Goal: Information Seeking & Learning: Check status

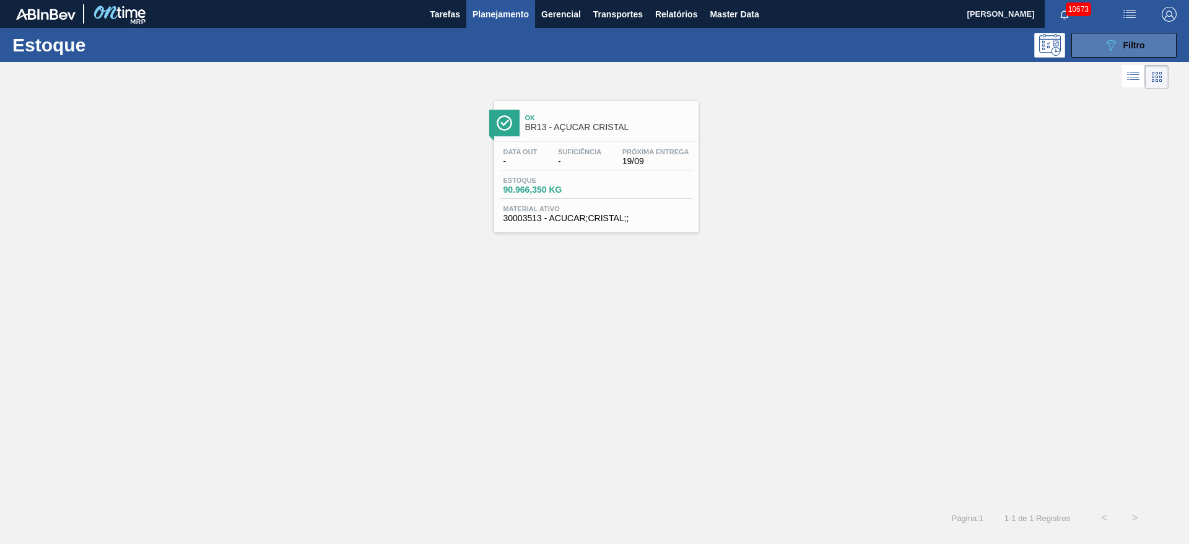
click at [1128, 42] on span "Filtro" at bounding box center [1135, 45] width 22 height 10
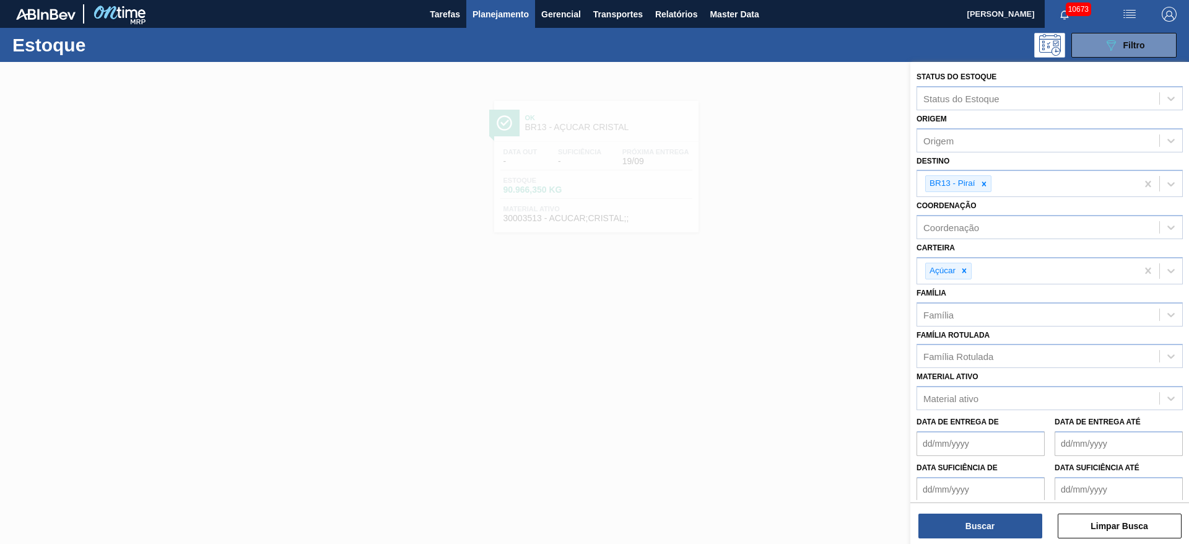
click at [841, 351] on div at bounding box center [594, 334] width 1189 height 544
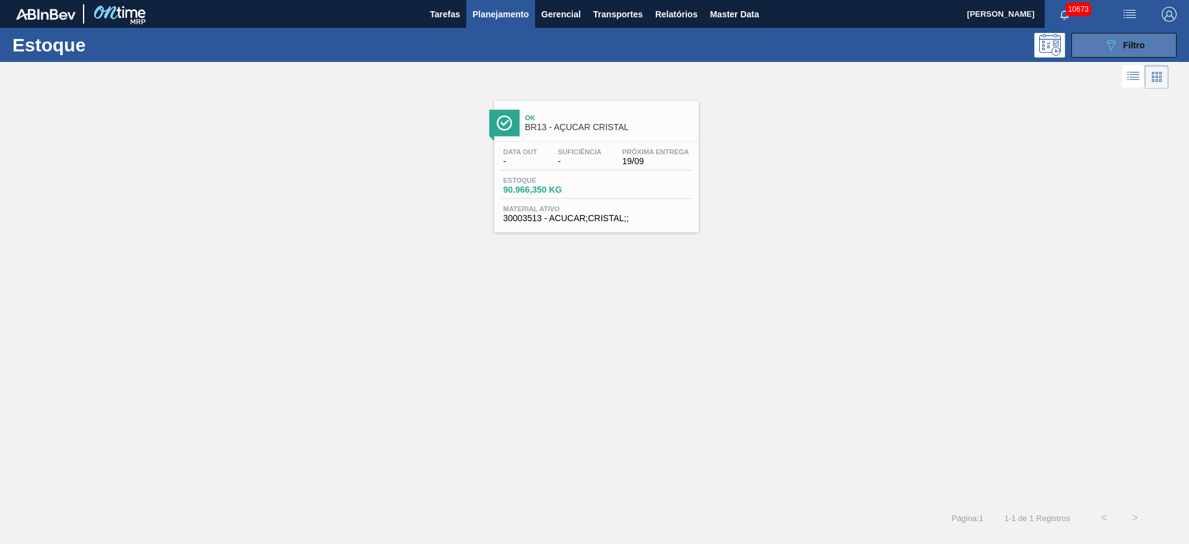
click at [1088, 43] on button "089F7B8B-B2A5-4AFE-B5C0-19BA573D28AC Filtro" at bounding box center [1124, 45] width 105 height 25
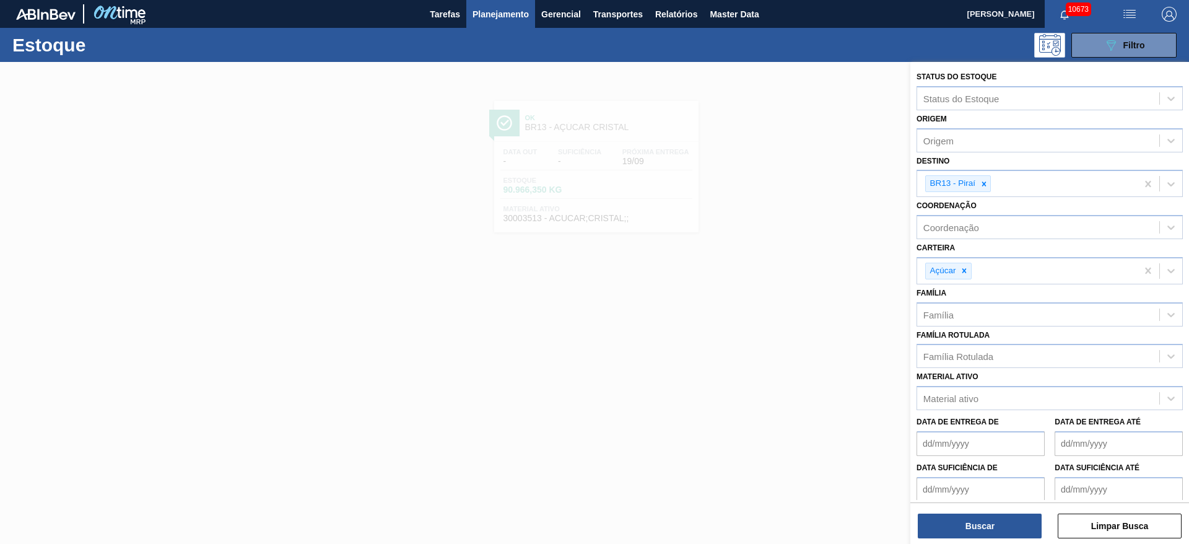
drag, startPoint x: 992, startPoint y: 176, endPoint x: 995, endPoint y: 167, distance: 9.0
click at [995, 167] on div "Destino BR13 - Piraí" at bounding box center [1050, 174] width 266 height 45
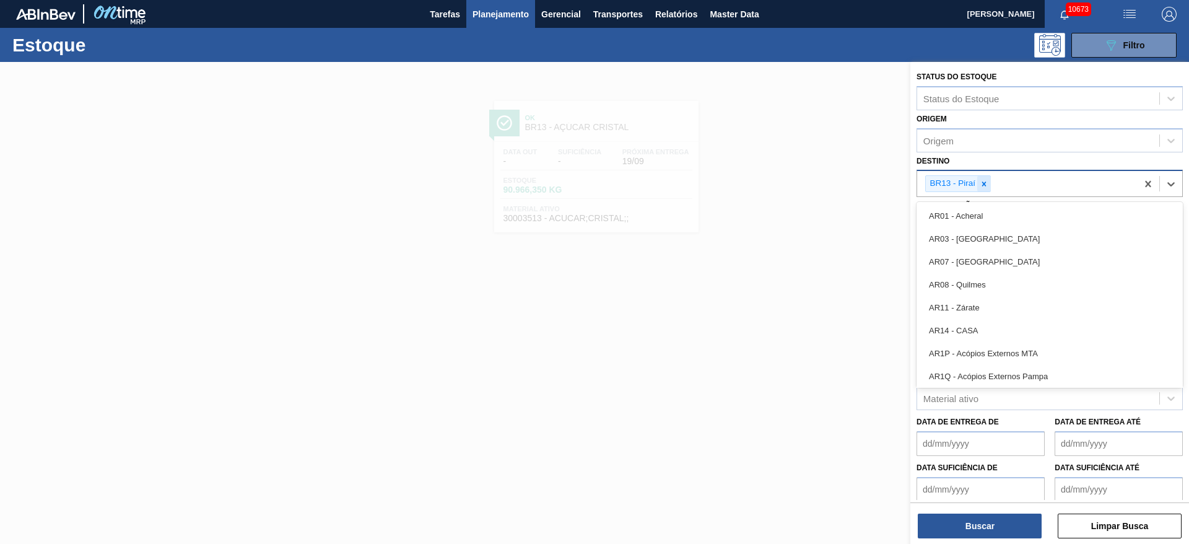
click at [984, 181] on icon at bounding box center [984, 184] width 9 height 9
type input "22"
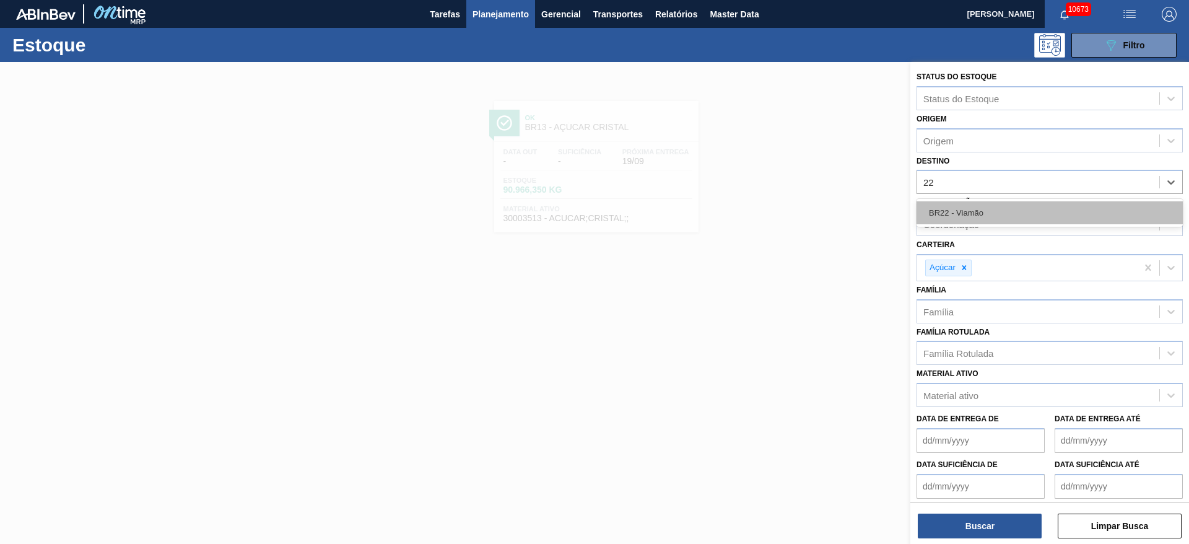
click at [984, 210] on div "BR22 - Viamão" at bounding box center [1050, 212] width 266 height 23
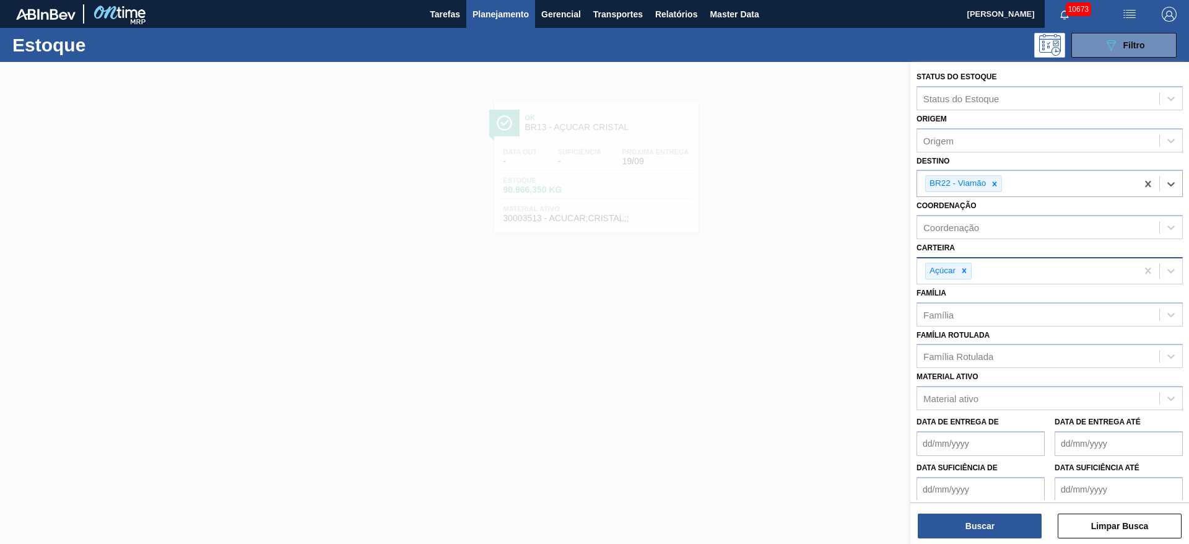
click at [971, 260] on div "Açúcar" at bounding box center [1028, 270] width 220 height 25
click at [972, 261] on div "Açúcar" at bounding box center [1028, 270] width 220 height 25
click at [973, 263] on div "Açúcar" at bounding box center [1028, 270] width 220 height 25
click at [971, 265] on div at bounding box center [965, 270] width 14 height 15
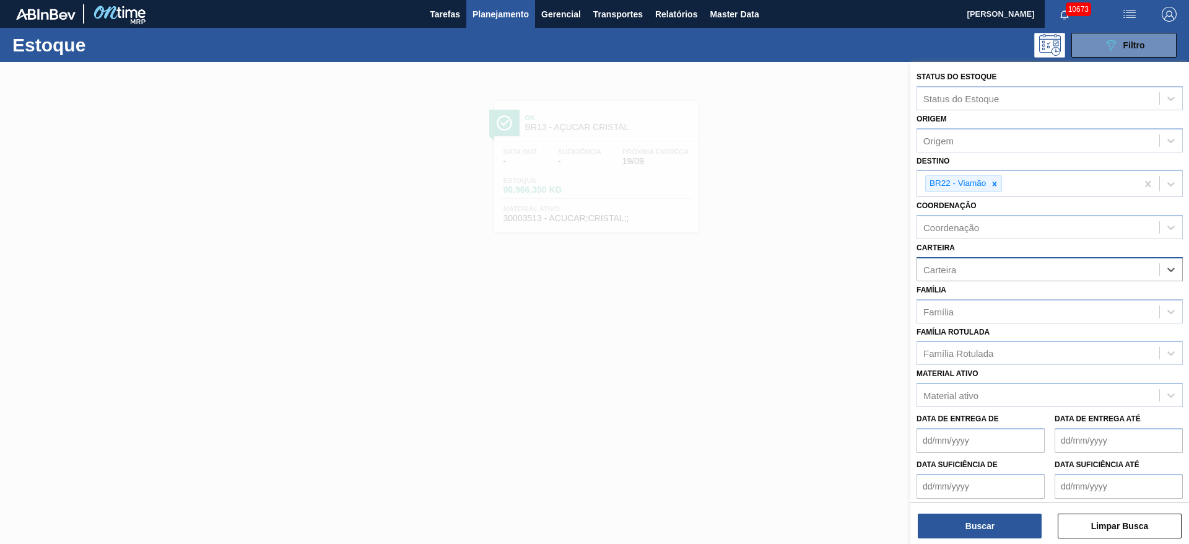
click at [968, 268] on div "Carteira" at bounding box center [1039, 269] width 242 height 18
click at [966, 343] on div "Rolhas" at bounding box center [1050, 346] width 266 height 23
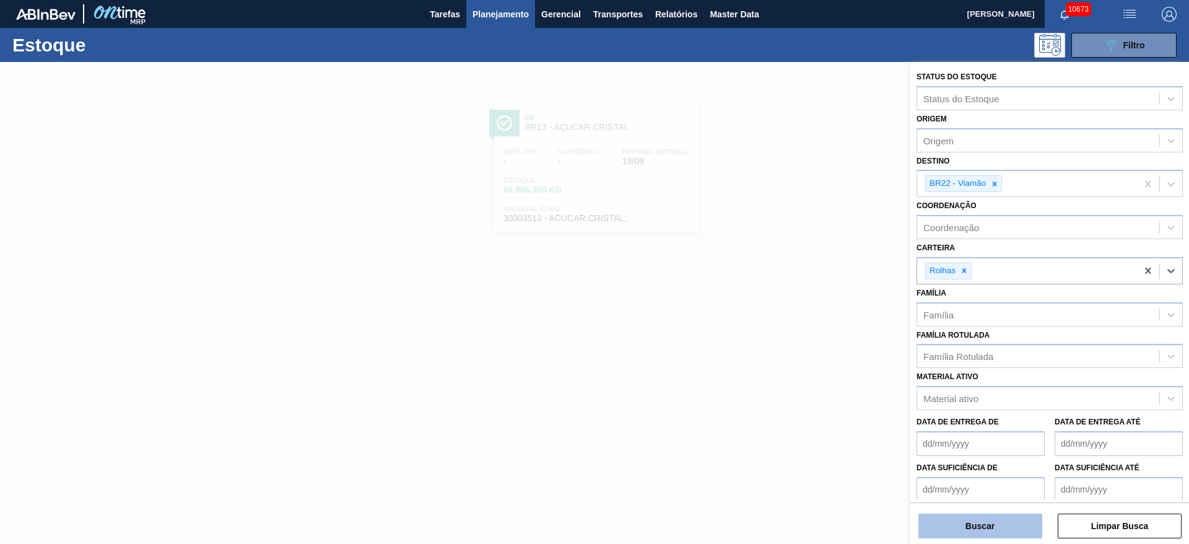
click at [992, 523] on button "Buscar" at bounding box center [981, 526] width 124 height 25
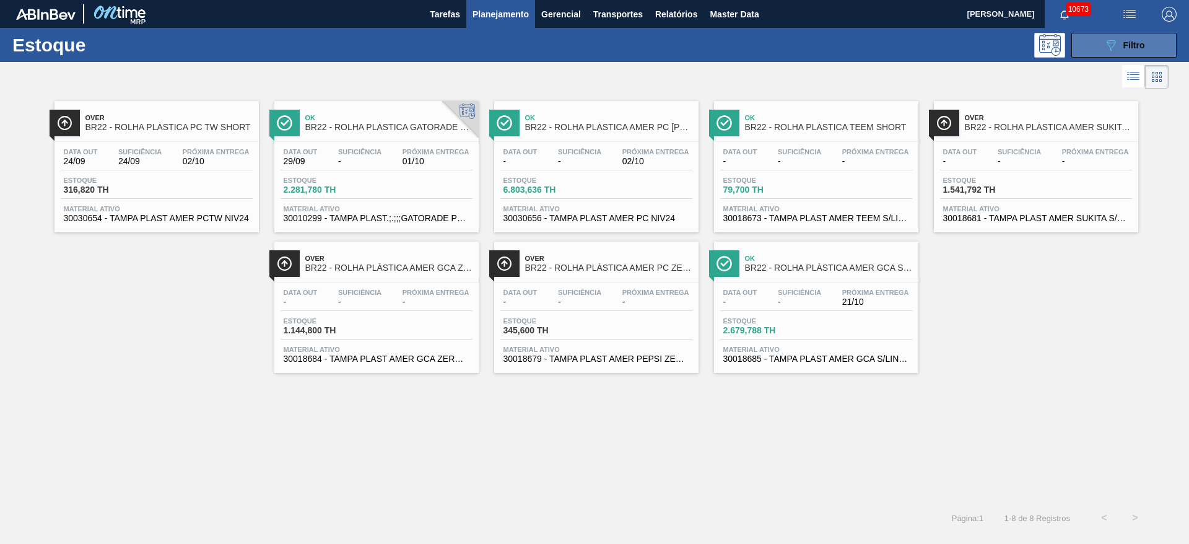
click at [1088, 51] on button "089F7B8B-B2A5-4AFE-B5C0-19BA573D28AC Filtro" at bounding box center [1124, 45] width 105 height 25
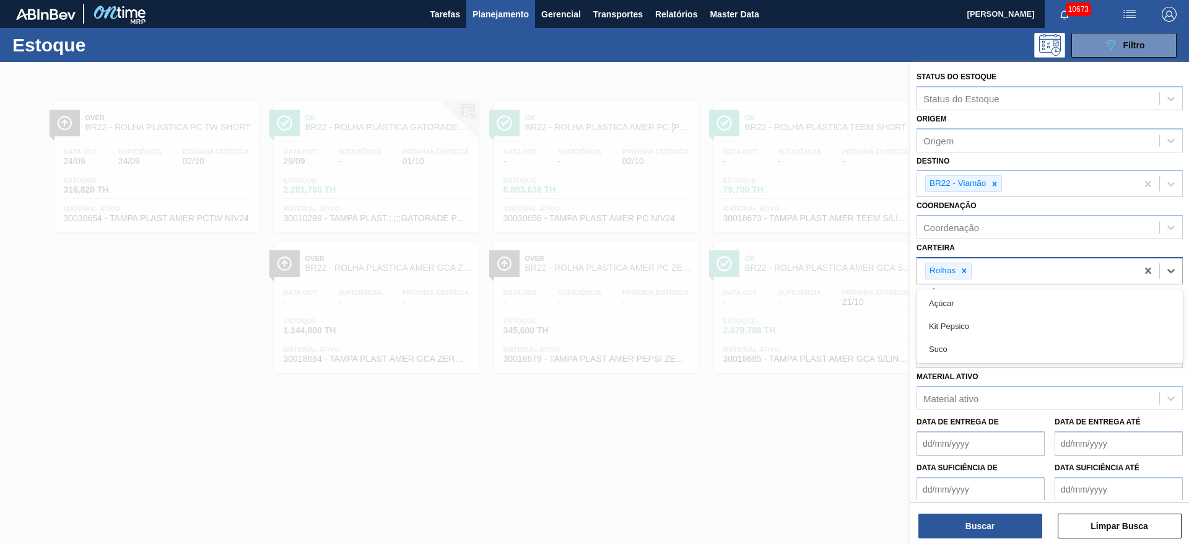
click at [957, 271] on div "Rolhas" at bounding box center [942, 270] width 32 height 15
click at [756, 483] on div at bounding box center [594, 334] width 1189 height 544
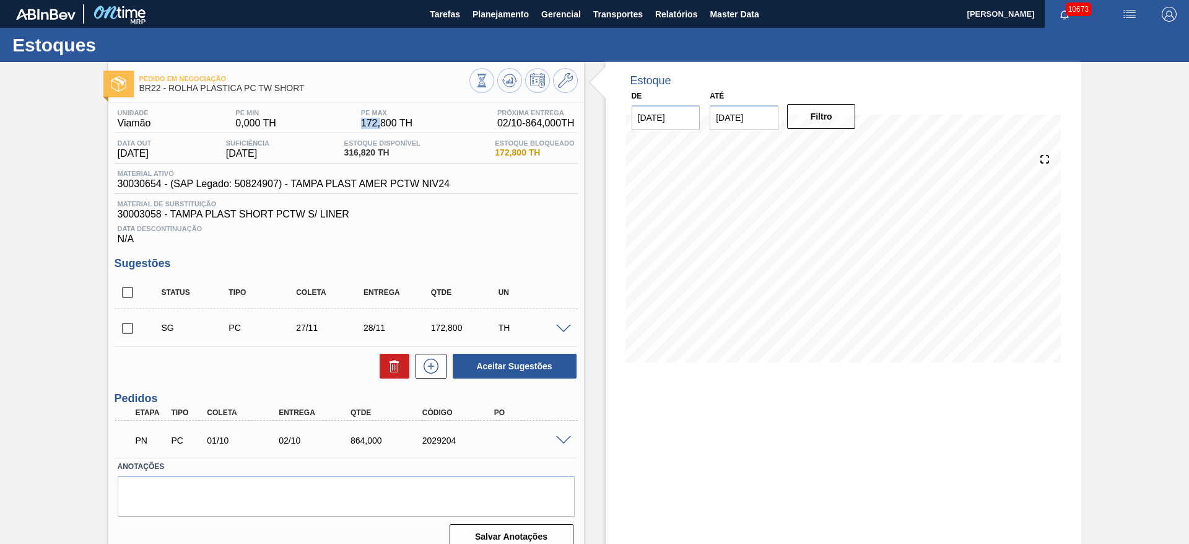
drag, startPoint x: 359, startPoint y: 126, endPoint x: 376, endPoint y: 123, distance: 16.9
click at [376, 123] on span "172,800 TH" at bounding box center [386, 123] width 51 height 11
drag, startPoint x: 349, startPoint y: 157, endPoint x: 372, endPoint y: 152, distance: 24.1
click at [372, 152] on div "Estoque Disponível 316,820 TH" at bounding box center [382, 149] width 82 height 20
click at [363, 216] on span "30003058 - TAMPA PLAST SHORT PCTW S/ LINER" at bounding box center [346, 214] width 457 height 11
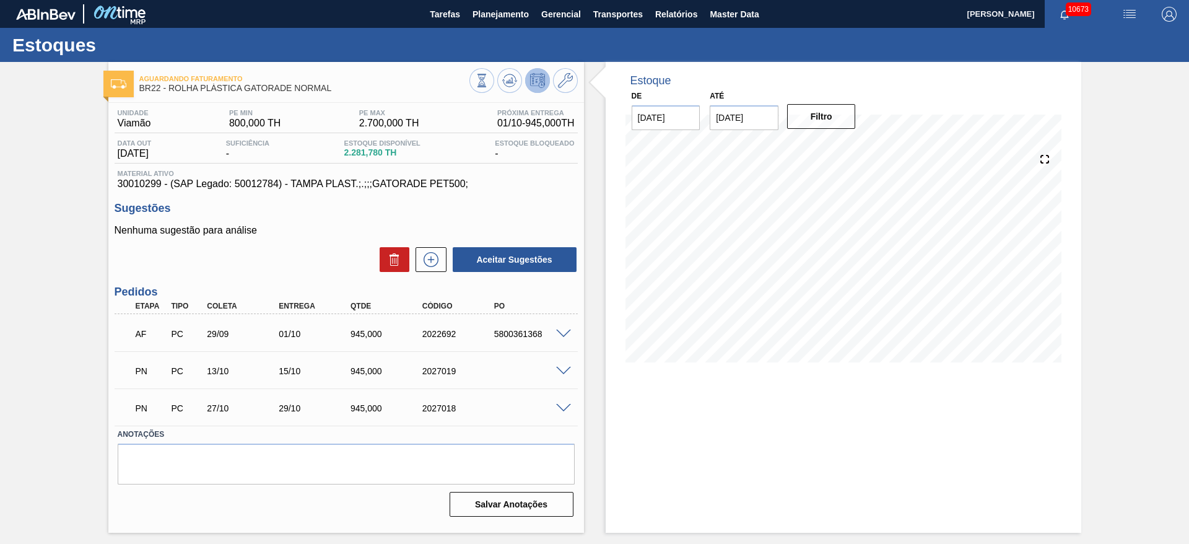
click at [0, 329] on div "Aguardando Faturamento BR22 - ROLHA PLÁSTICA GATORADE NORMAL Unidade Viamão PE …" at bounding box center [594, 297] width 1189 height 471
click at [564, 335] on span at bounding box center [563, 334] width 15 height 9
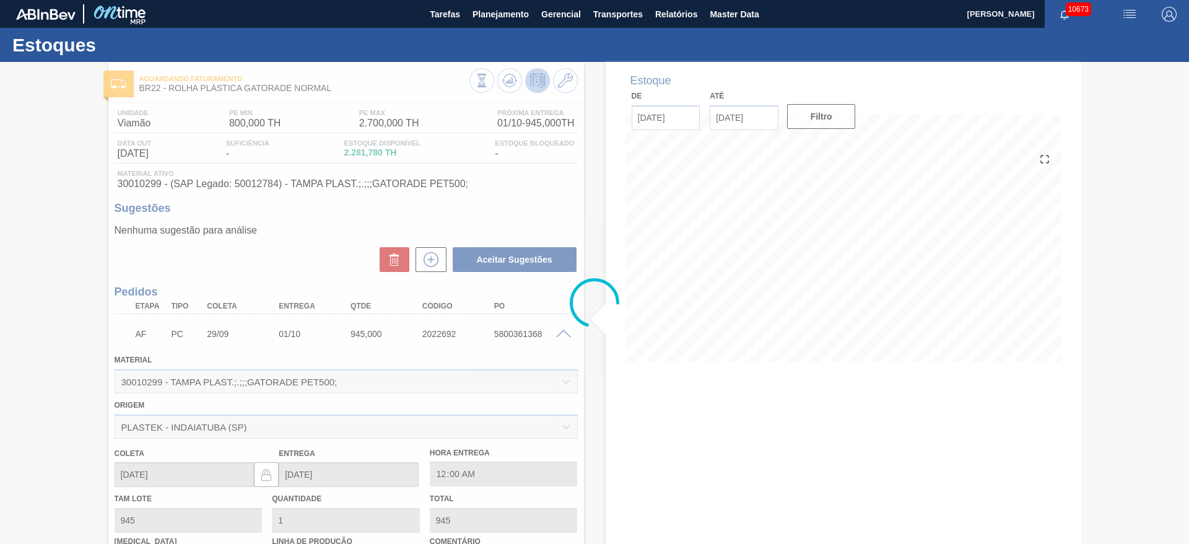
click at [563, 334] on div at bounding box center [594, 303] width 1189 height 482
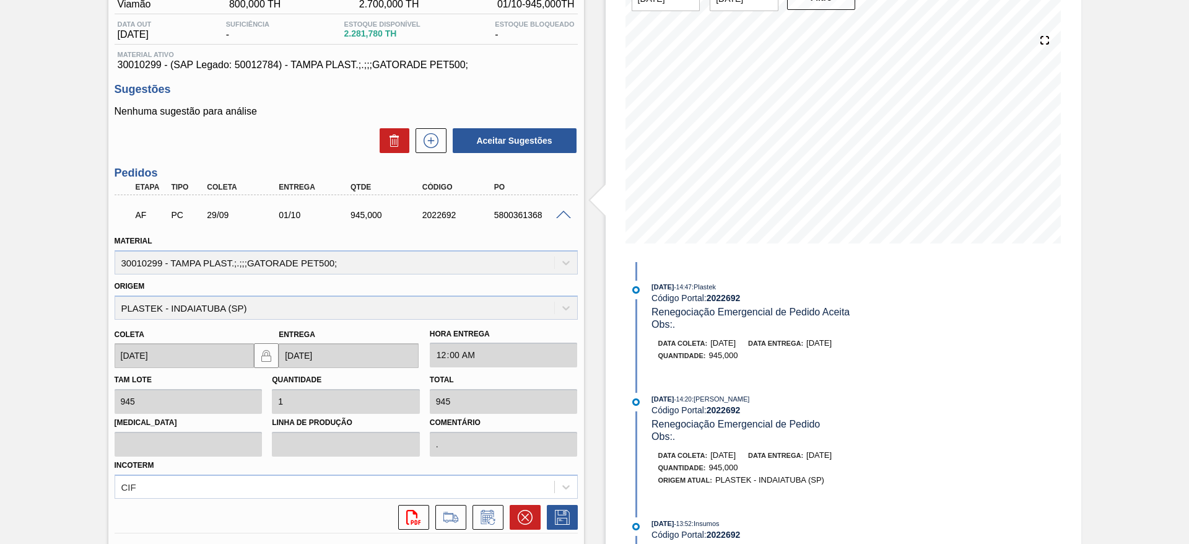
scroll to position [98, 0]
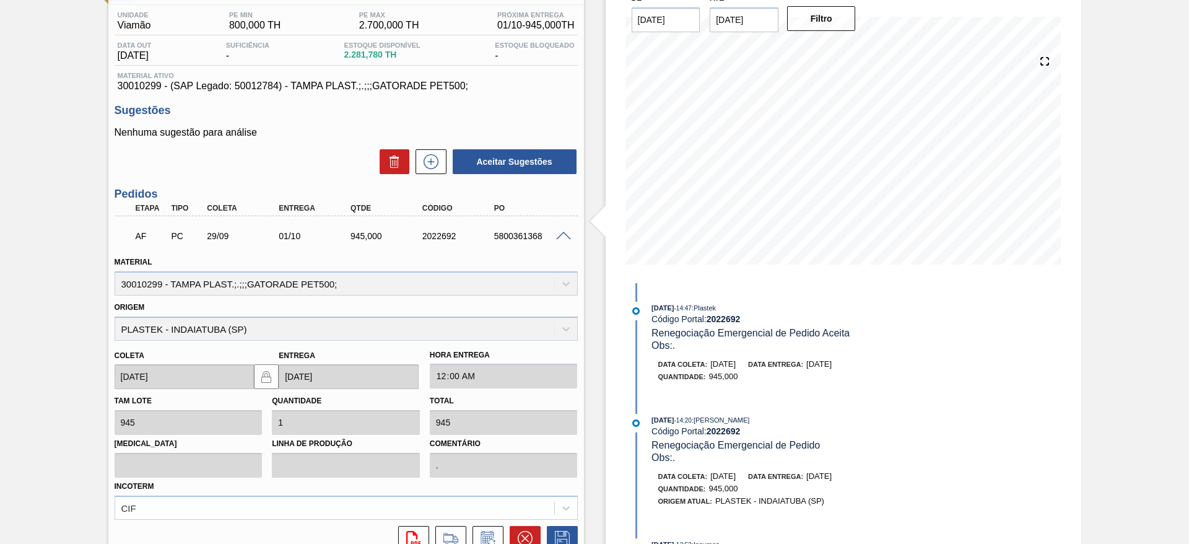
click at [566, 234] on span at bounding box center [563, 236] width 15 height 9
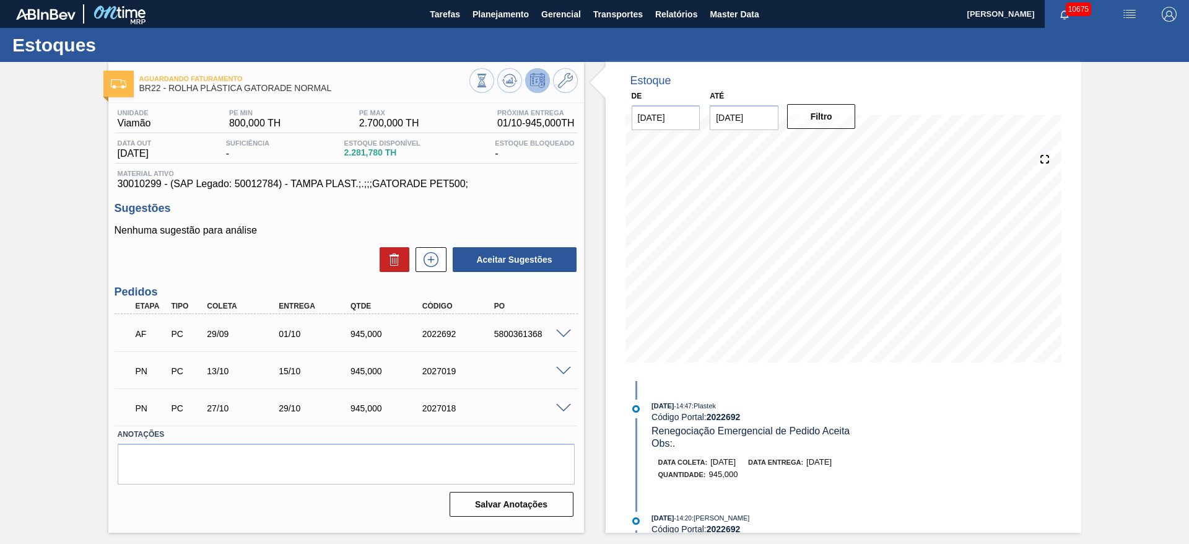
click at [565, 375] on div "PN PC 13/10 15/10 945,000 2027019" at bounding box center [346, 369] width 463 height 31
click at [517, 336] on div "5800361368" at bounding box center [531, 334] width 81 height 10
copy div "5800361368"
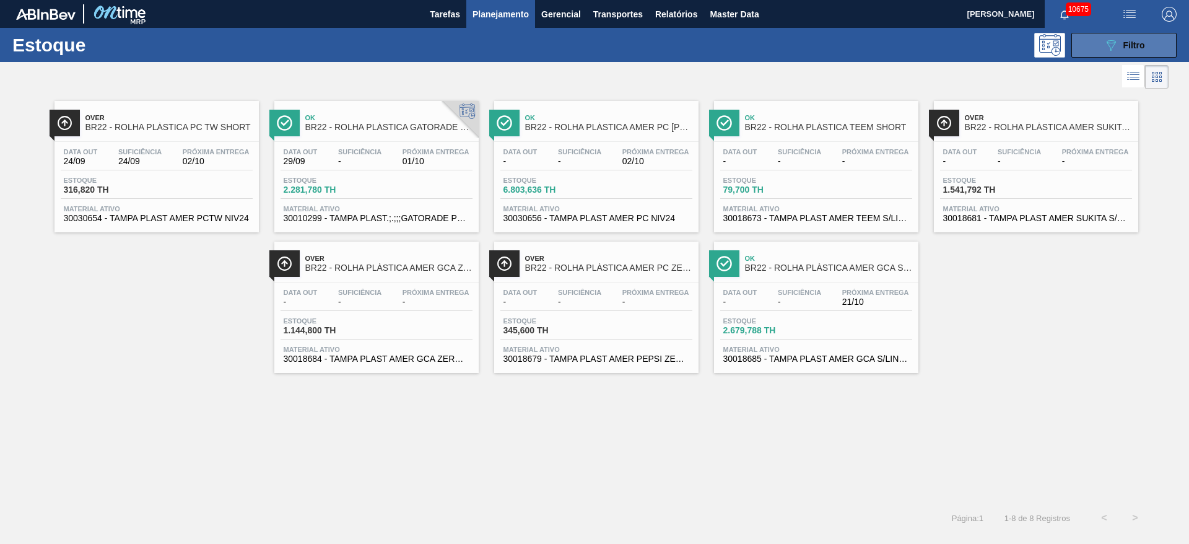
click at [1111, 33] on button "089F7B8B-B2A5-4AFE-B5C0-19BA573D28AC Filtro" at bounding box center [1124, 45] width 105 height 25
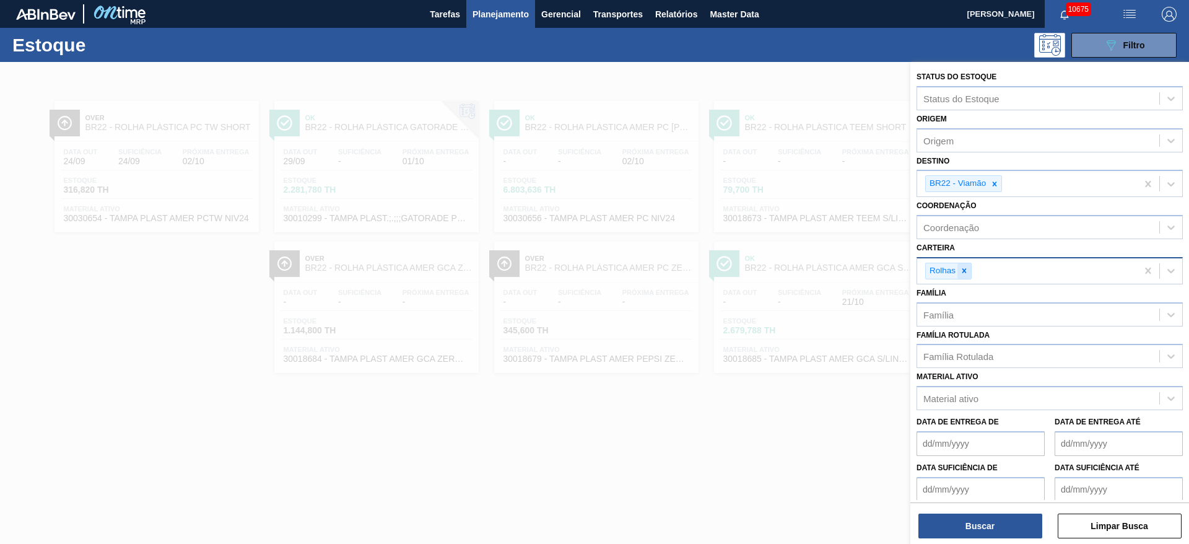
click at [963, 275] on div at bounding box center [965, 270] width 14 height 15
click at [963, 275] on div "Carteira" at bounding box center [1039, 269] width 242 height 18
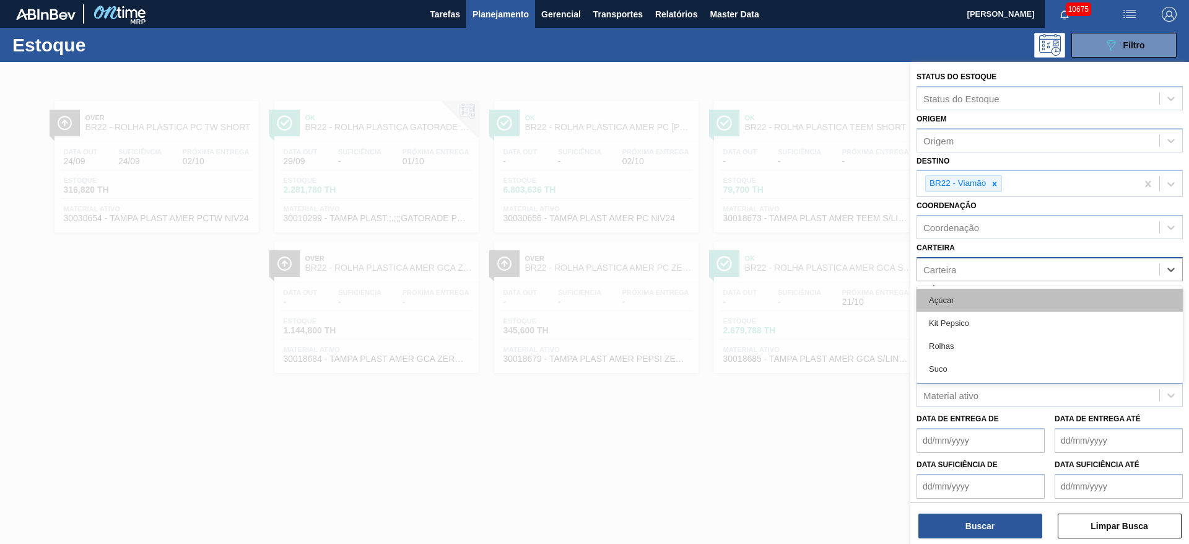
click at [940, 294] on div "Açúcar" at bounding box center [1050, 300] width 266 height 23
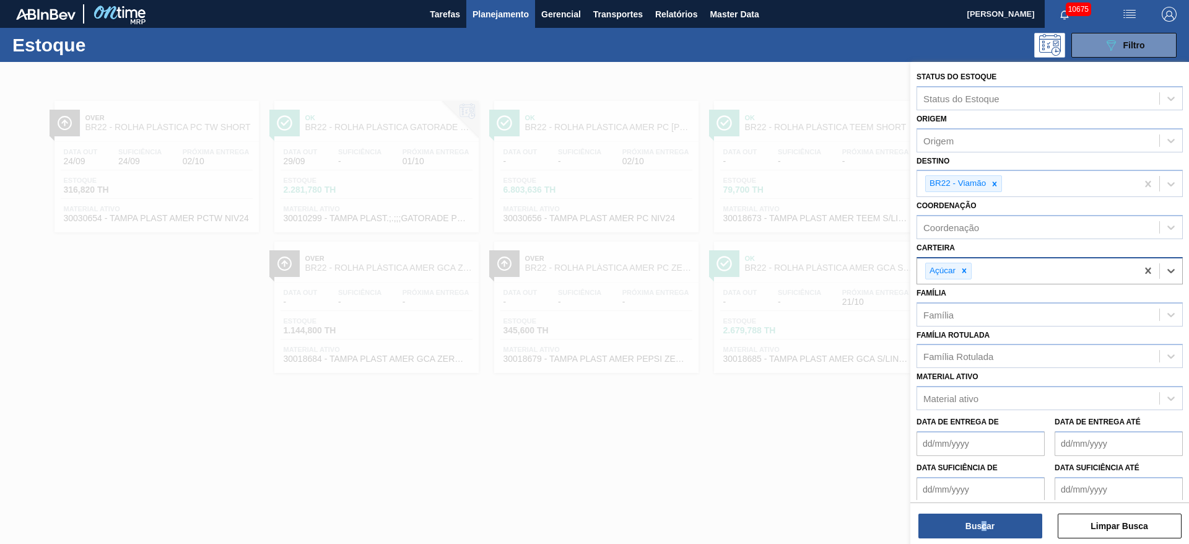
click at [988, 510] on div "Buscar Limpar Busca" at bounding box center [1050, 519] width 279 height 35
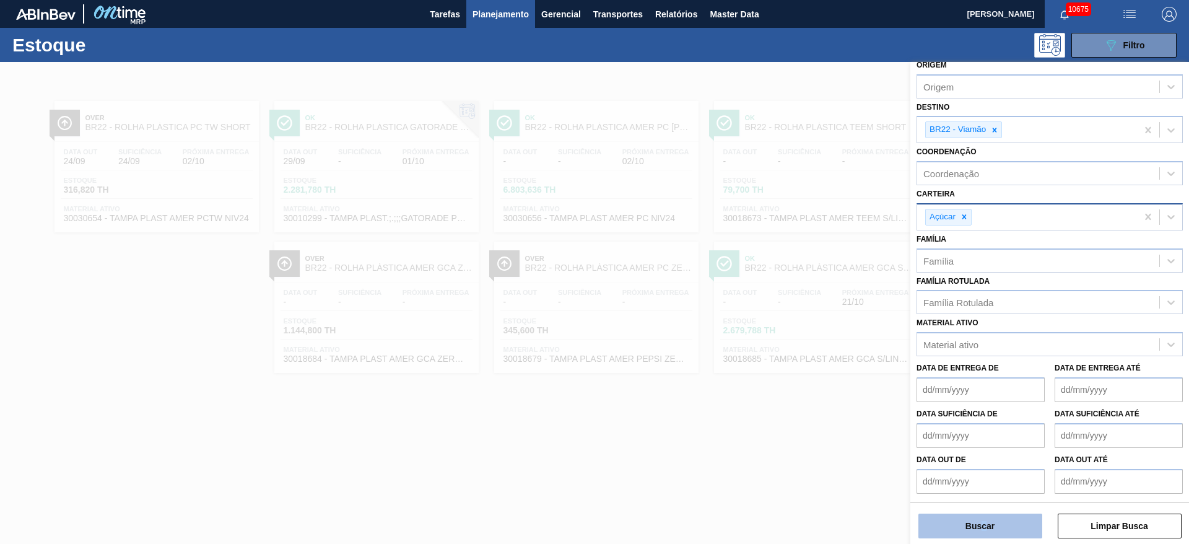
click at [991, 514] on button "Buscar" at bounding box center [981, 526] width 124 height 25
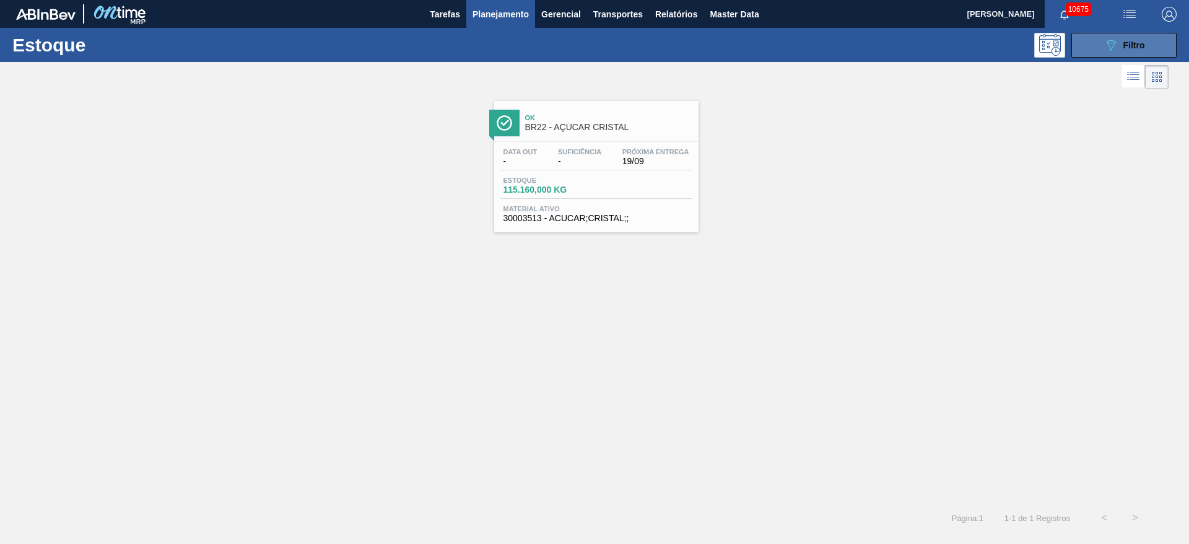
click at [1083, 49] on button "089F7B8B-B2A5-4AFE-B5C0-19BA573D28AC Filtro" at bounding box center [1124, 45] width 105 height 25
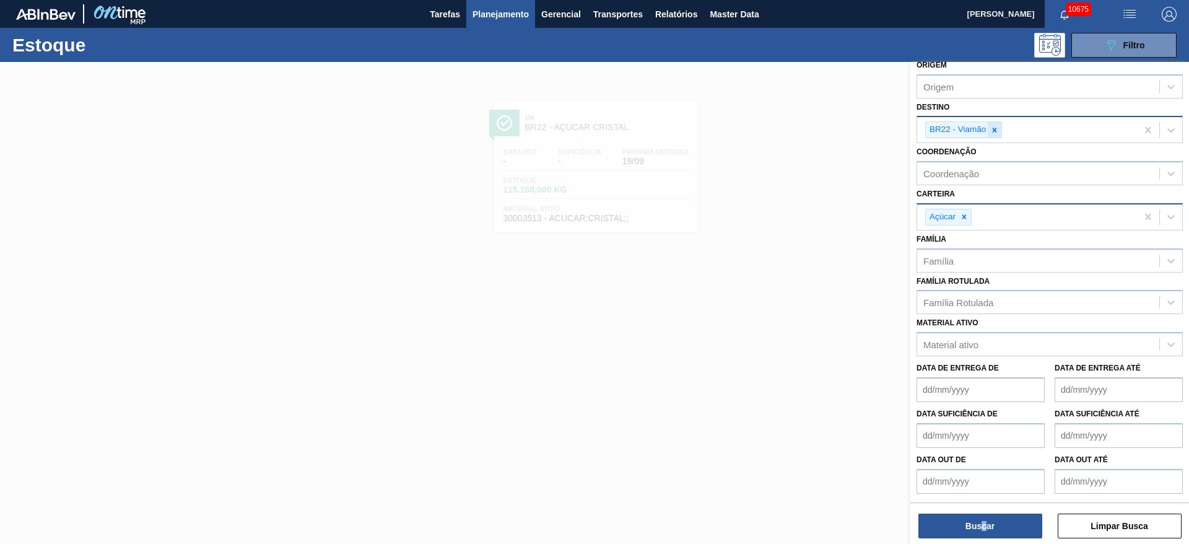
click at [992, 125] on div at bounding box center [995, 129] width 14 height 15
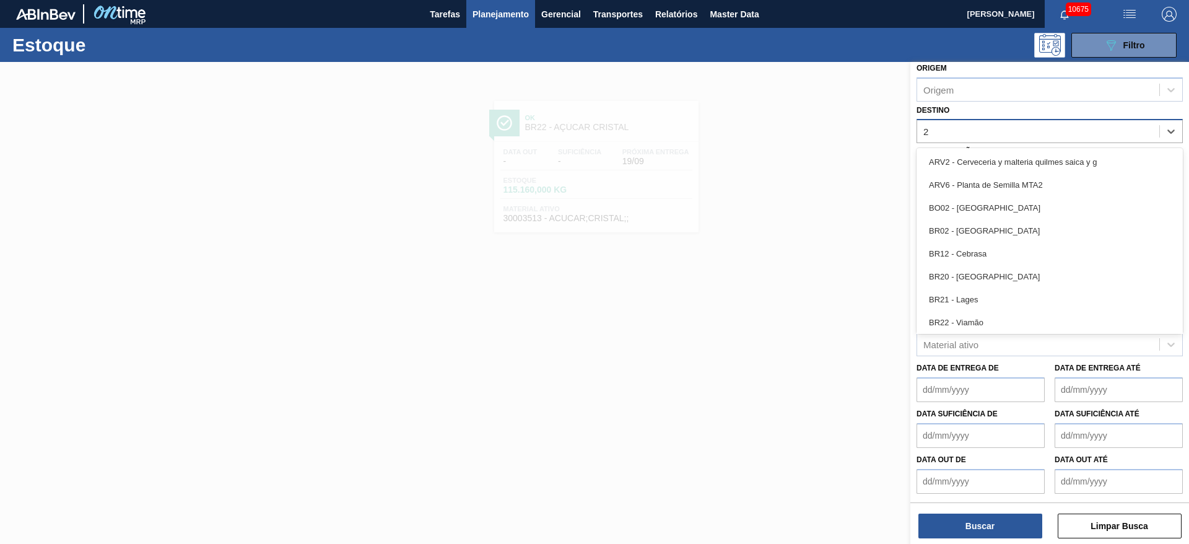
type input "27"
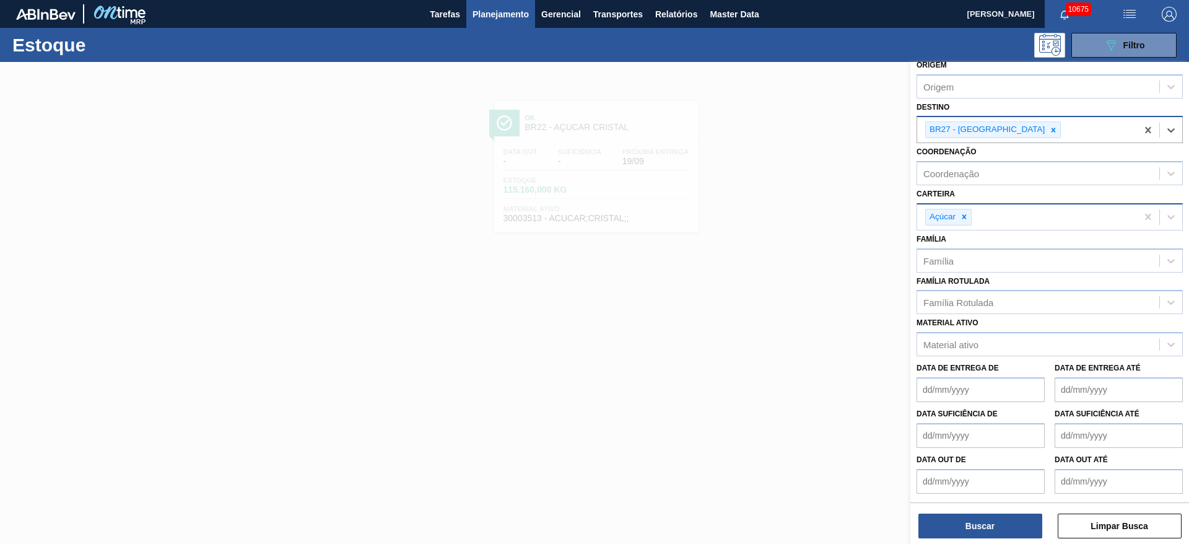
click at [973, 541] on div "Status do Estoque Status do Estoque Origem Origem Destino option BR27 - Nova Mi…" at bounding box center [1050, 304] width 279 height 484
click at [974, 537] on button "Buscar" at bounding box center [981, 526] width 124 height 25
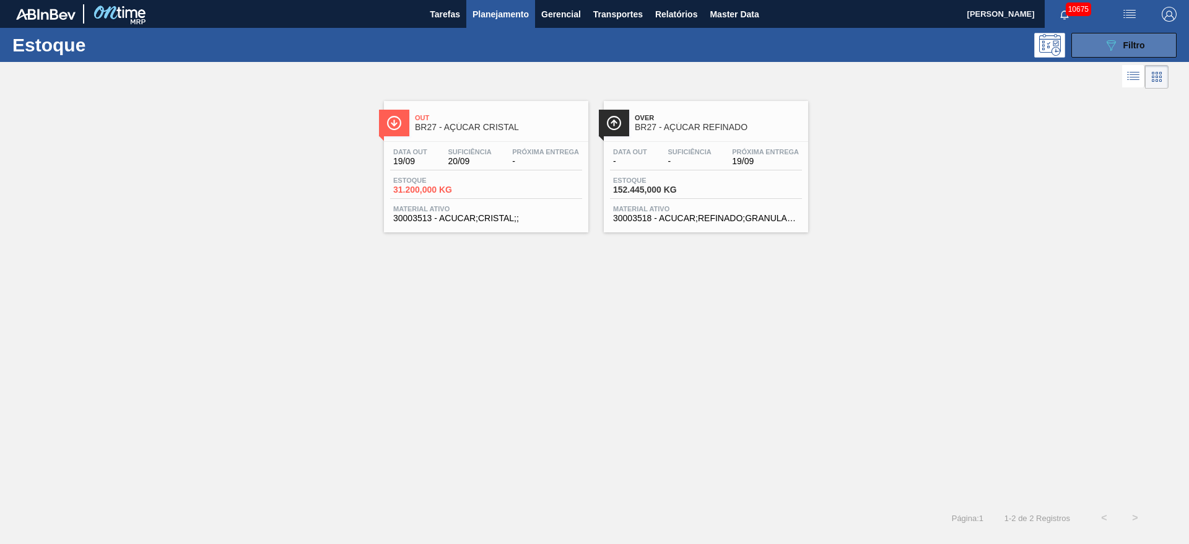
click at [1101, 46] on button "089F7B8B-B2A5-4AFE-B5C0-19BA573D28AC Filtro" at bounding box center [1124, 45] width 105 height 25
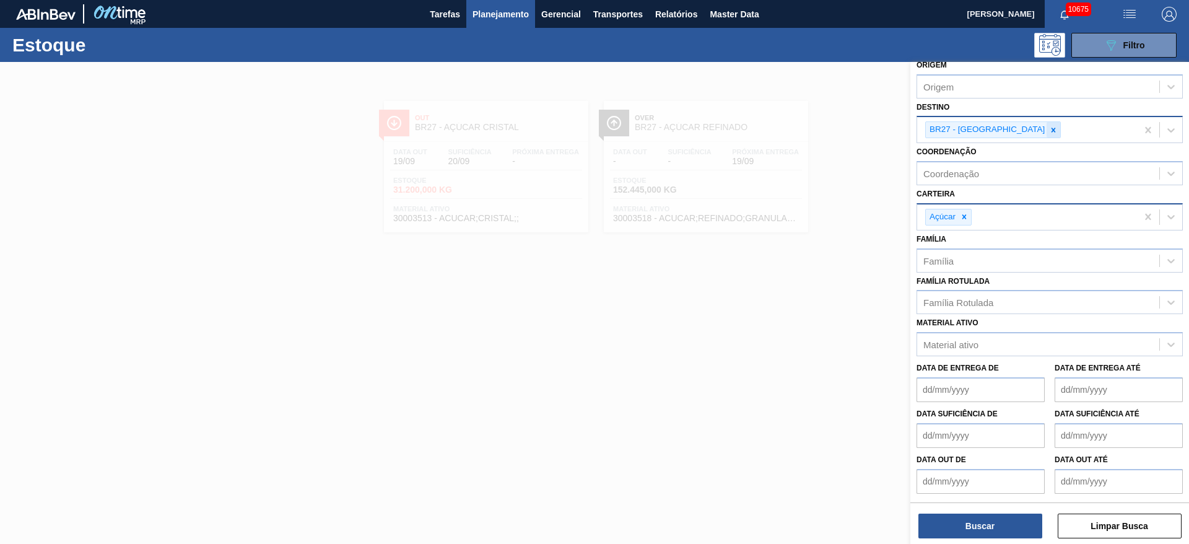
click at [1049, 130] on icon at bounding box center [1053, 130] width 9 height 9
type input "22"
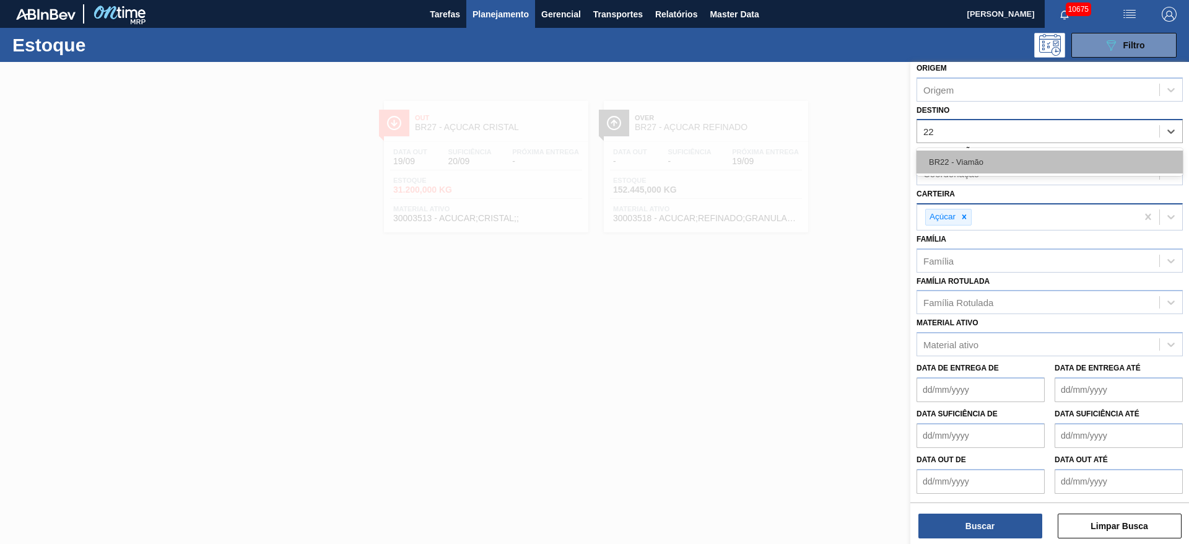
click at [997, 161] on div "BR22 - Viamão" at bounding box center [1050, 162] width 266 height 23
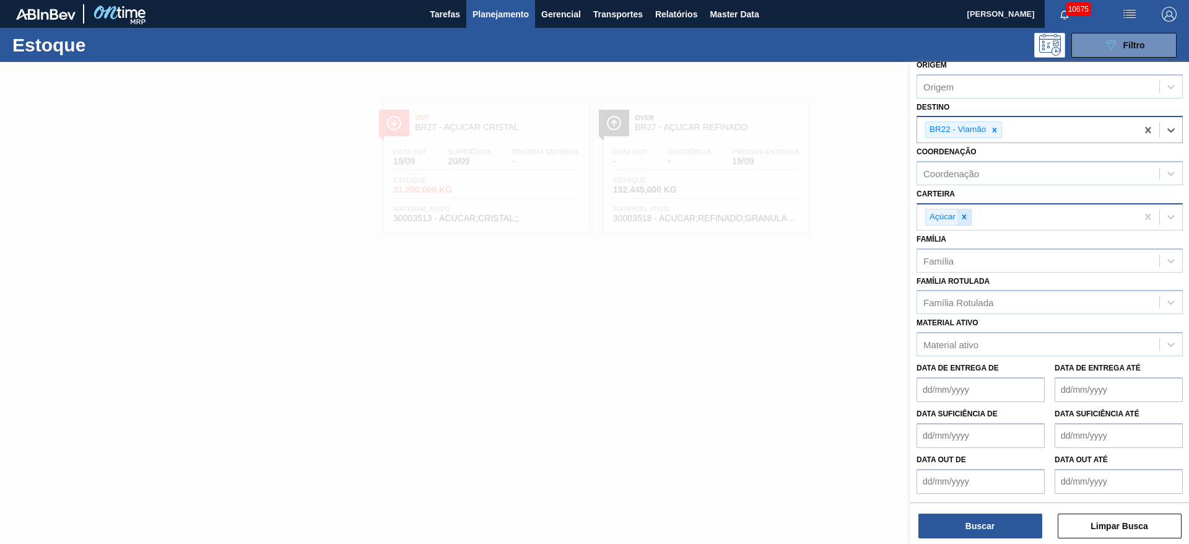
click at [960, 220] on div at bounding box center [965, 216] width 14 height 15
click at [966, 228] on div "Carteira" at bounding box center [1050, 218] width 266 height 24
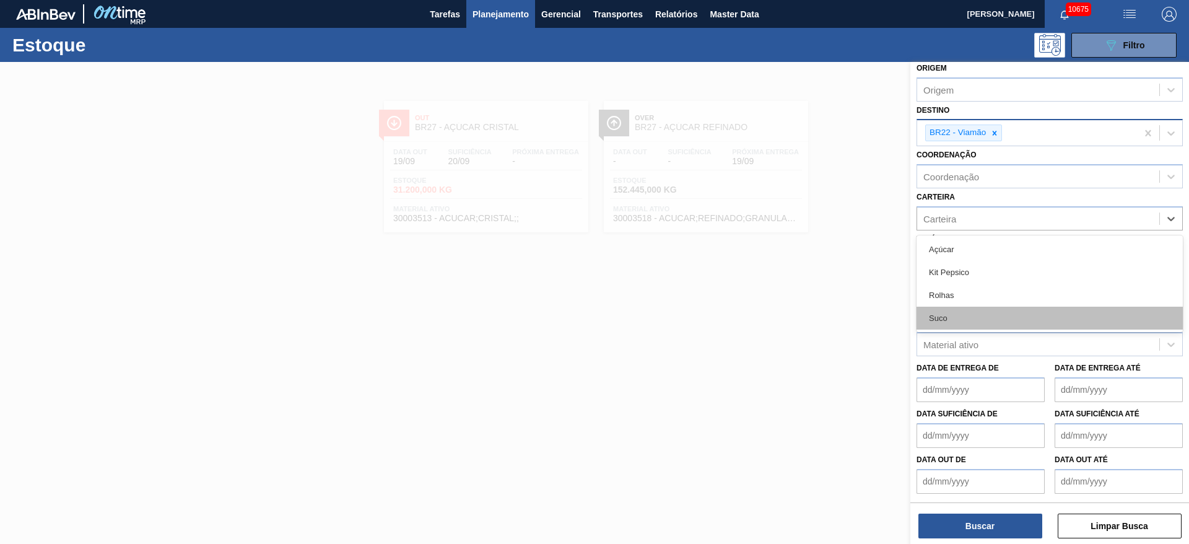
drag, startPoint x: 963, startPoint y: 304, endPoint x: 963, endPoint y: 320, distance: 15.5
click at [963, 320] on div "Açúcar Kit Pepsico Rolhas Suco" at bounding box center [1050, 283] width 266 height 97
click at [963, 320] on div "Suco" at bounding box center [1050, 318] width 266 height 23
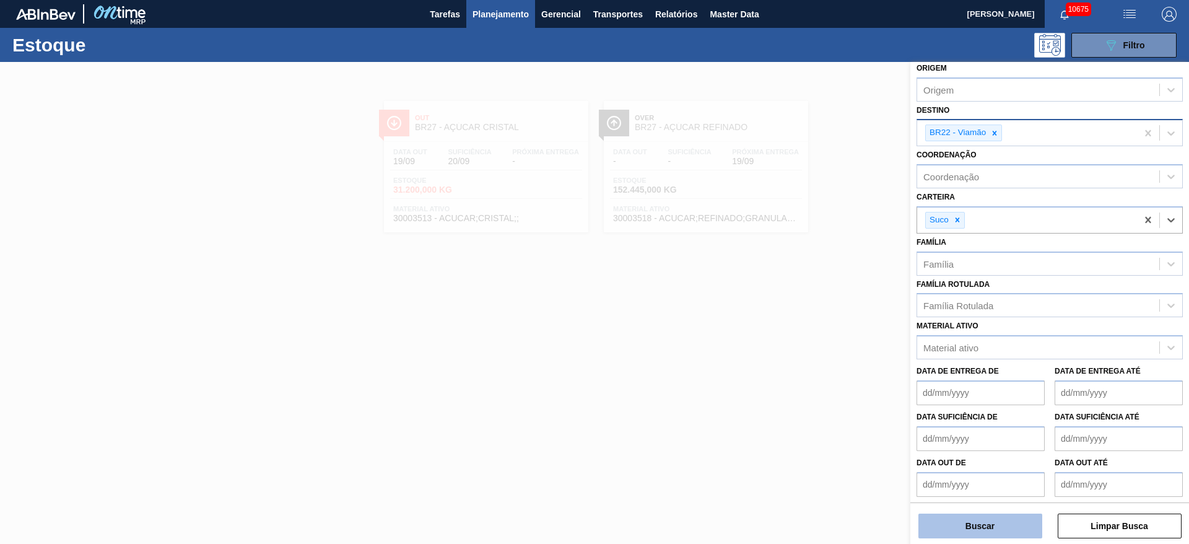
scroll to position [54, 0]
click at [965, 528] on button "Buscar" at bounding box center [981, 526] width 124 height 25
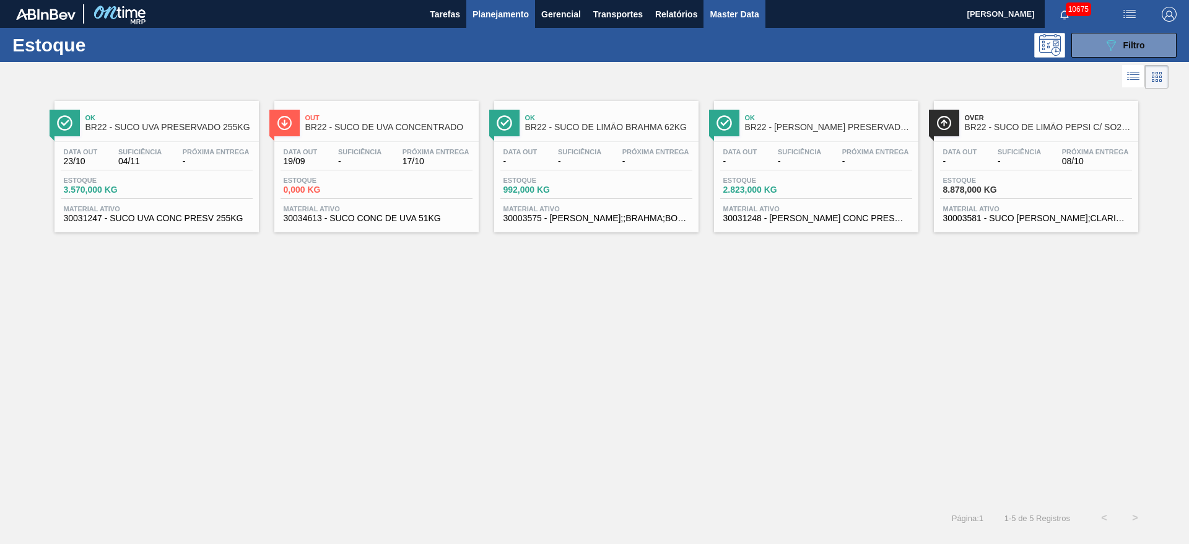
click at [712, 15] on span "Master Data" at bounding box center [734, 14] width 49 height 15
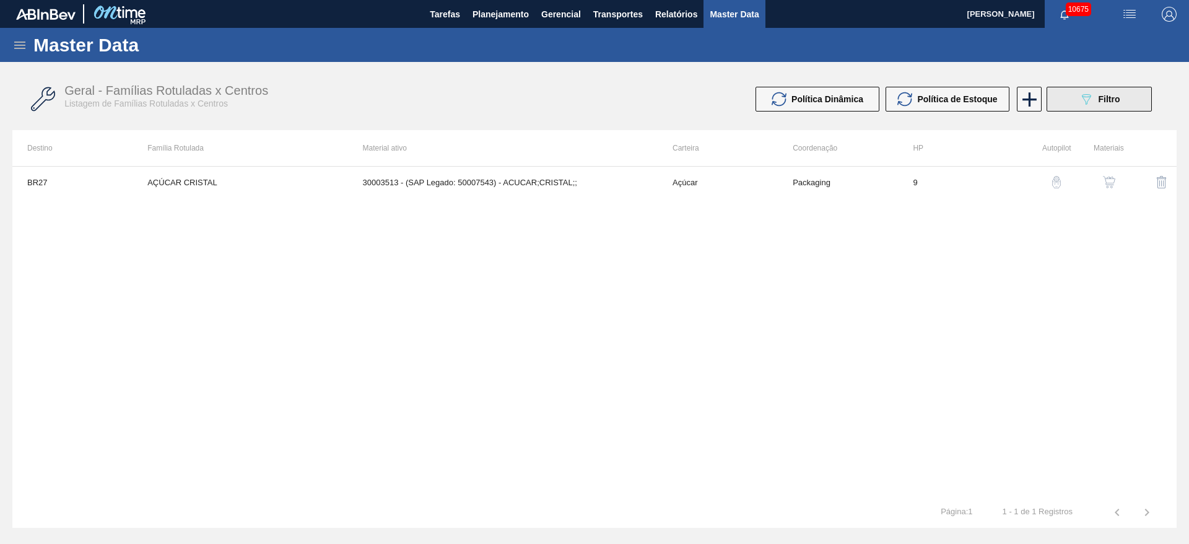
click at [1082, 97] on icon "089F7B8B-B2A5-4AFE-B5C0-19BA573D28AC" at bounding box center [1086, 99] width 15 height 15
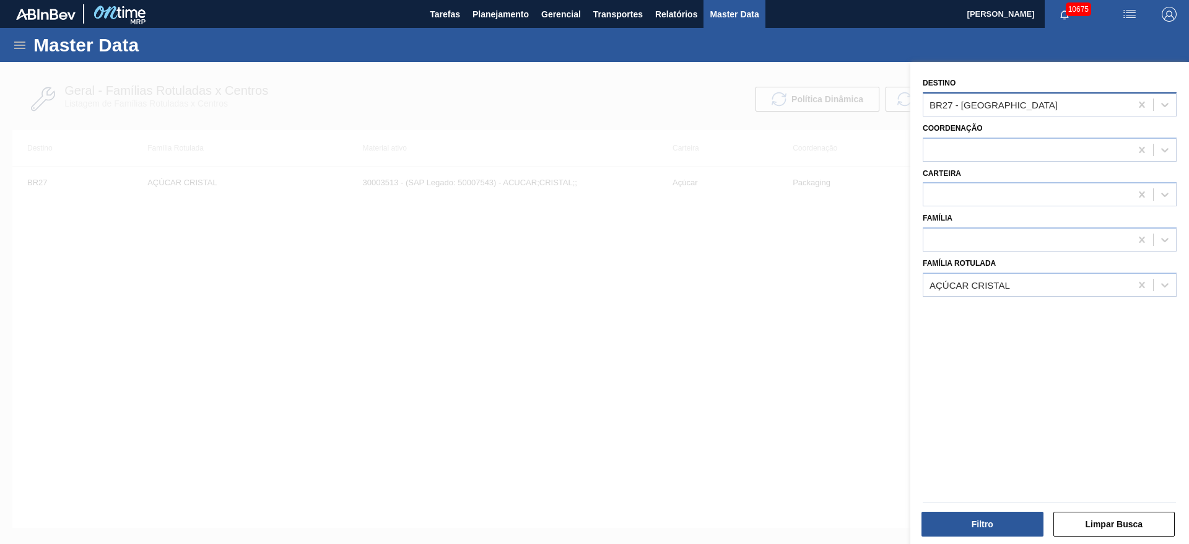
click at [1006, 112] on div "BR27 - Nova Minas" at bounding box center [1028, 104] width 208 height 18
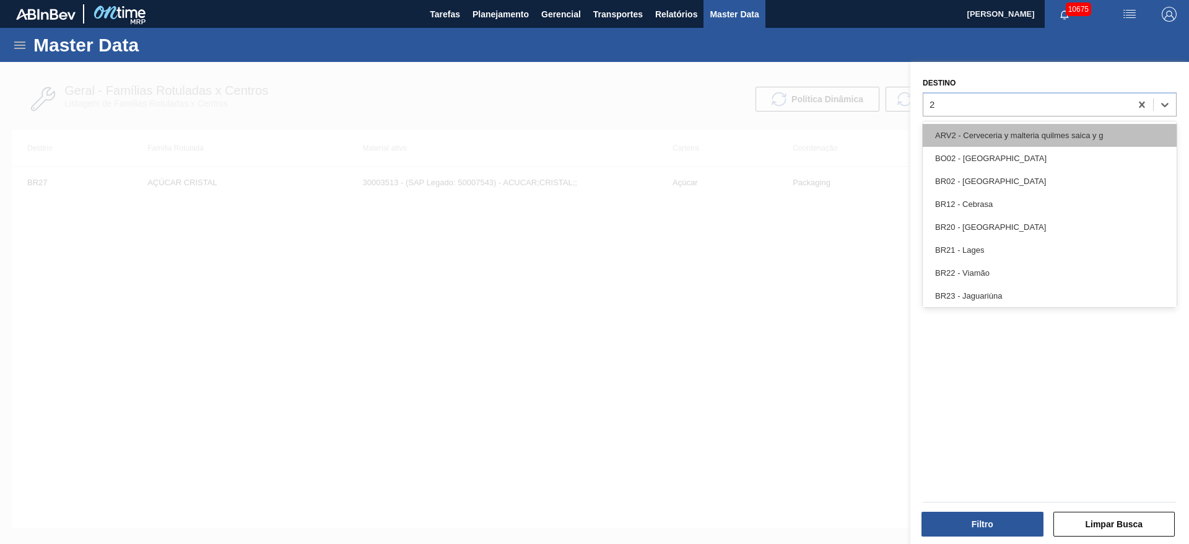
type input "22"
click at [987, 138] on div "BR22 - Viamão" at bounding box center [1050, 135] width 254 height 23
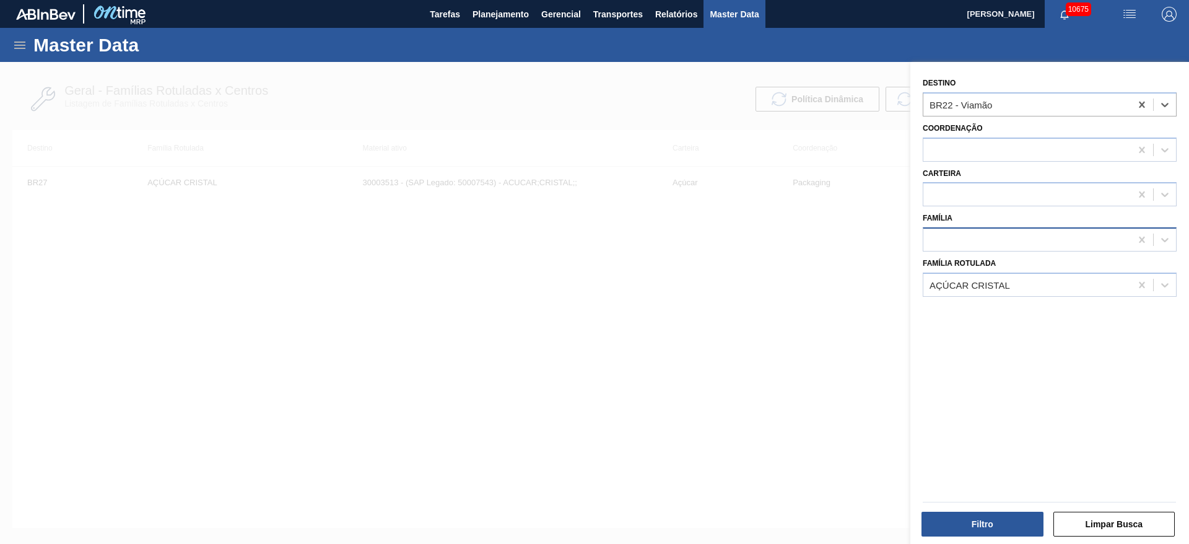
click at [981, 245] on div at bounding box center [1028, 240] width 208 height 18
type input "suco"
click at [995, 292] on div "Suco" at bounding box center [1050, 293] width 254 height 23
click at [1137, 289] on icon at bounding box center [1142, 285] width 12 height 12
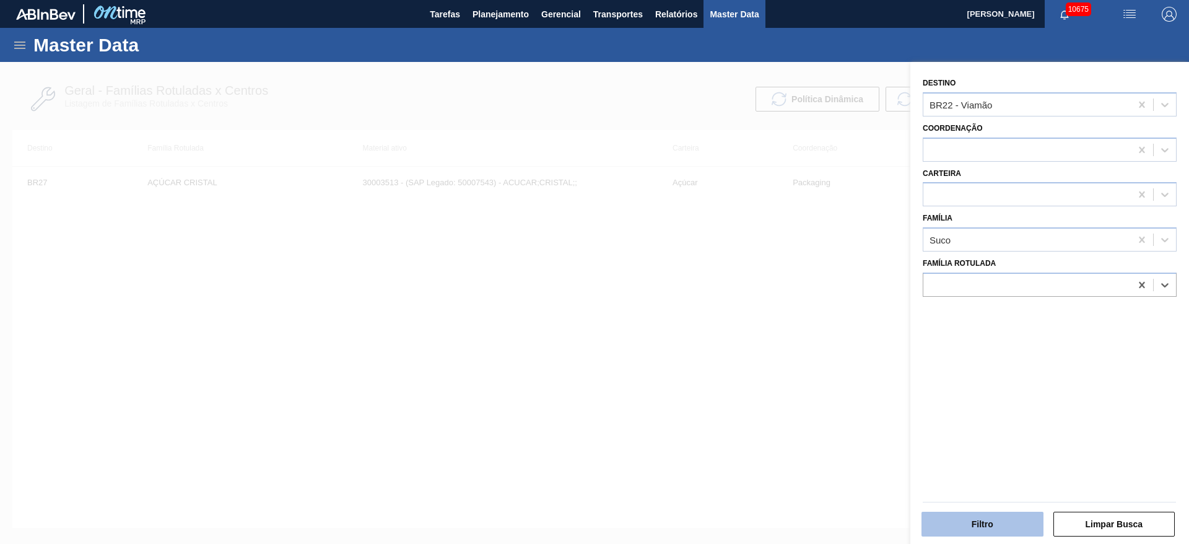
click at [996, 532] on button "Filtro" at bounding box center [983, 524] width 122 height 25
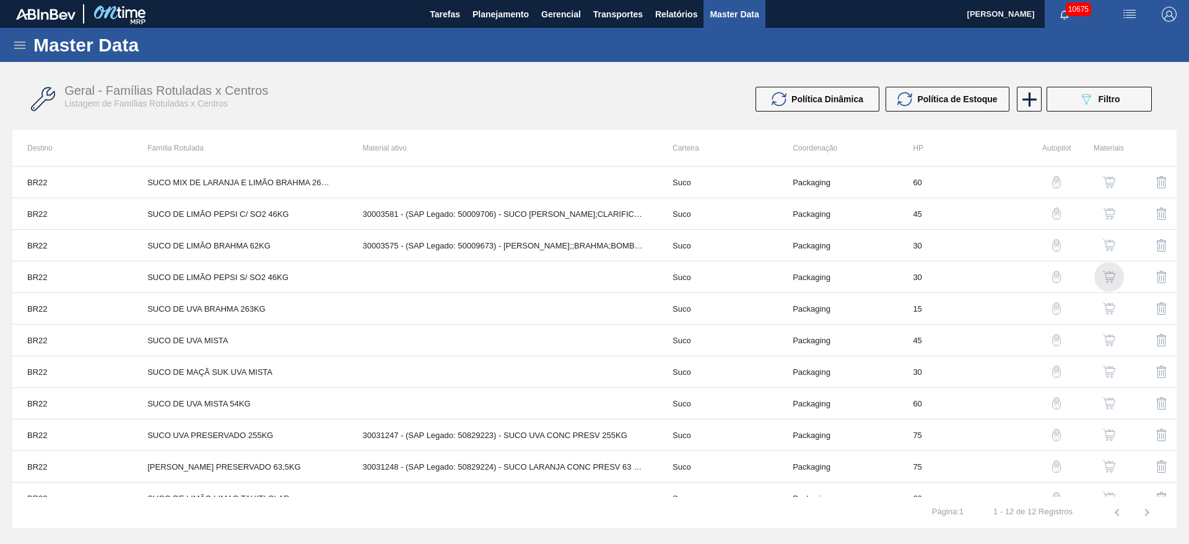
click at [1106, 274] on img "button" at bounding box center [1109, 277] width 12 height 12
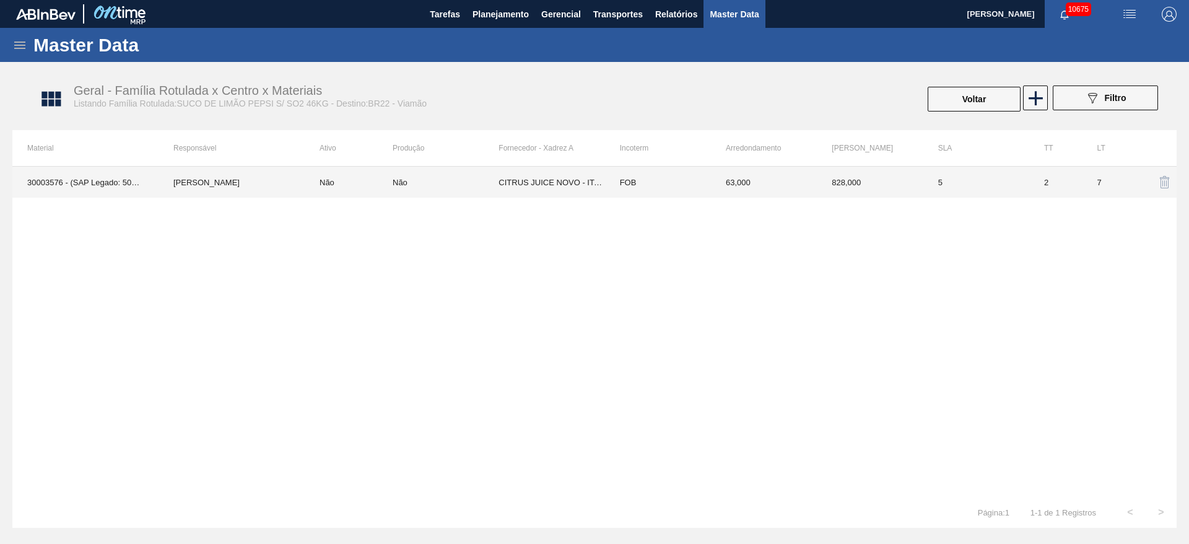
click at [522, 179] on td "CITRUS JUICE NOVO - ITAJOBI" at bounding box center [552, 182] width 106 height 31
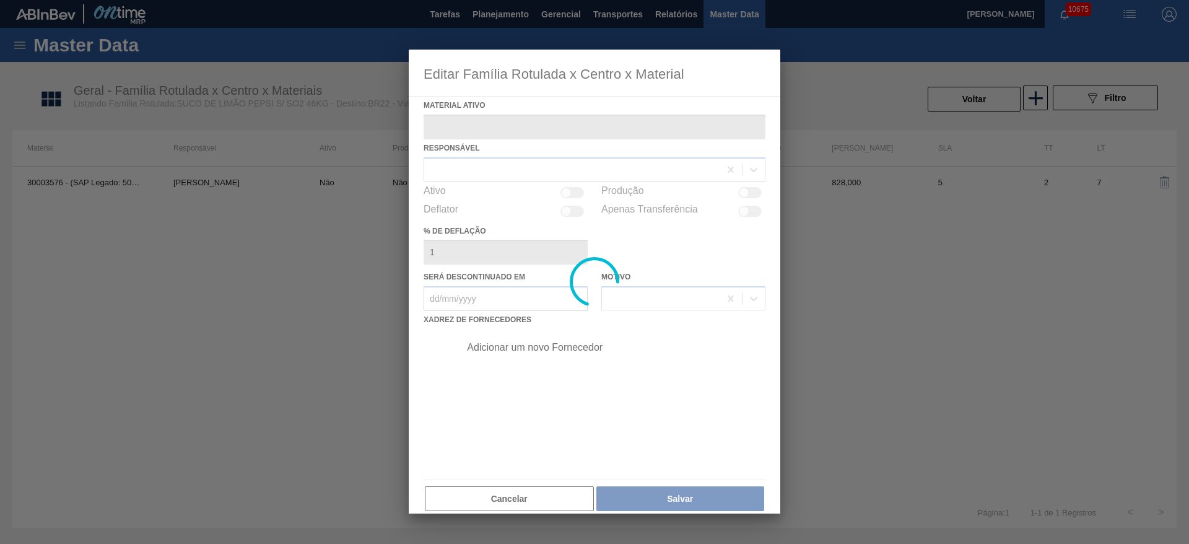
type ativo "30003576 - (SAP Legado: 50009675) - SUCO CONCENT LIMAO;CLARIFIC.S/SO2;PEPSI;"
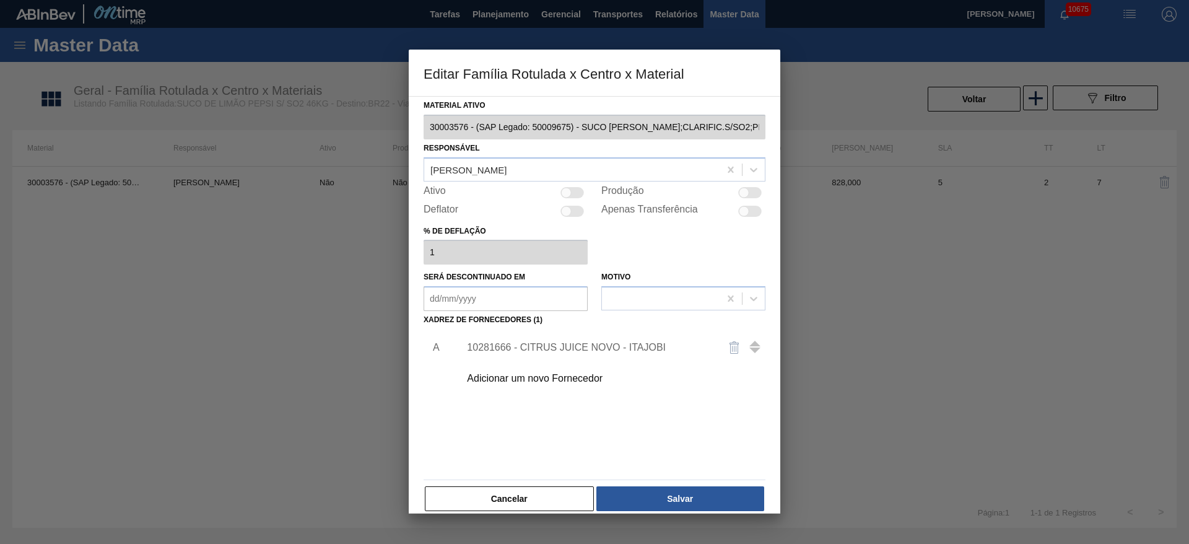
click at [748, 194] on div at bounding box center [750, 192] width 24 height 11
checkbox input "true"
click at [580, 190] on div at bounding box center [573, 192] width 24 height 11
checkbox input "true"
click at [660, 499] on button "Salvar" at bounding box center [681, 498] width 168 height 25
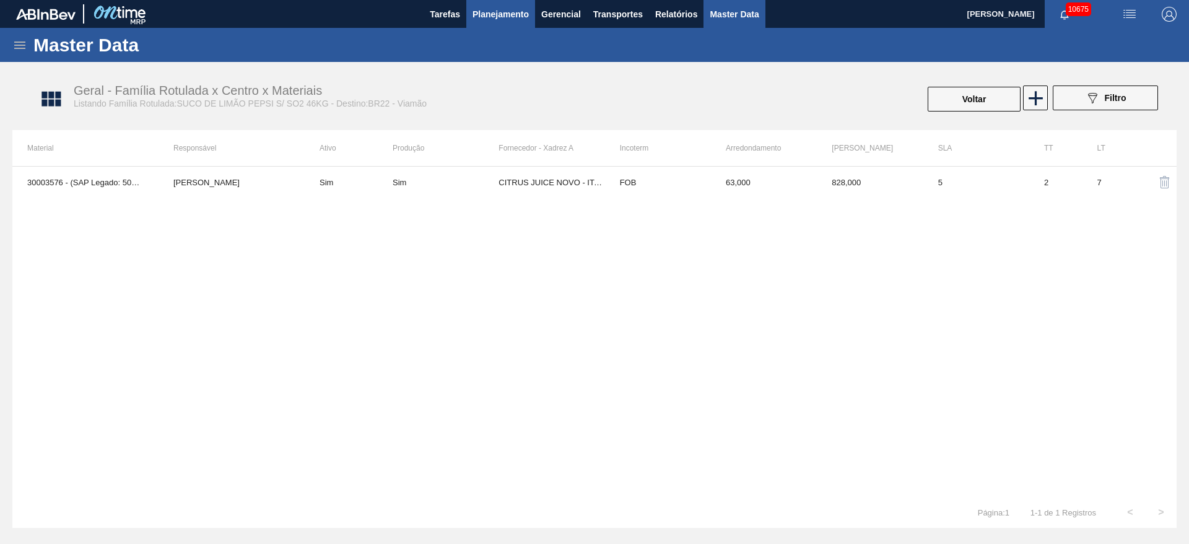
click at [491, 23] on button "Planejamento" at bounding box center [500, 14] width 69 height 28
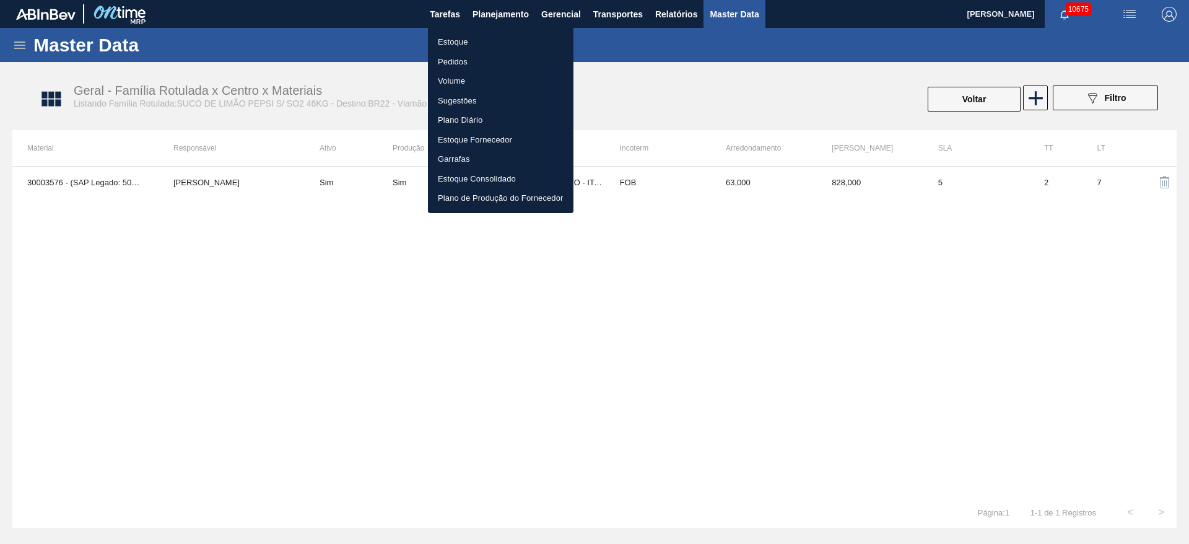
click at [469, 48] on li "Estoque" at bounding box center [501, 42] width 146 height 20
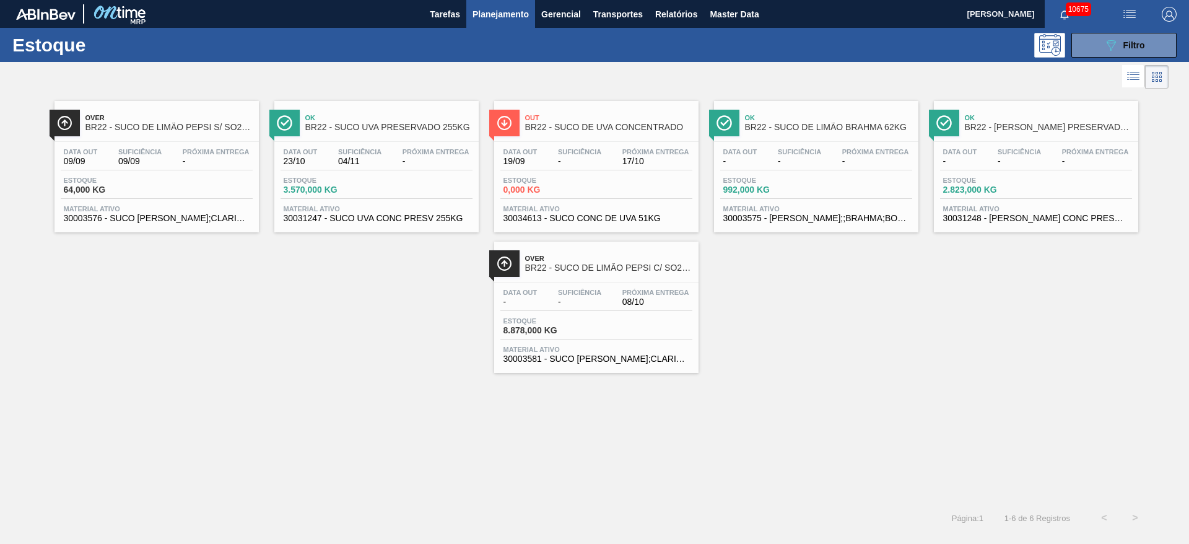
click at [133, 287] on div "Over BR22 - SUCO DE LIMÃO PEPSI S/ SO2 46KG Data out 09/09 Suficiência 09/09 Pr…" at bounding box center [594, 232] width 1189 height 281
click at [1119, 52] on button "089F7B8B-B2A5-4AFE-B5C0-19BA573D28AC Filtro" at bounding box center [1124, 45] width 105 height 25
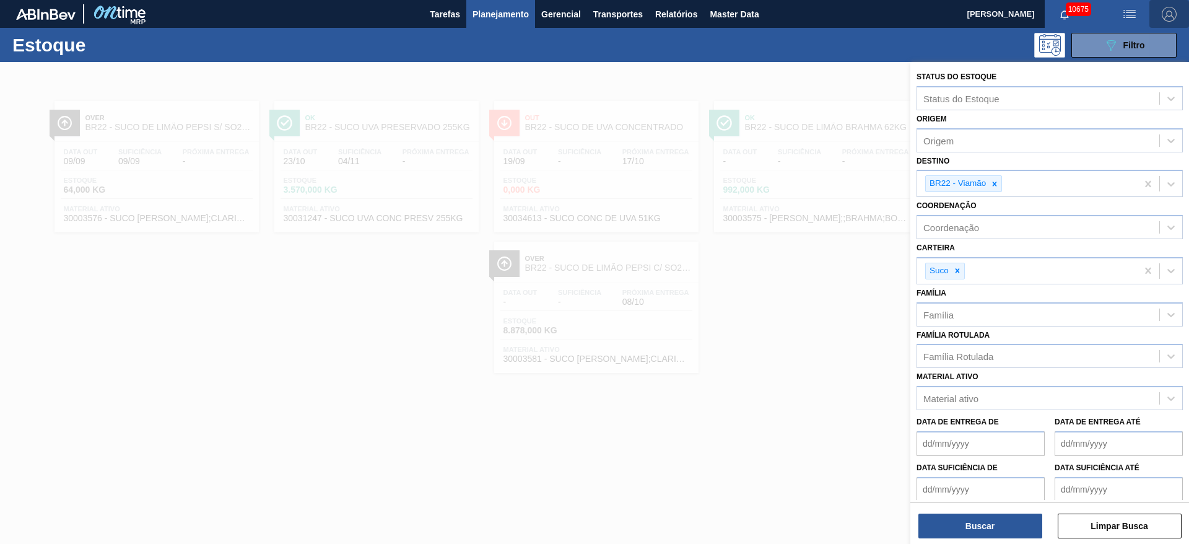
click at [1162, 14] on img "button" at bounding box center [1169, 14] width 15 height 15
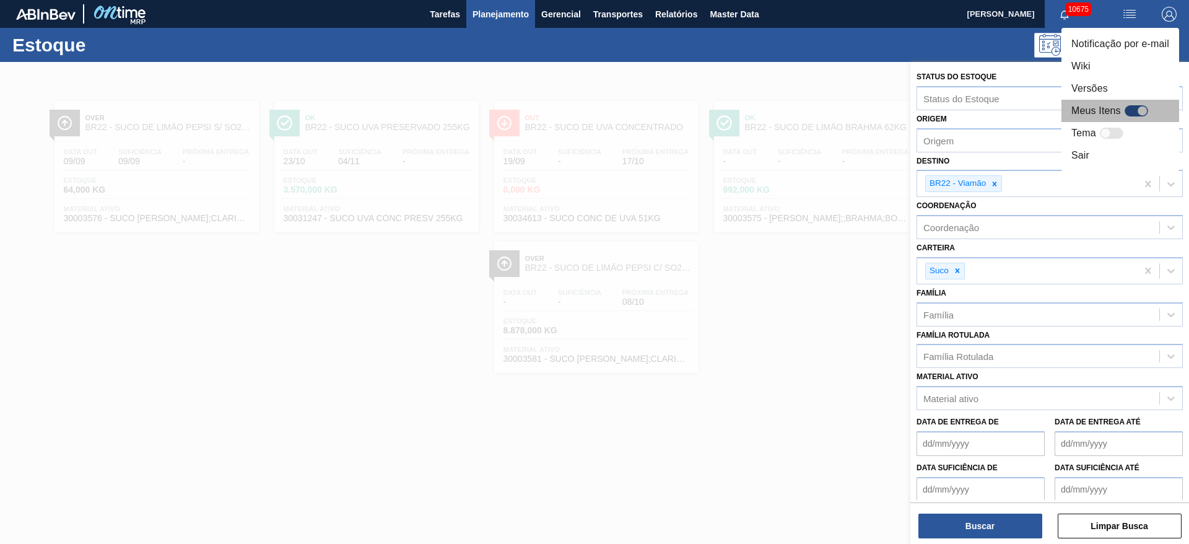
click at [1129, 112] on div at bounding box center [1137, 110] width 24 height 11
checkbox input "true"
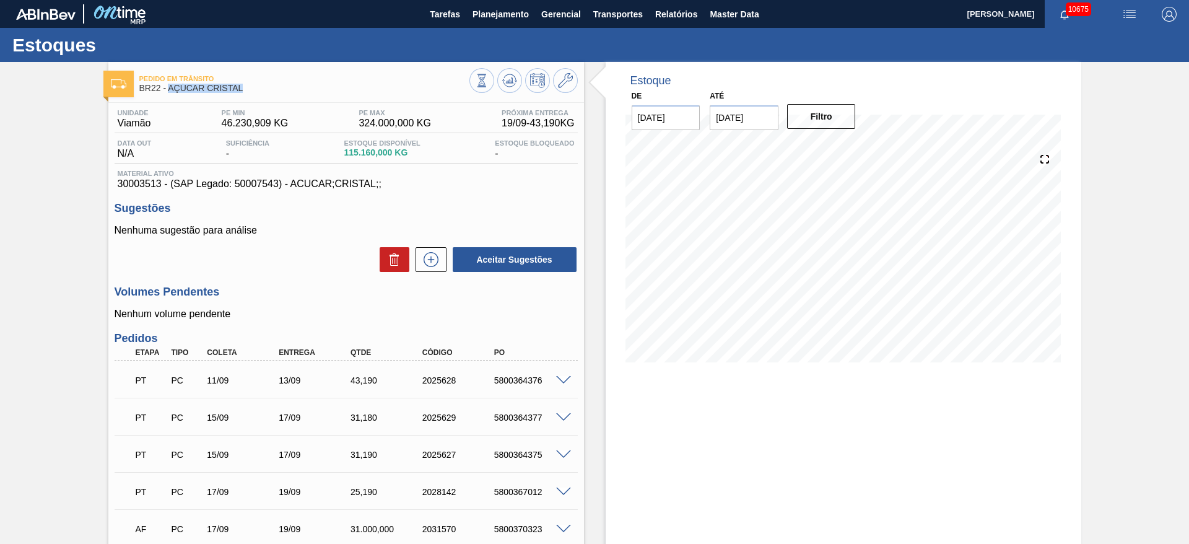
drag, startPoint x: 258, startPoint y: 87, endPoint x: 167, endPoint y: 88, distance: 90.5
click at [167, 88] on span "BR22 - AÇÚCAR CRISTAL" at bounding box center [304, 88] width 330 height 9
click at [431, 265] on icon at bounding box center [431, 259] width 20 height 15
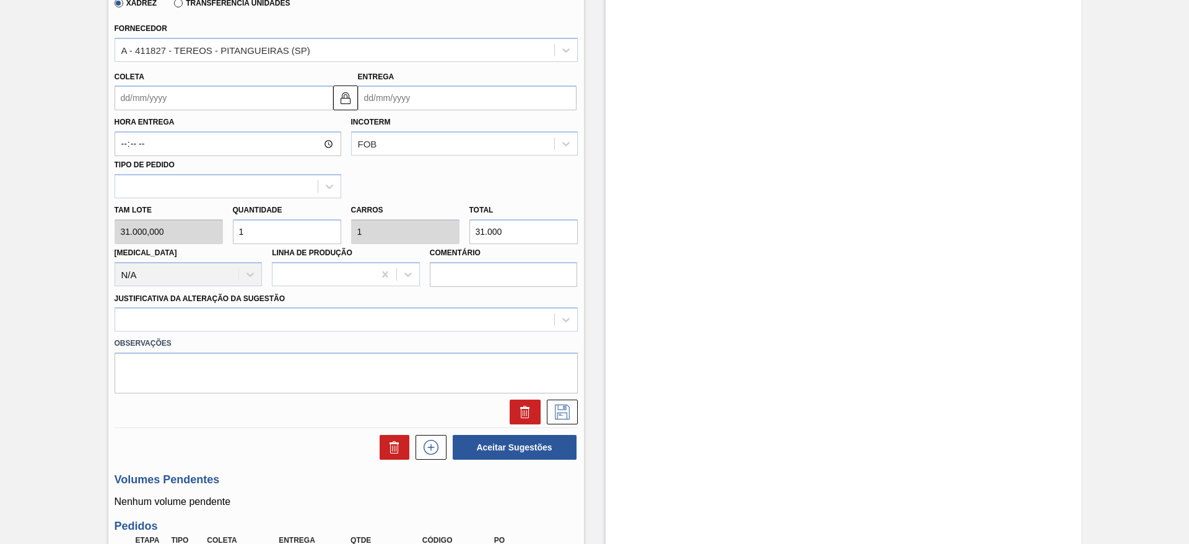
scroll to position [186, 0]
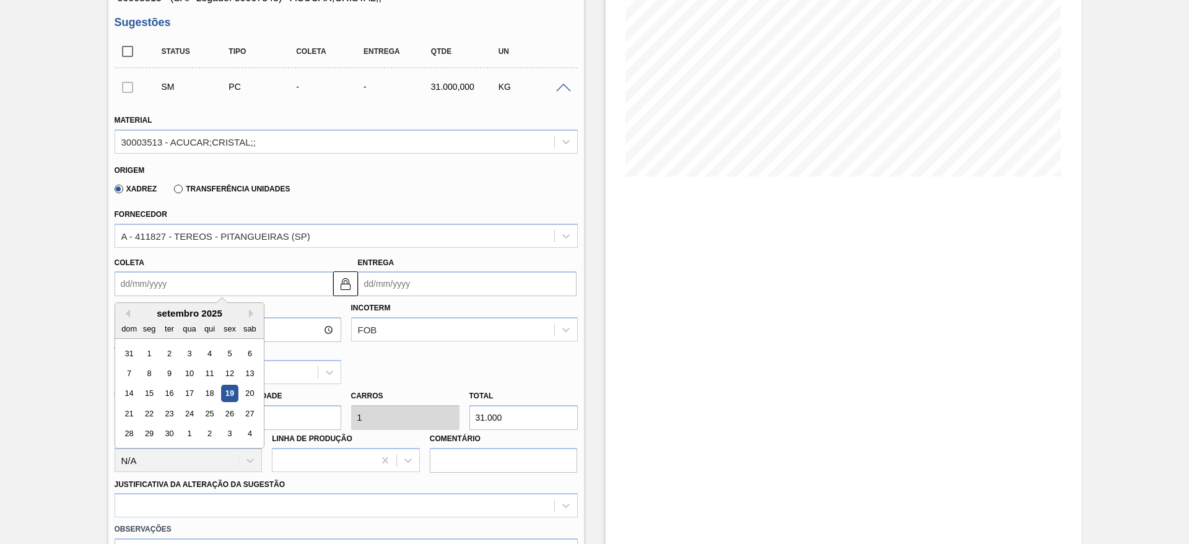
click at [144, 286] on input "Coleta" at bounding box center [224, 283] width 219 height 25
click at [244, 411] on div "27" at bounding box center [249, 413] width 17 height 17
type input "[DATE]"
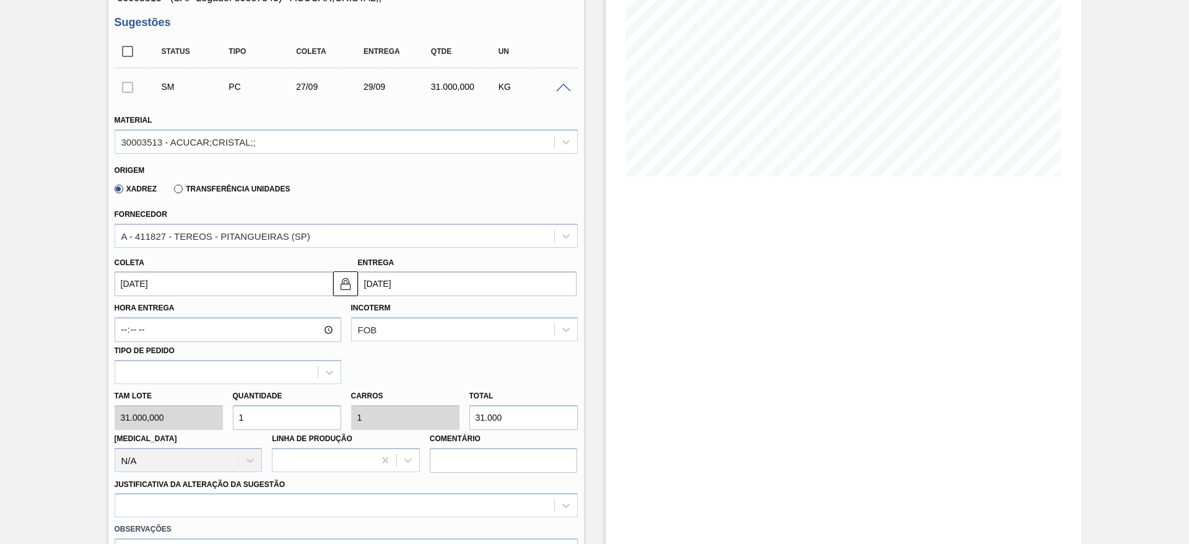
click at [138, 287] on input "[DATE]" at bounding box center [224, 283] width 219 height 25
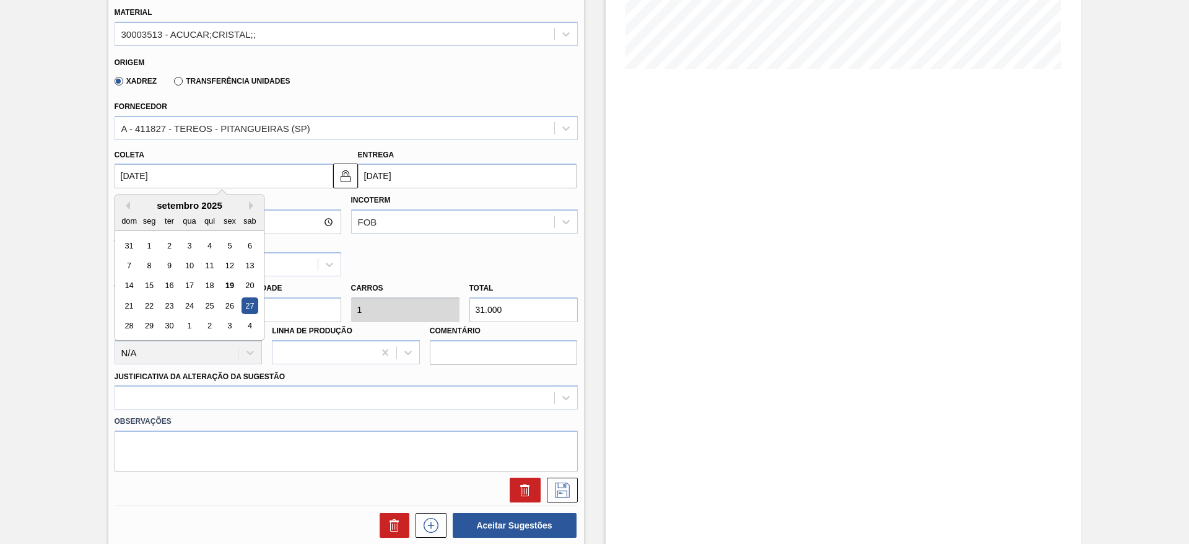
scroll to position [372, 0]
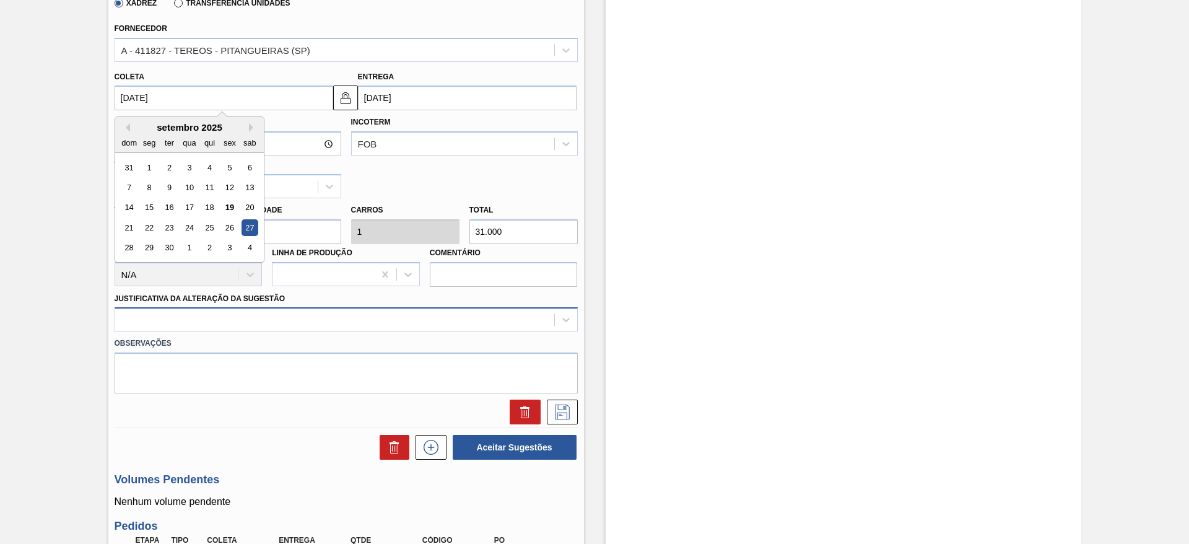
click at [395, 323] on div at bounding box center [334, 320] width 439 height 18
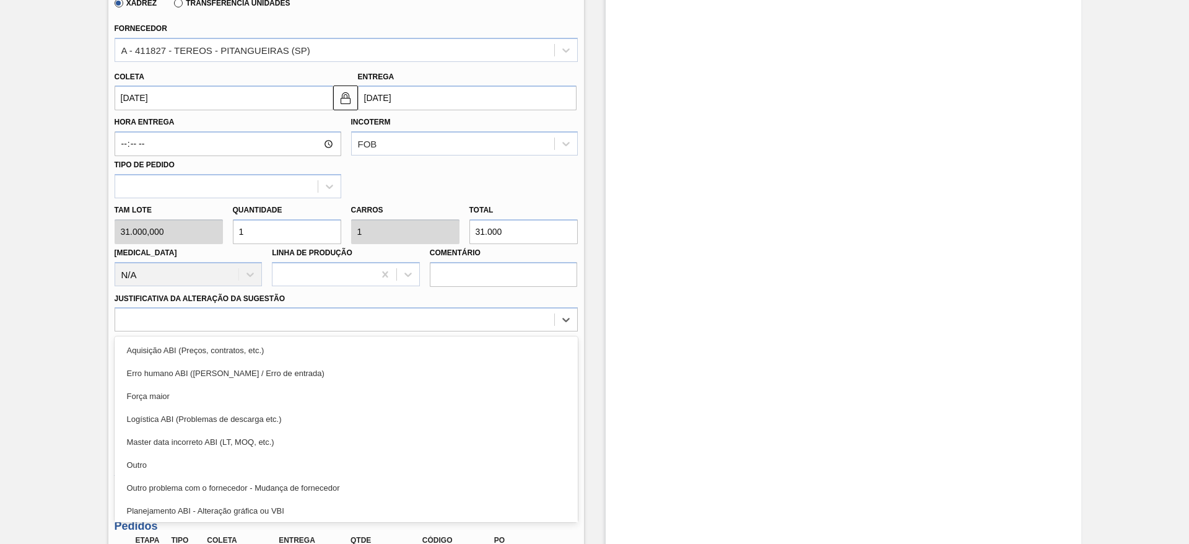
click at [410, 339] on div "Aquisição ABI (Preços, contratos, etc.)" at bounding box center [346, 350] width 463 height 23
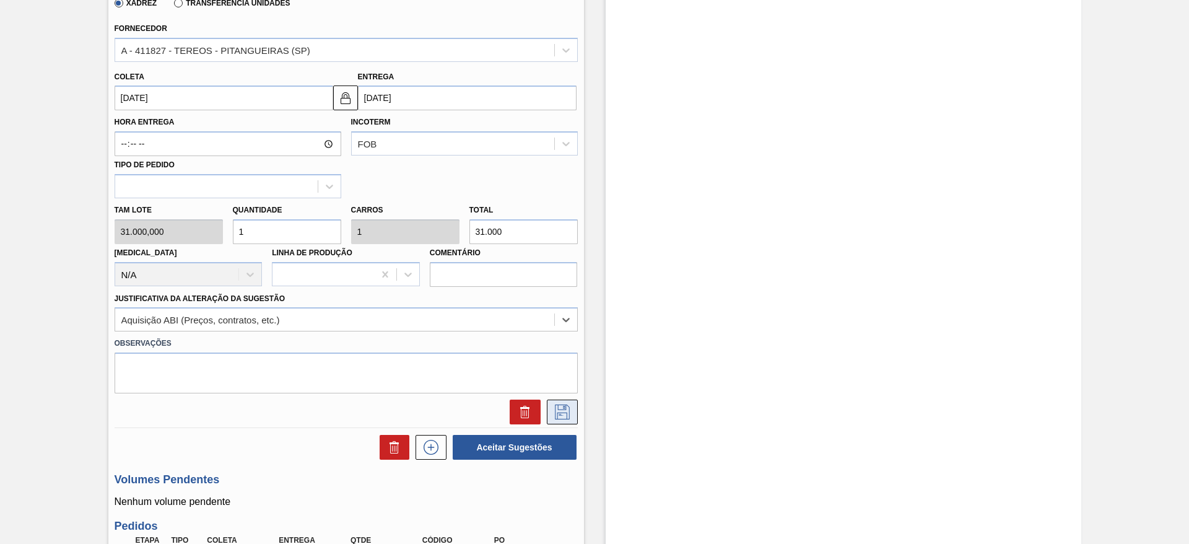
click at [559, 412] on icon at bounding box center [563, 412] width 20 height 15
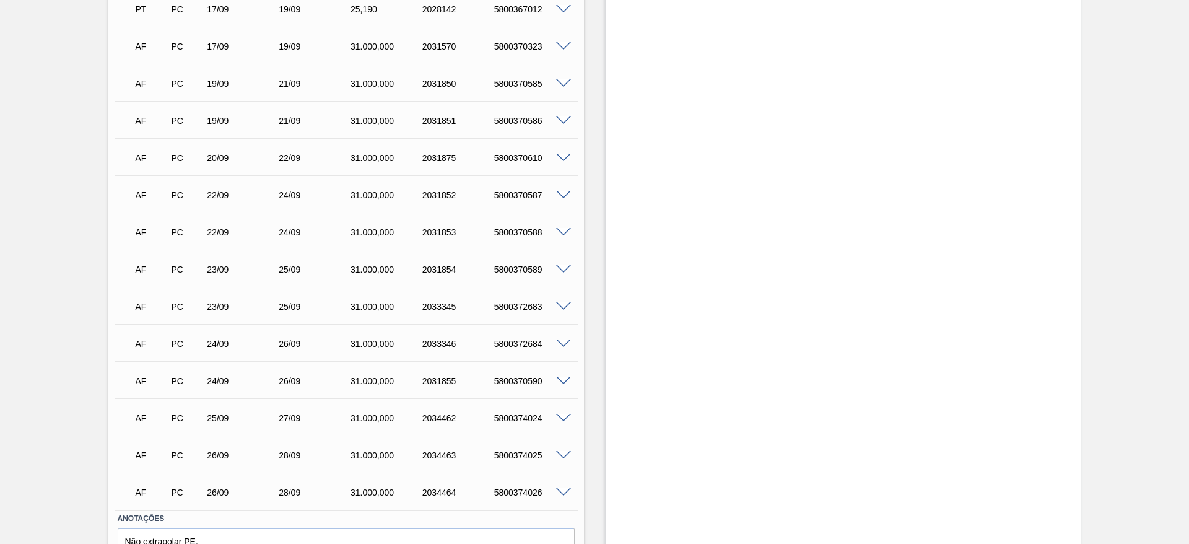
scroll to position [602, 0]
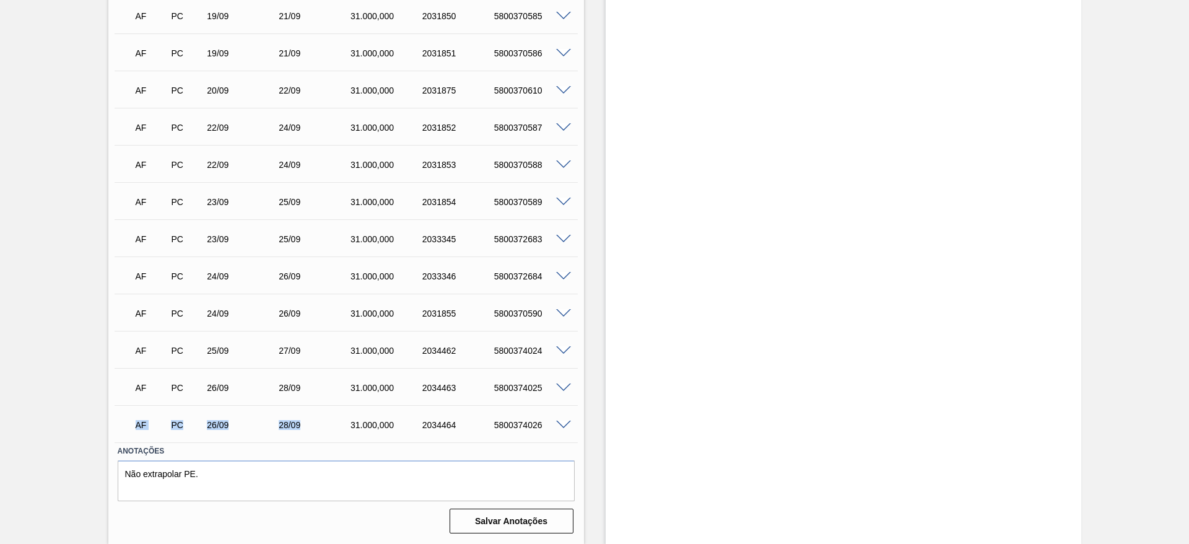
drag, startPoint x: 343, startPoint y: 431, endPoint x: 80, endPoint y: 443, distance: 263.6
click at [0, 431] on div "Pedido em Trânsito BR22 - AÇÚCAR CRISTAL Unidade Viamão PE MIN 46.230,909 KG PE…" at bounding box center [594, 2] width 1189 height 1084
click at [614, 337] on div "Estoque De [DATE] Até [DATE] Filtro 19/09 Projeção de Estoque 117,480.75 [DOMAI…" at bounding box center [844, 2] width 476 height 1084
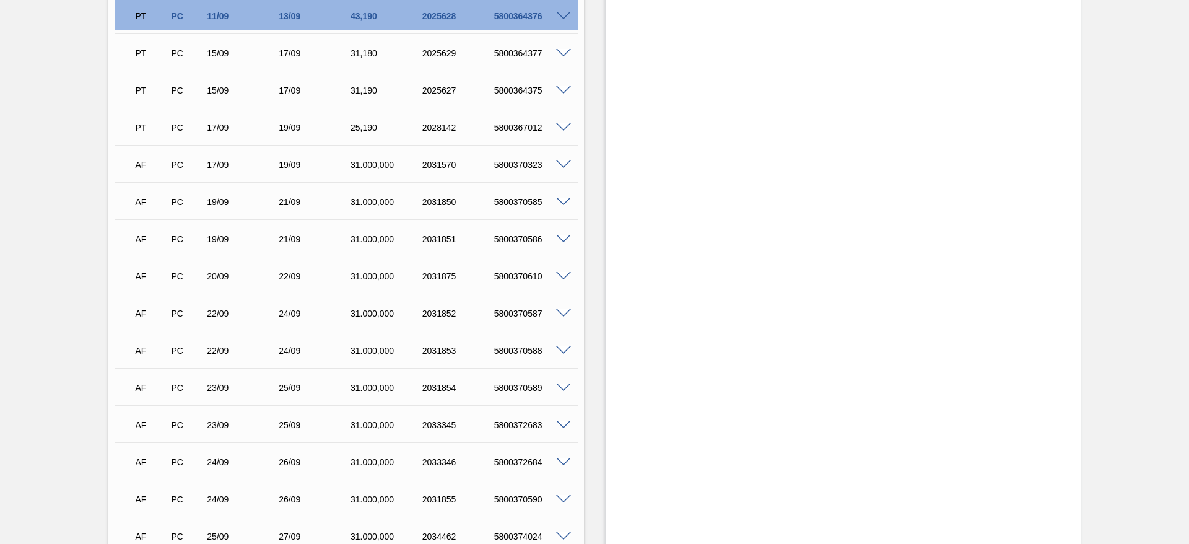
scroll to position [44, 0]
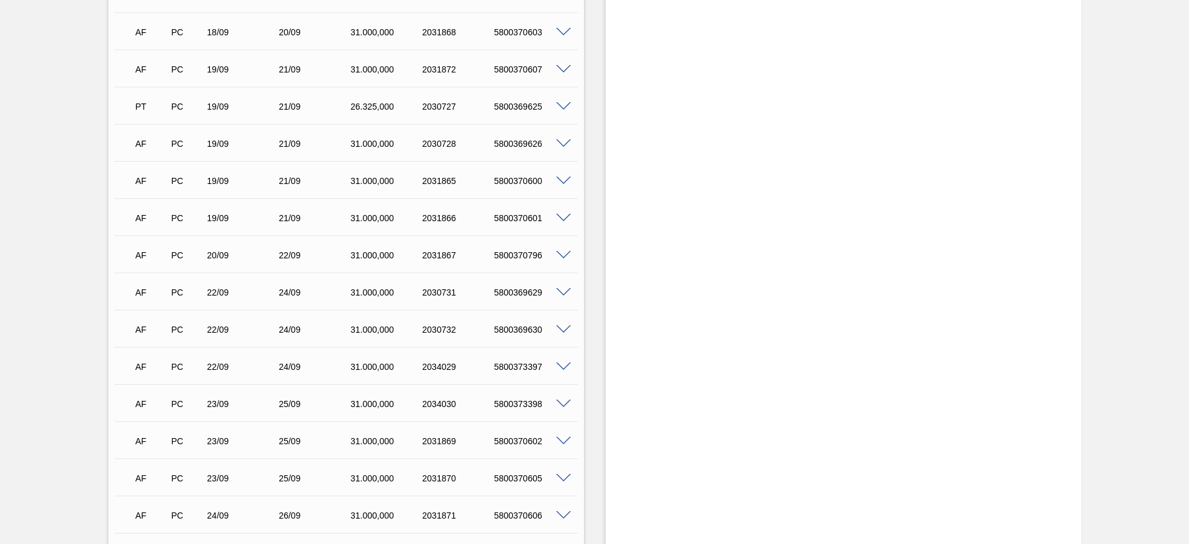
scroll to position [234, 0]
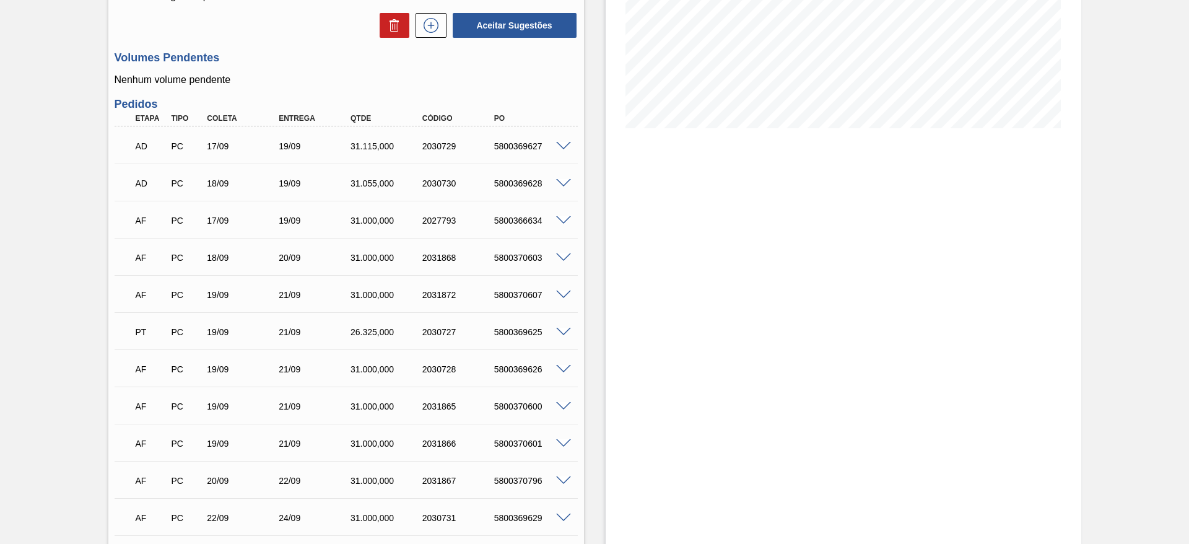
click at [567, 294] on span at bounding box center [563, 295] width 15 height 9
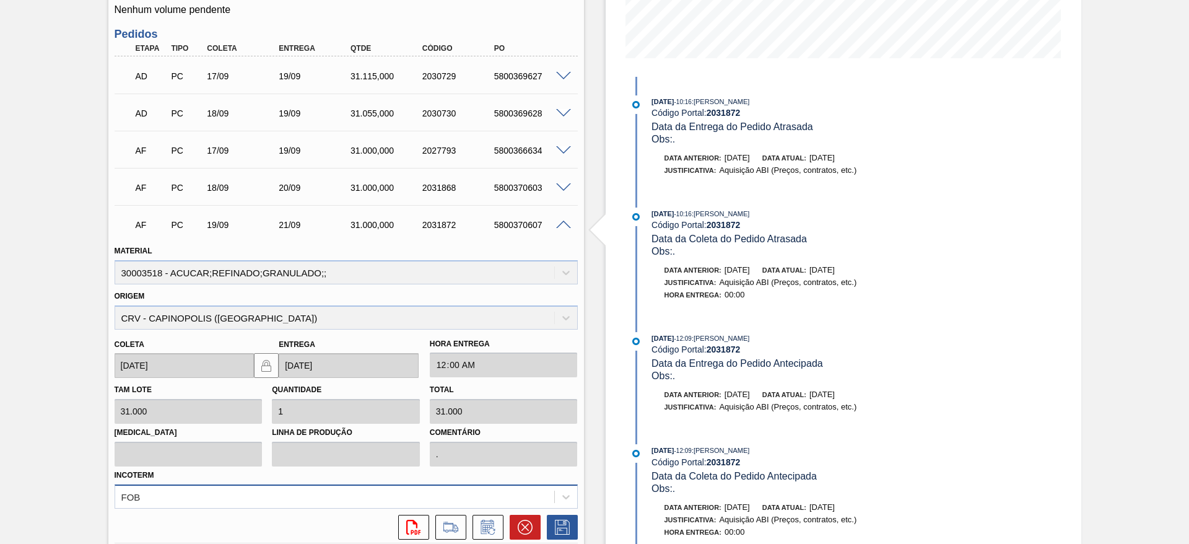
scroll to position [420, 0]
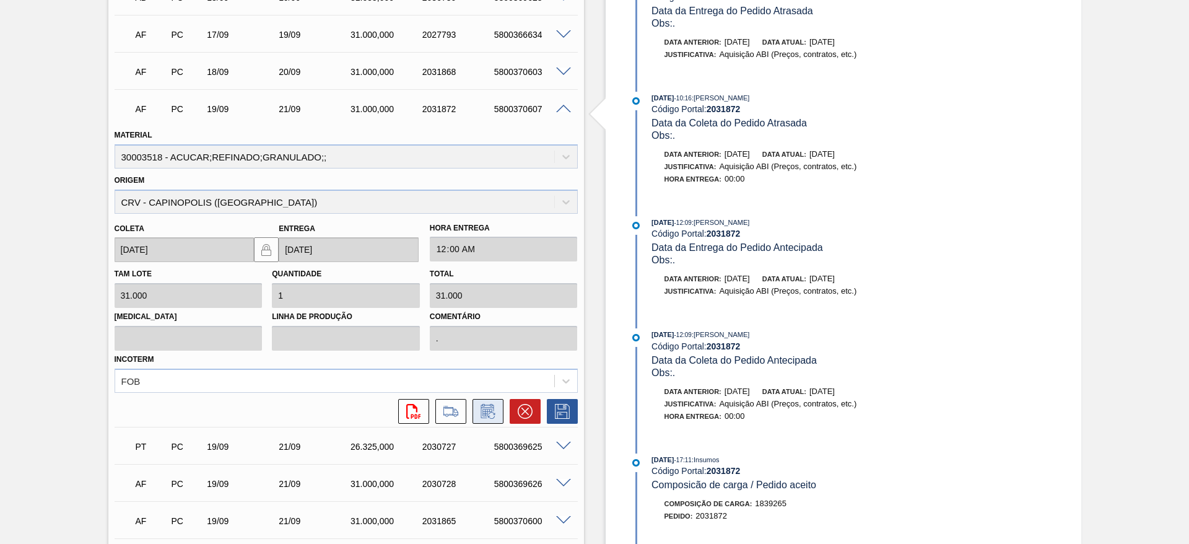
click at [480, 423] on button at bounding box center [488, 411] width 31 height 25
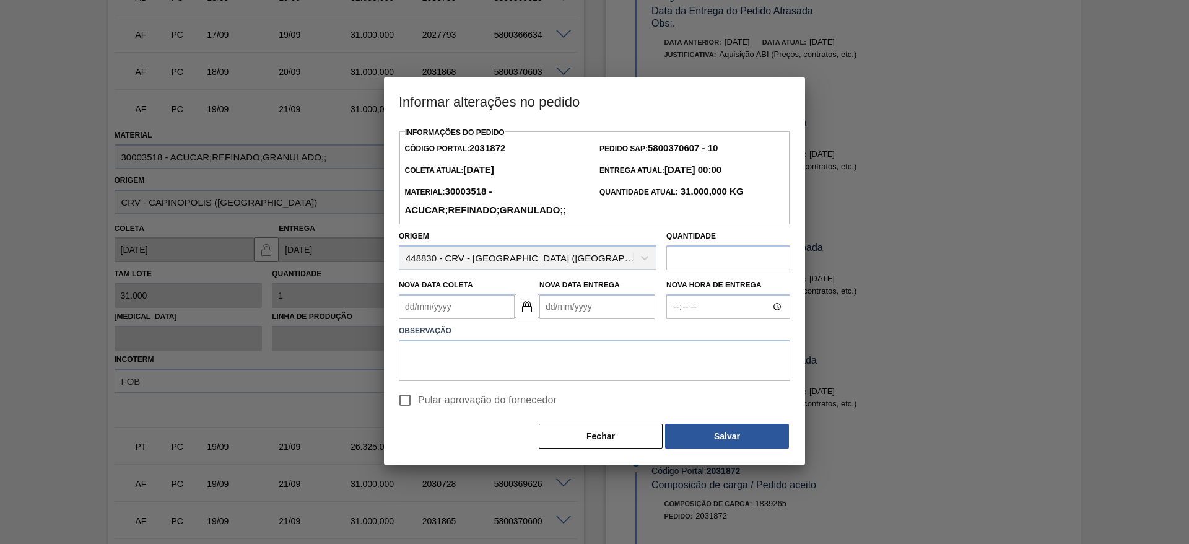
click at [407, 401] on input "Pular aprovação do fornecedor" at bounding box center [405, 400] width 26 height 26
checkbox input "true"
click at [439, 365] on textarea at bounding box center [595, 360] width 392 height 41
type textarea "."
click at [431, 285] on label "Nova Data Coleta" at bounding box center [436, 285] width 74 height 9
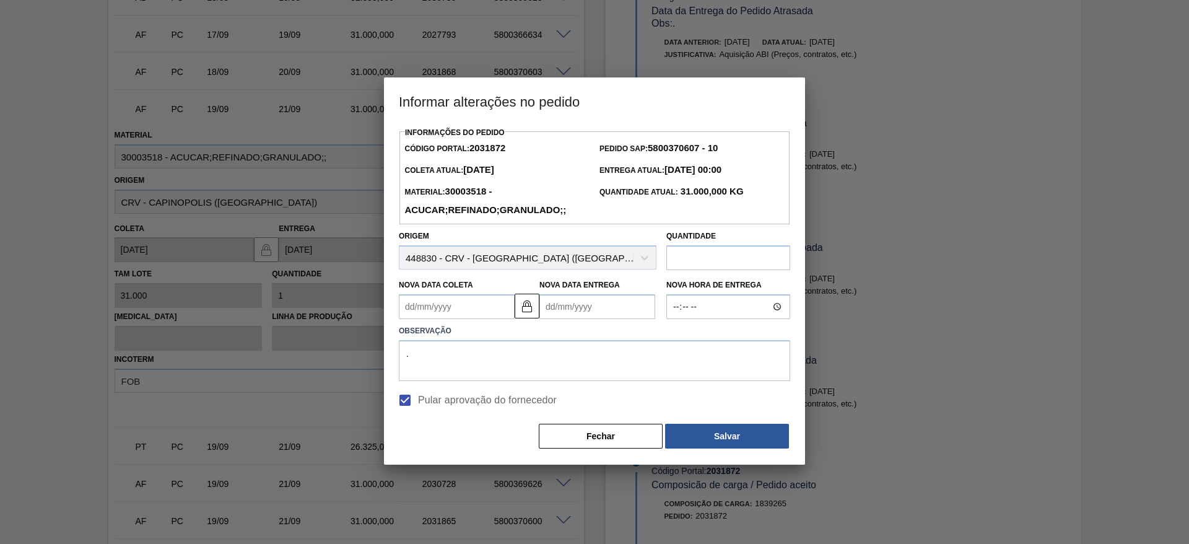
click at [431, 294] on Coleta2031872 "Nova Data Coleta" at bounding box center [457, 306] width 116 height 25
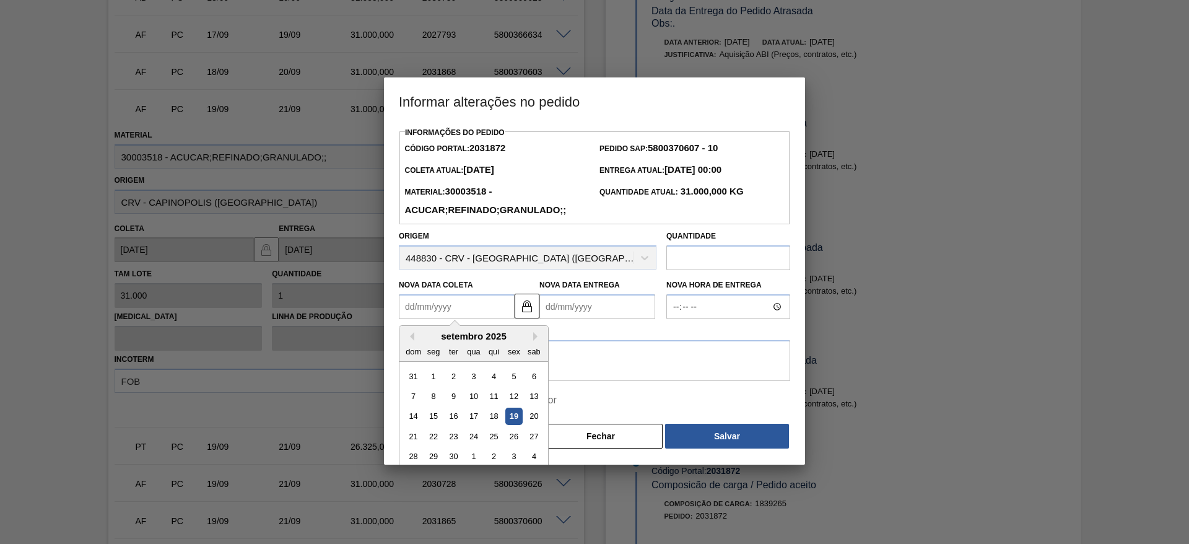
click at [431, 309] on Coleta2031872 "Nova Data Coleta" at bounding box center [457, 306] width 116 height 25
click at [530, 410] on div "20" at bounding box center [534, 416] width 17 height 17
type Coleta2031872 "20/09/2025"
type Entrega2031872 "22/09/2025"
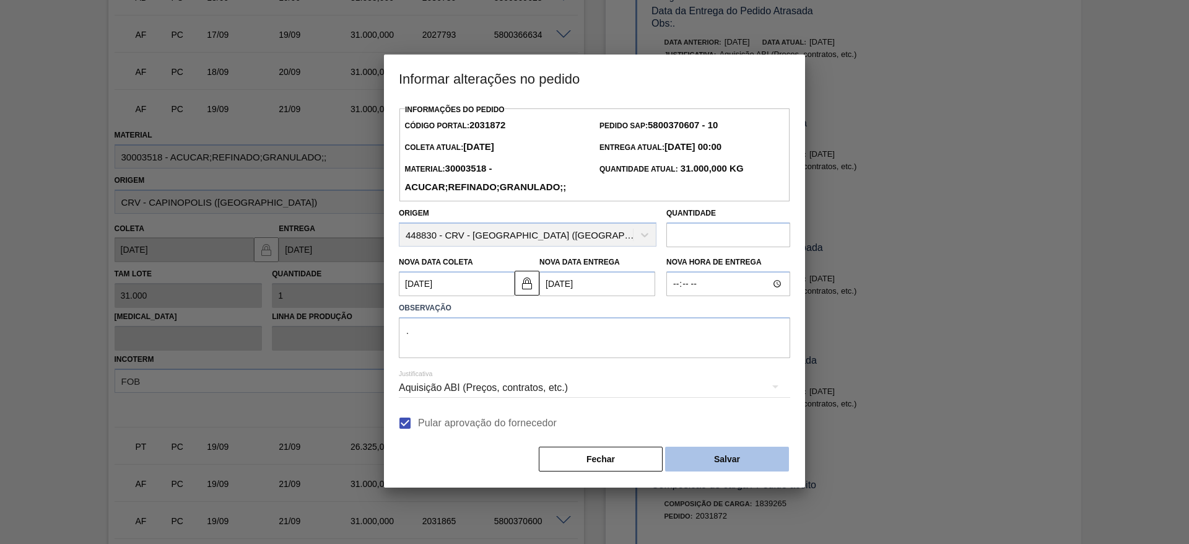
click at [740, 466] on button "Salvar" at bounding box center [727, 459] width 124 height 25
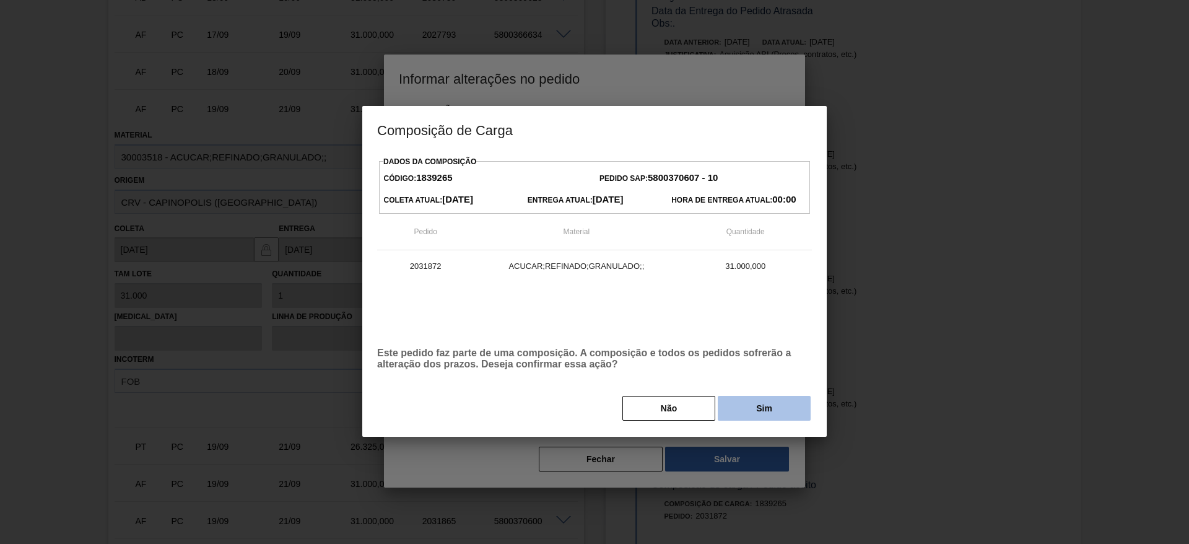
click at [757, 420] on button "Sim" at bounding box center [764, 408] width 93 height 25
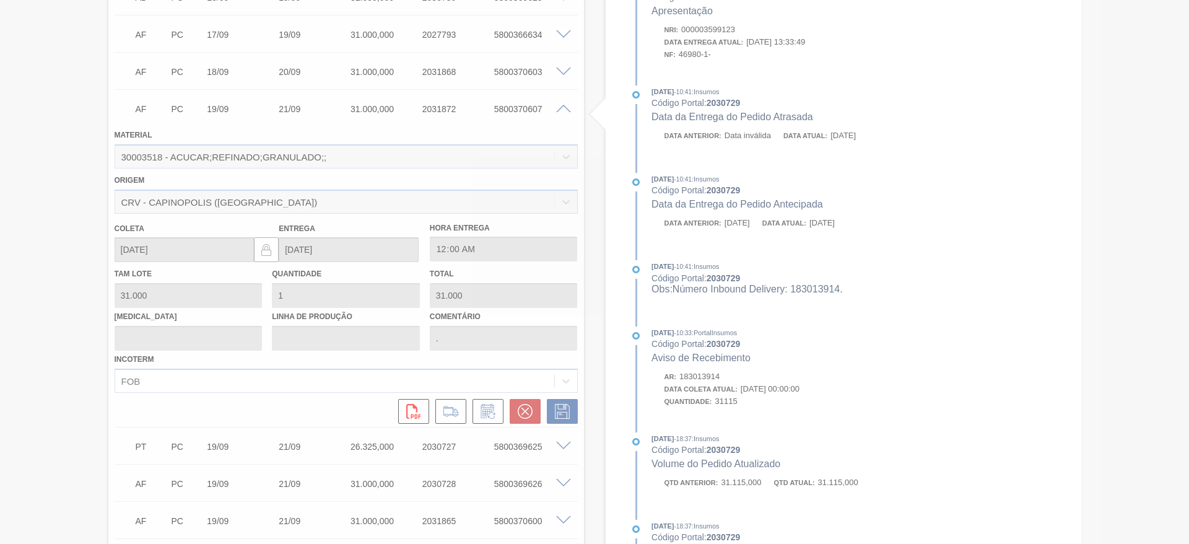
type input "20/09/2025"
type input "22/09/2025"
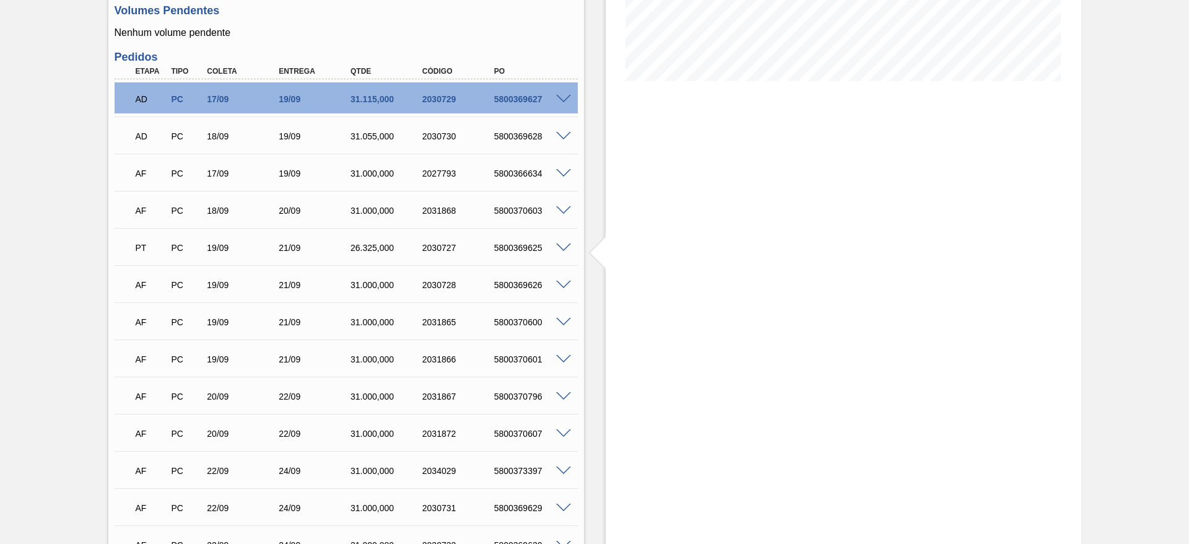
scroll to position [141, 0]
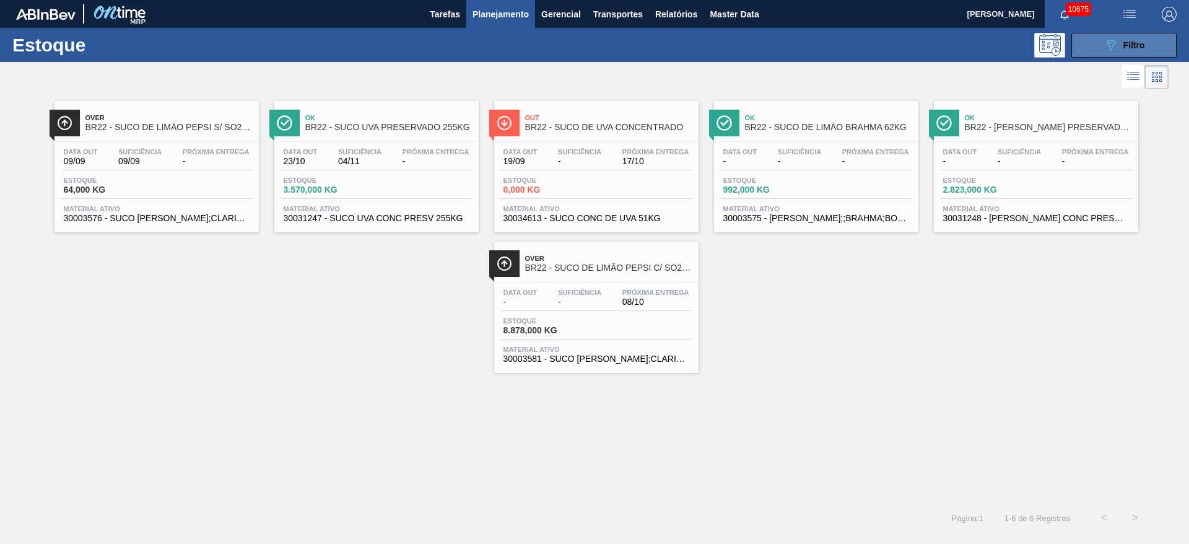
click at [1111, 42] on icon "089F7B8B-B2A5-4AFE-B5C0-19BA573D28AC" at bounding box center [1111, 45] width 15 height 15
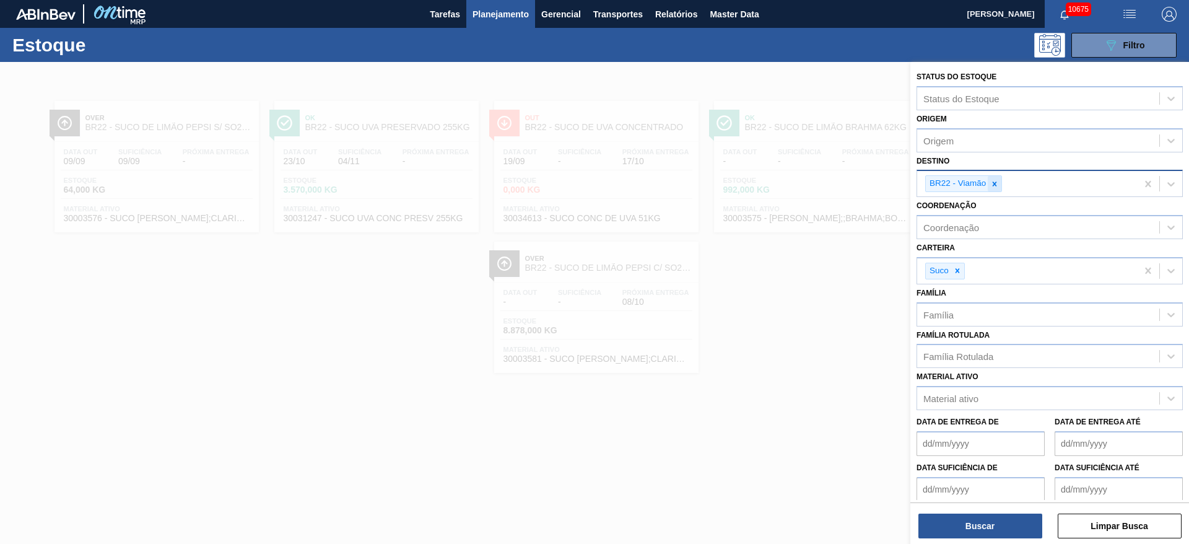
click at [990, 188] on div at bounding box center [995, 183] width 14 height 15
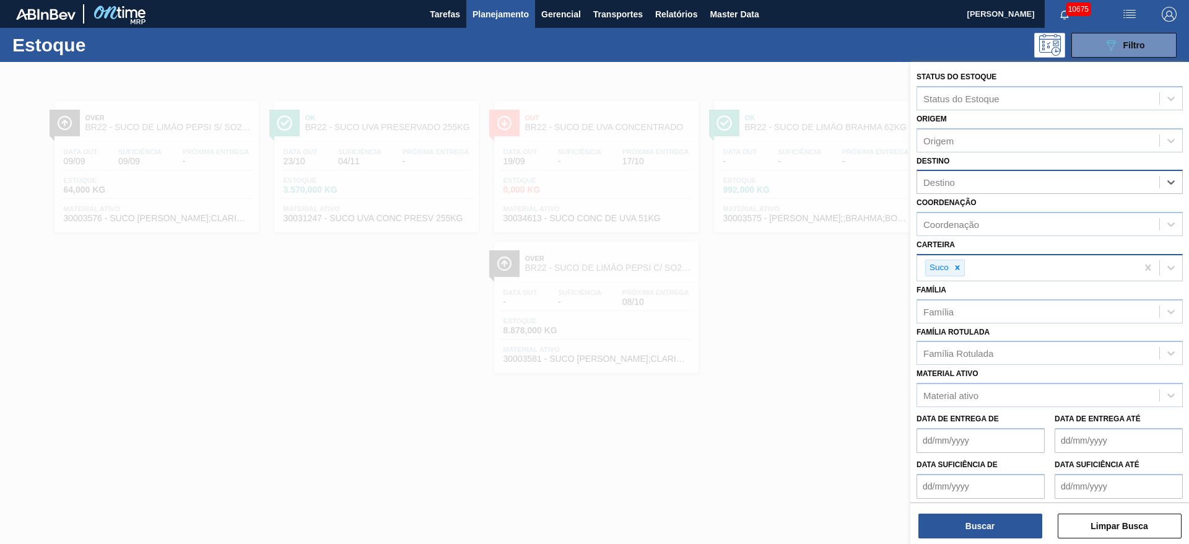
drag, startPoint x: 961, startPoint y: 269, endPoint x: 968, endPoint y: 268, distance: 6.3
click at [968, 268] on div "Suco" at bounding box center [1028, 267] width 220 height 25
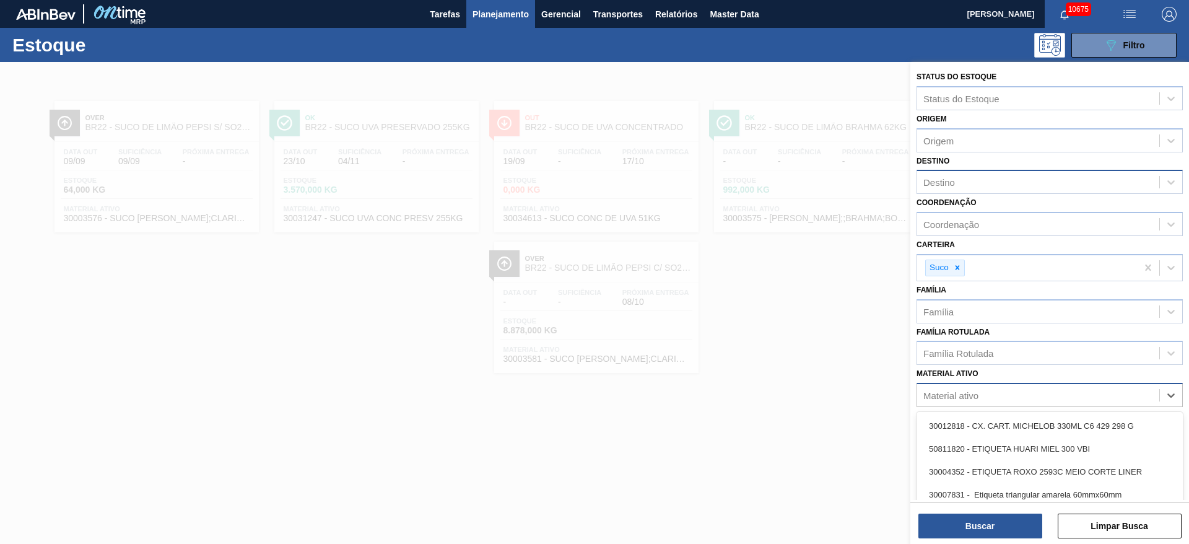
click at [975, 398] on div "Material ativo" at bounding box center [951, 395] width 55 height 11
paste ativo "30005324"
type ativo "30005324"
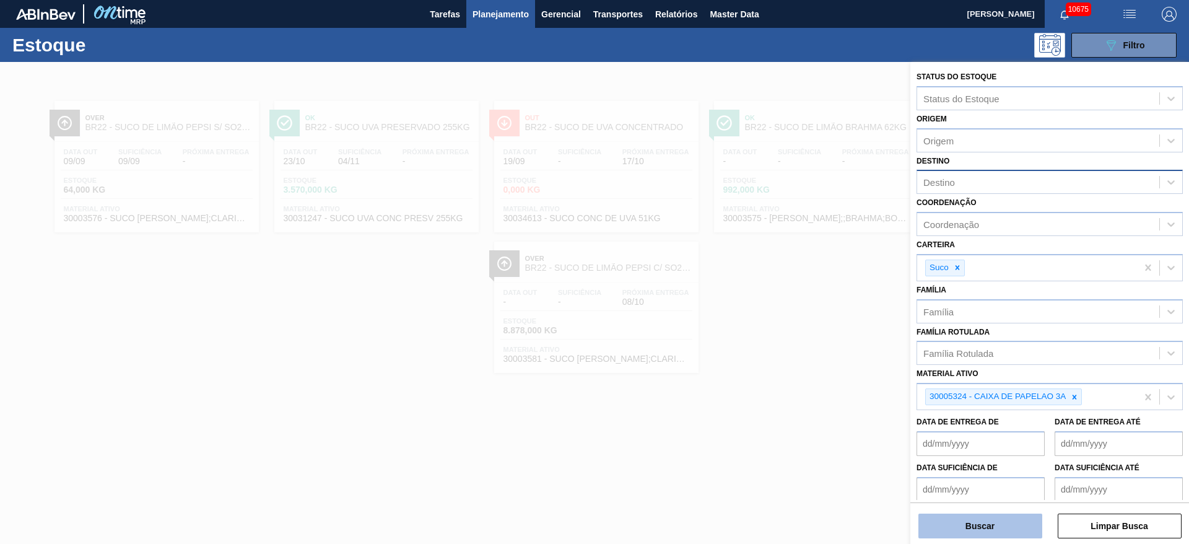
click at [982, 519] on button "Buscar" at bounding box center [981, 526] width 124 height 25
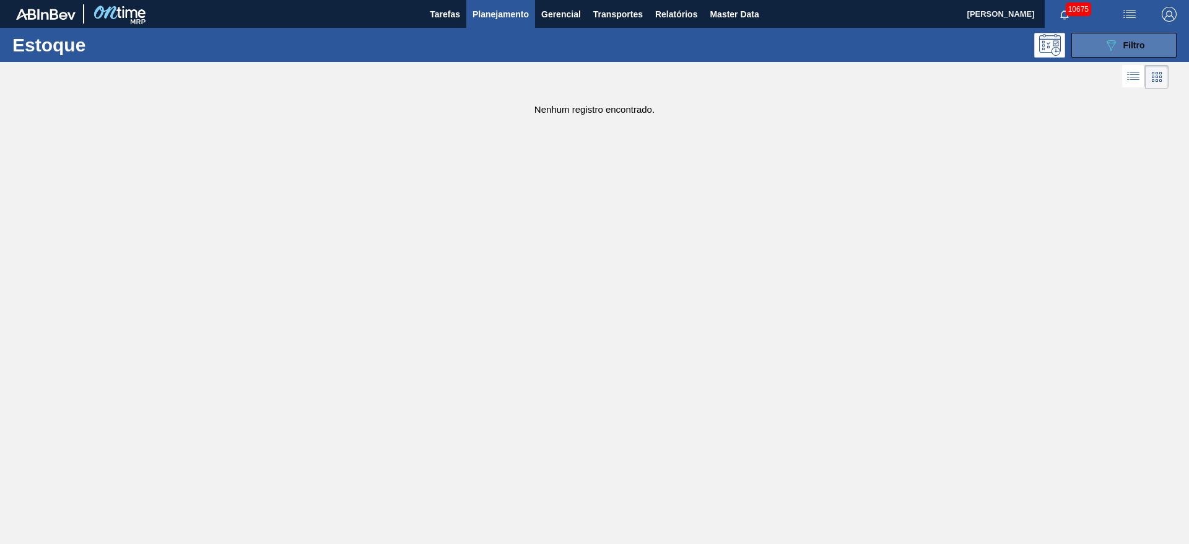
click at [1121, 43] on div "089F7B8B-B2A5-4AFE-B5C0-19BA573D28AC Filtro" at bounding box center [1125, 45] width 42 height 15
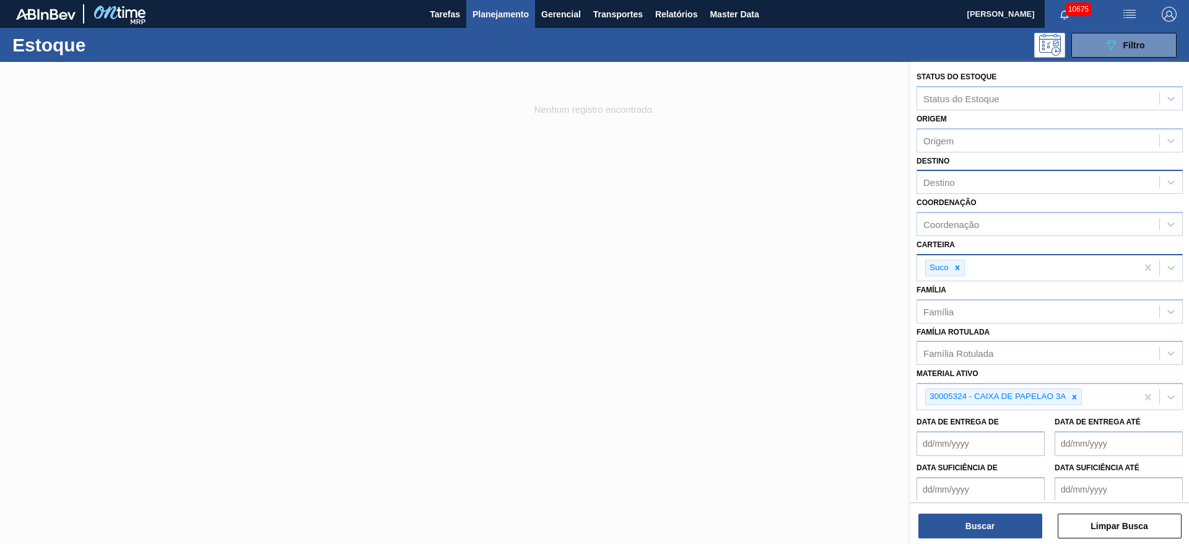
click at [949, 274] on div "Suco" at bounding box center [938, 267] width 25 height 15
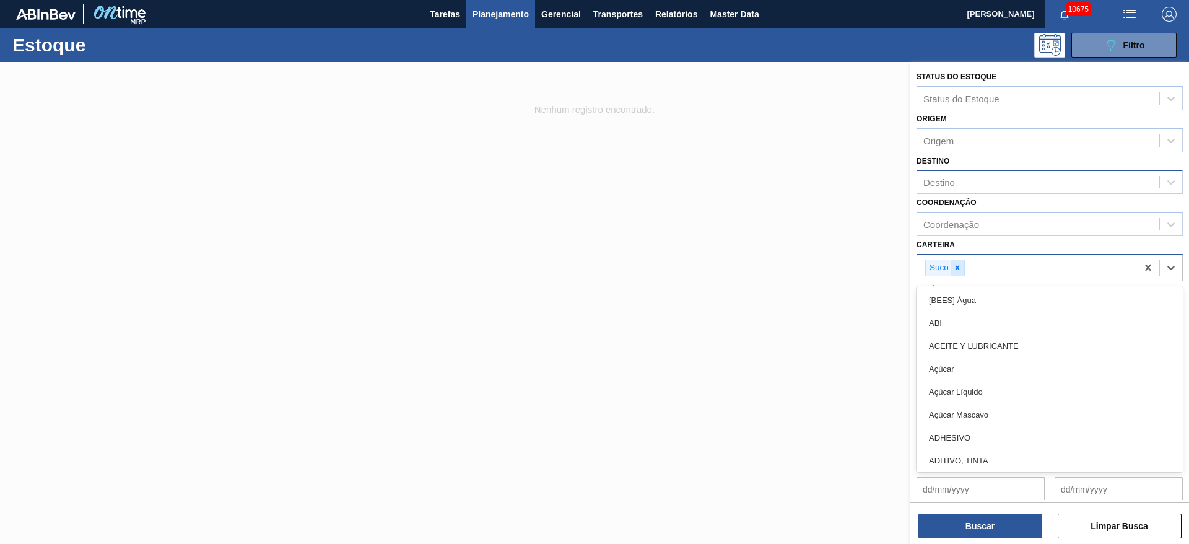
click at [960, 265] on icon at bounding box center [957, 267] width 9 height 9
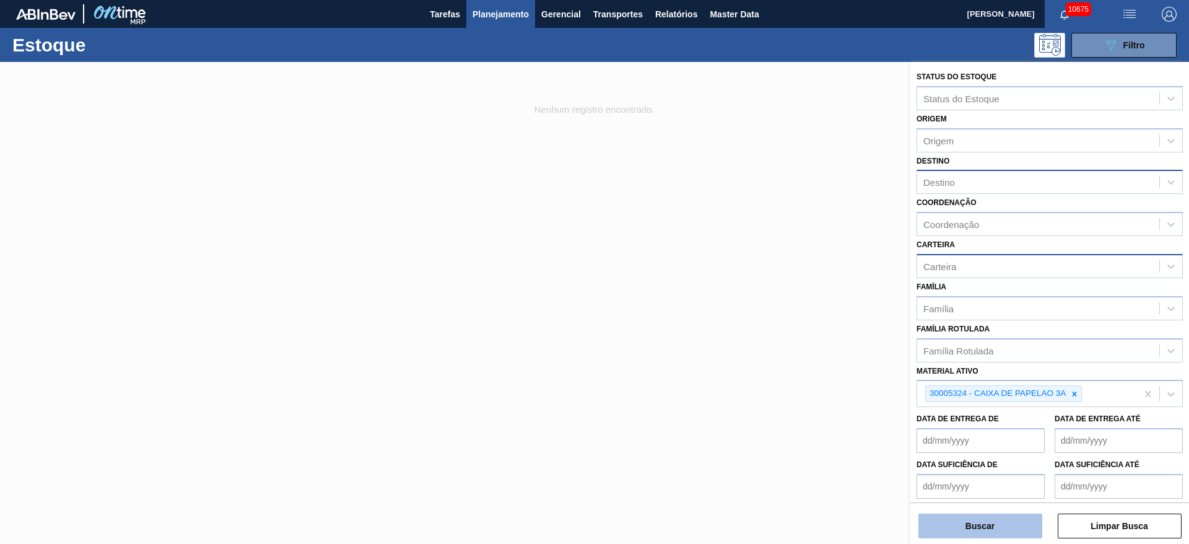
click at [986, 533] on button "Buscar" at bounding box center [981, 526] width 124 height 25
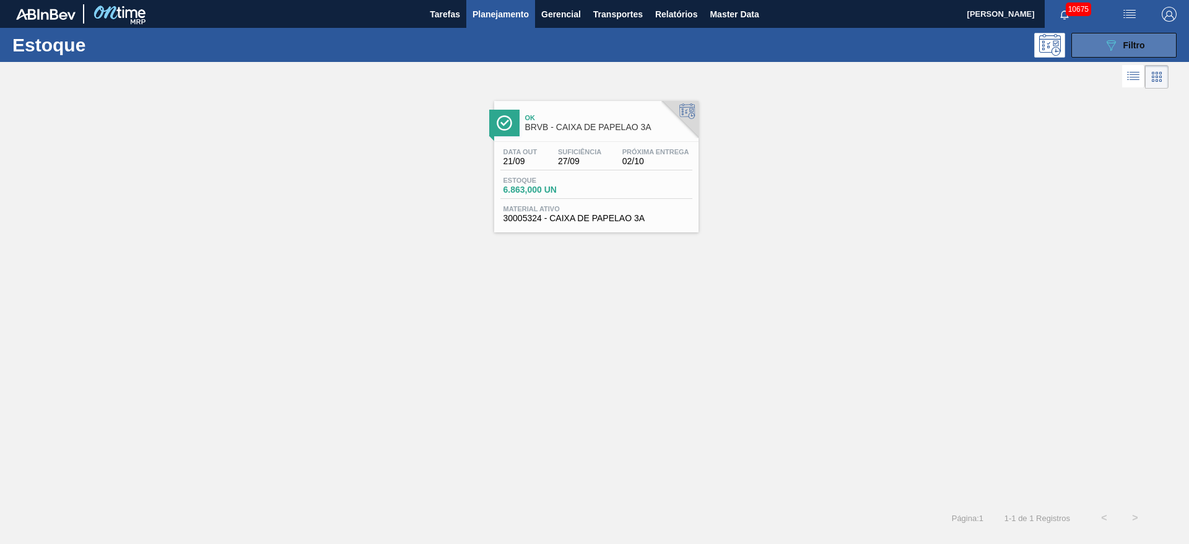
click at [1104, 41] on icon "089F7B8B-B2A5-4AFE-B5C0-19BA573D28AC" at bounding box center [1111, 45] width 15 height 15
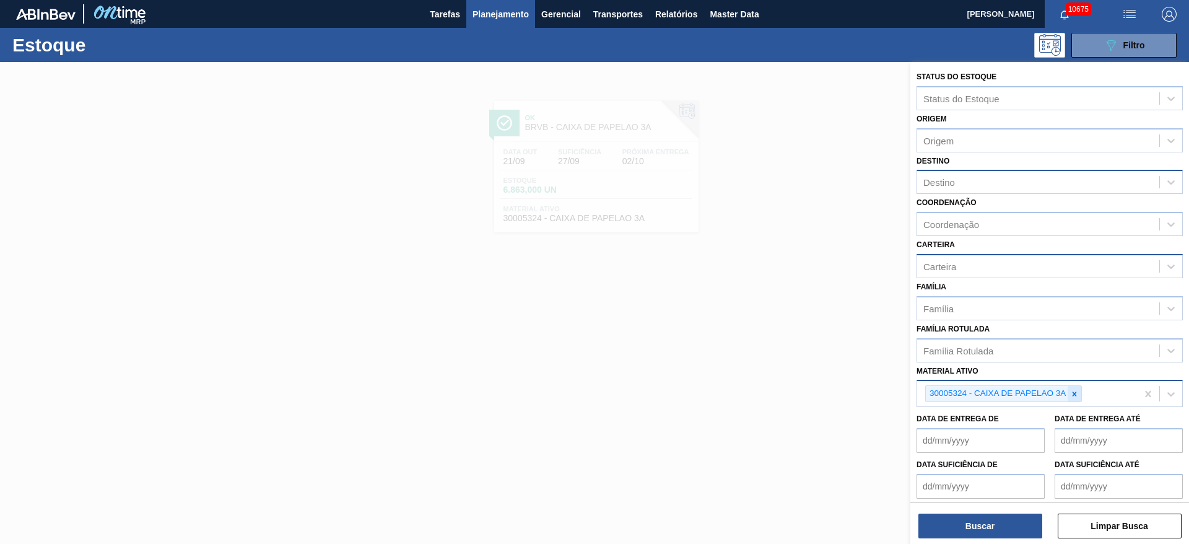
click at [1074, 390] on icon at bounding box center [1075, 394] width 9 height 9
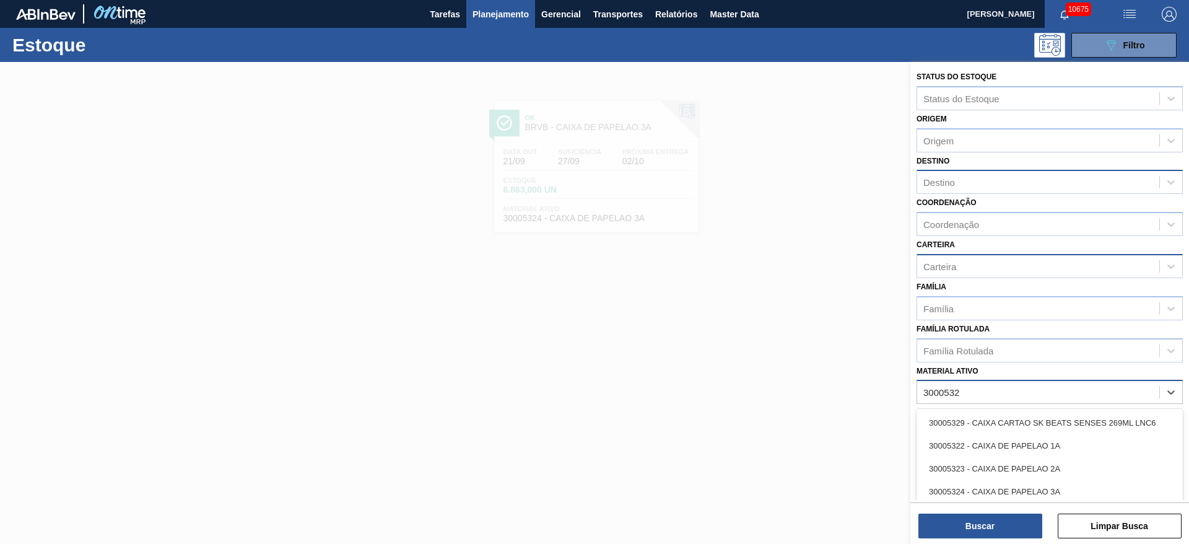
type ativo "30005322"
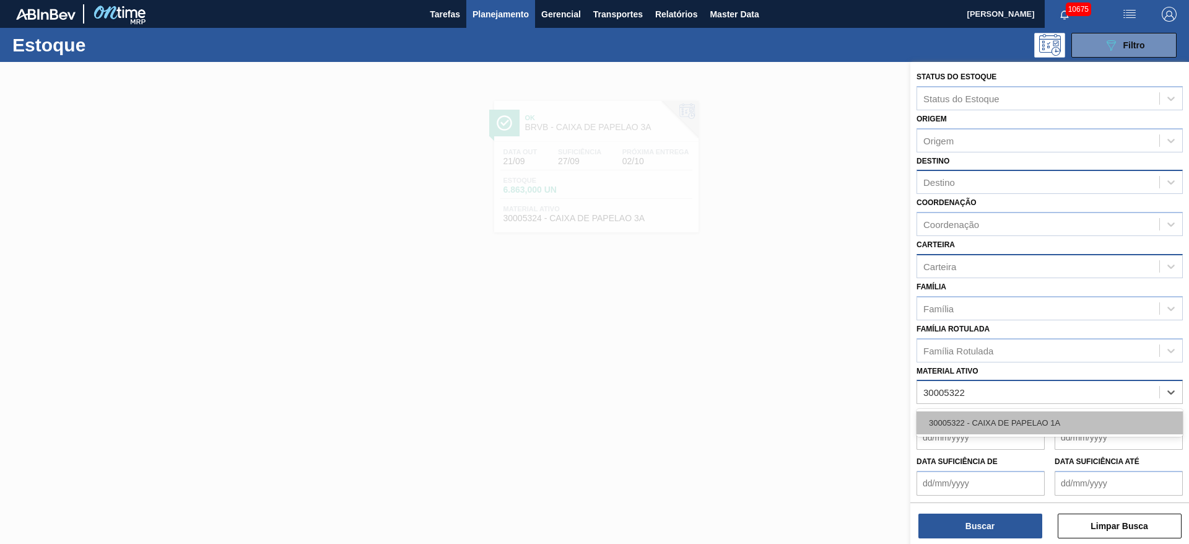
click at [1000, 420] on div "30005322 - CAIXA DE PAPELAO 1A" at bounding box center [1050, 422] width 266 height 23
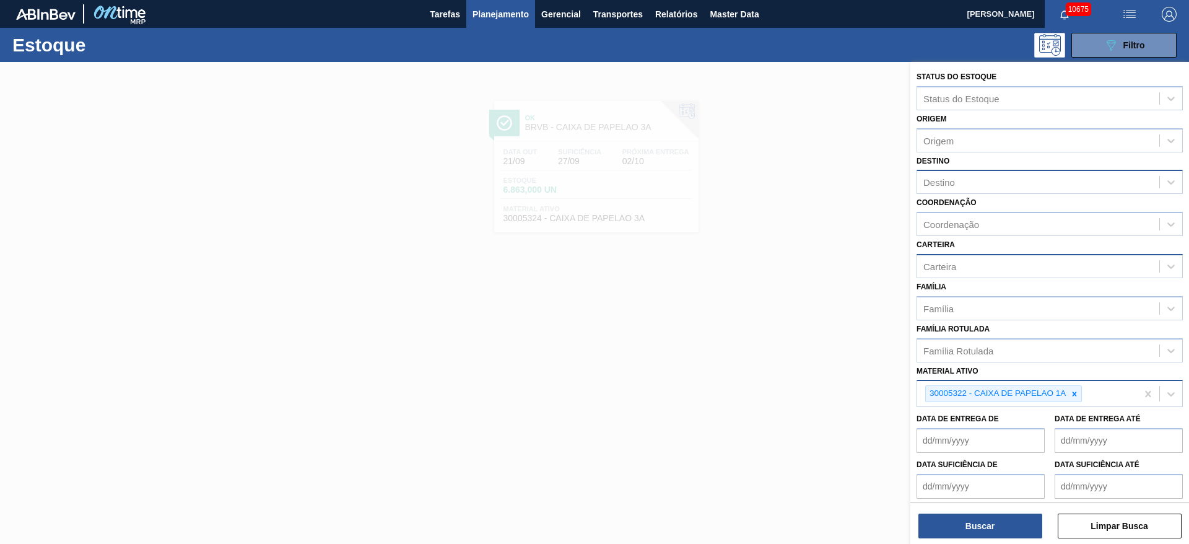
click at [970, 541] on div "Status do Estoque Status do Estoque Origem Origem Destino Destino Coordenação C…" at bounding box center [1050, 304] width 279 height 484
click at [967, 523] on button "Buscar" at bounding box center [981, 526] width 124 height 25
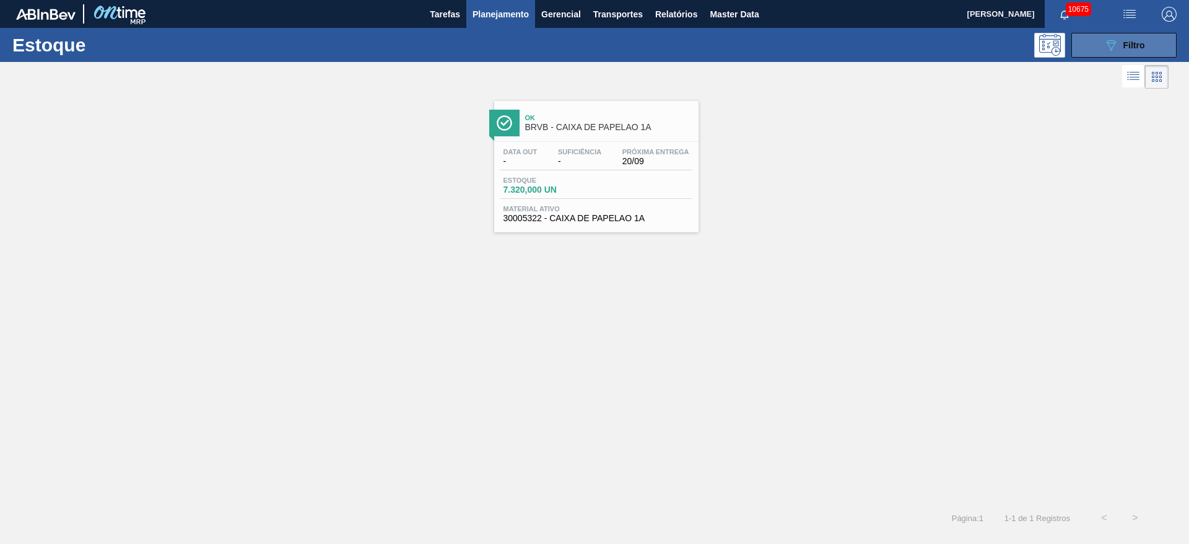
click at [1116, 33] on button "089F7B8B-B2A5-4AFE-B5C0-19BA573D28AC Filtro" at bounding box center [1124, 45] width 105 height 25
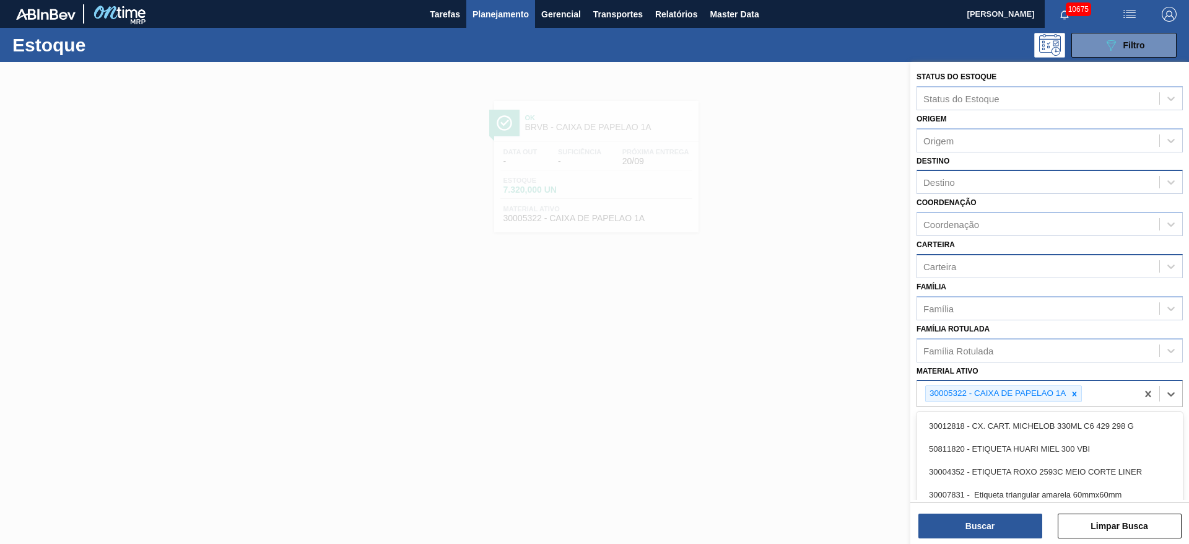
click at [1076, 403] on div "30005322 - CAIXA DE PAPELAO 1A" at bounding box center [1028, 393] width 220 height 25
paste ativo "30005324"
type ativo "30005324"
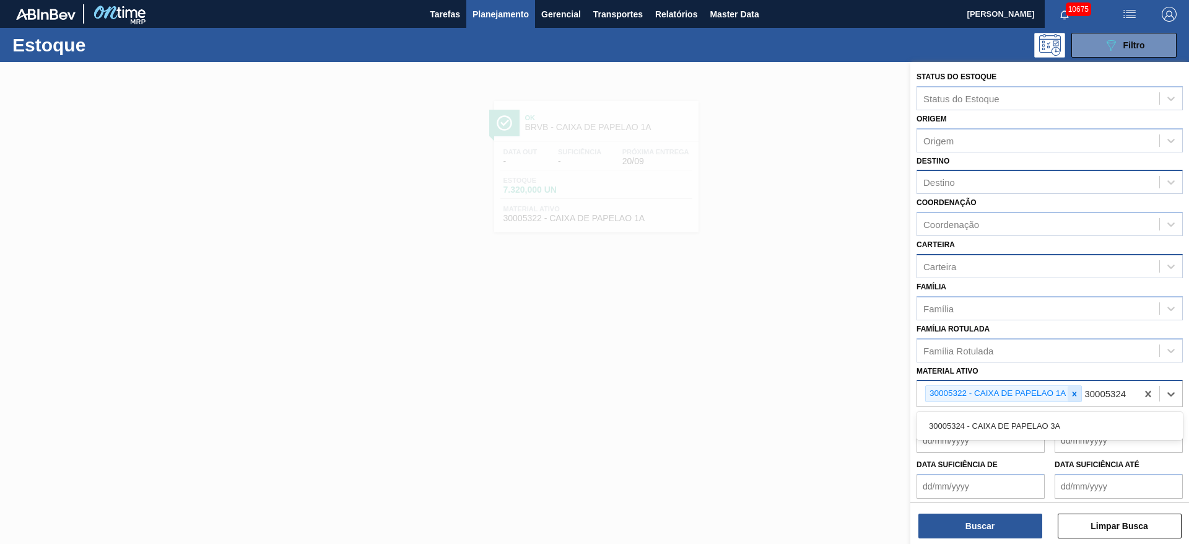
click at [1074, 394] on icon at bounding box center [1075, 394] width 9 height 9
click at [1023, 433] on div "30005324 - CAIXA DE PAPELAO 3A" at bounding box center [1050, 422] width 266 height 23
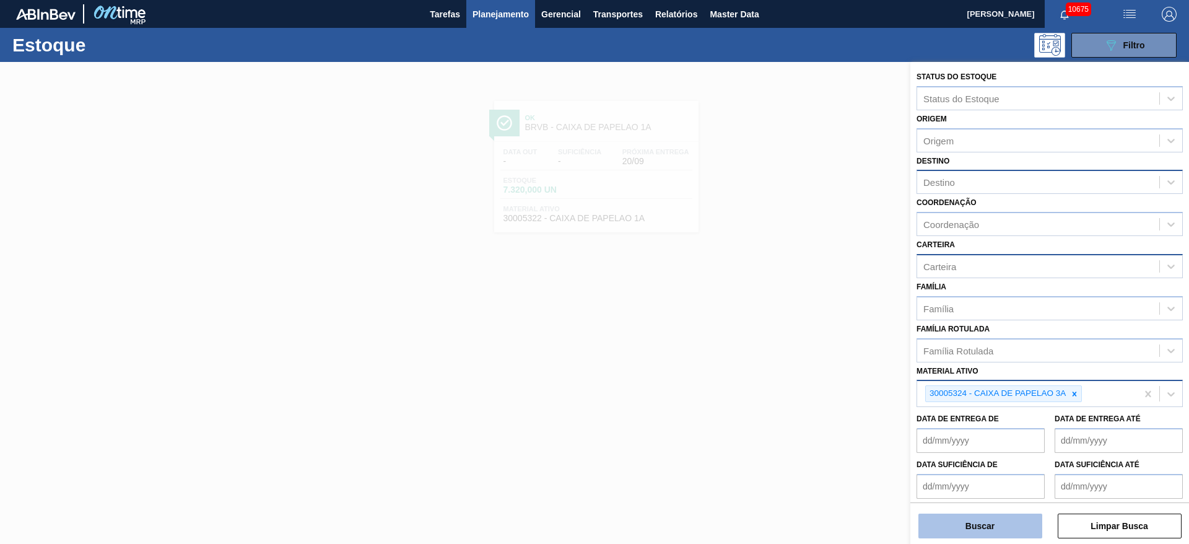
click at [986, 522] on button "Buscar" at bounding box center [981, 526] width 124 height 25
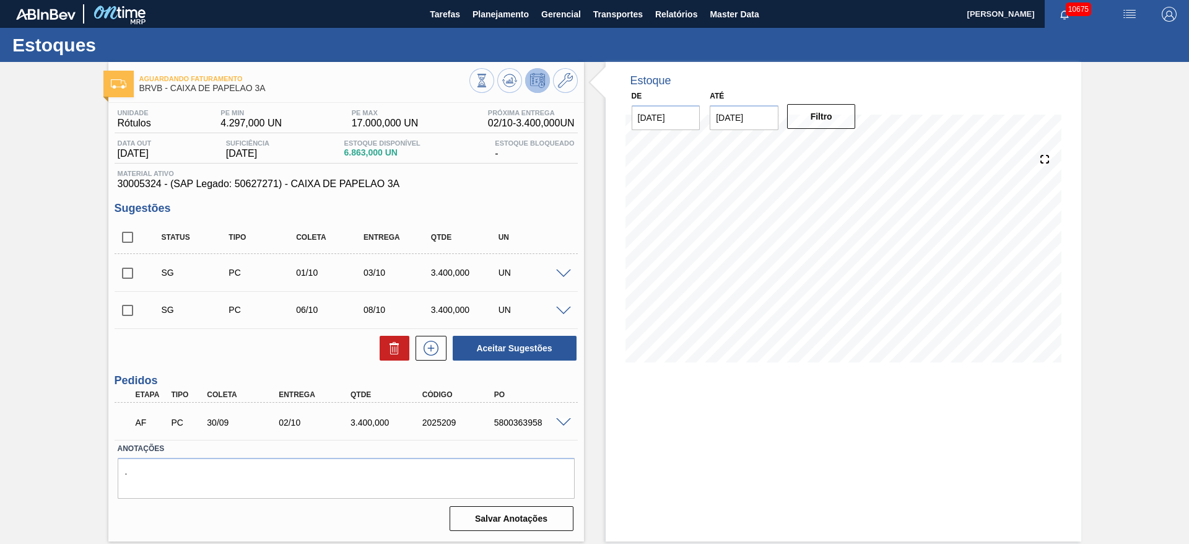
click at [565, 420] on span at bounding box center [563, 422] width 15 height 9
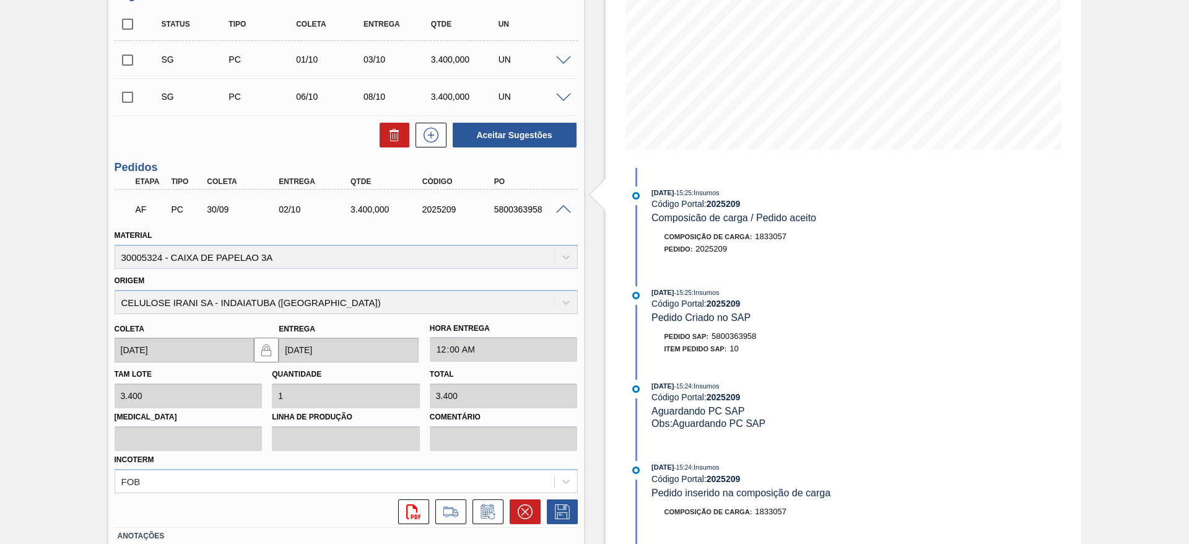
scroll to position [112, 0]
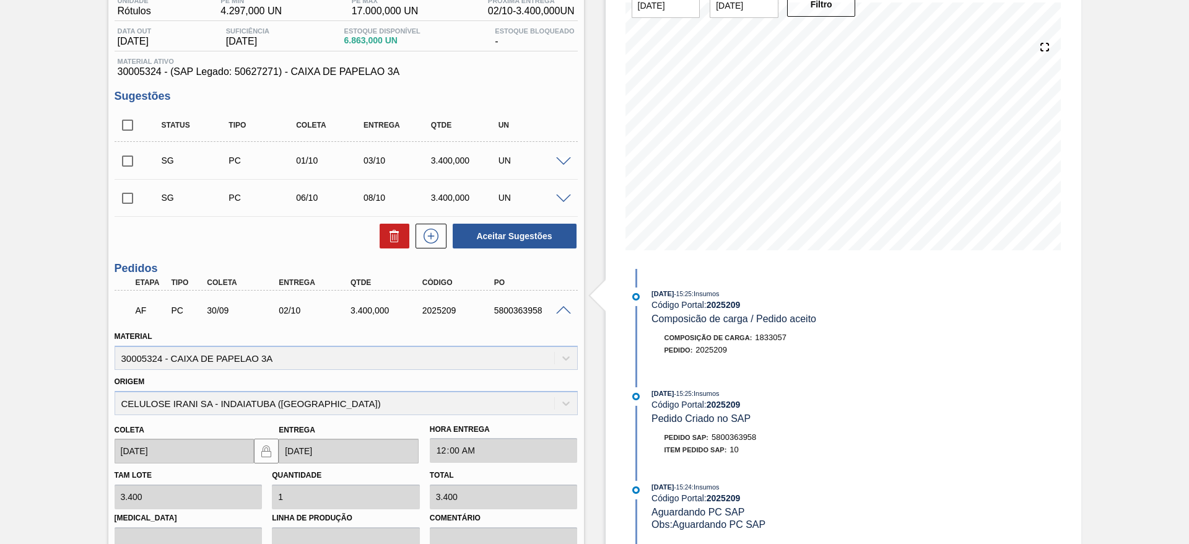
click at [522, 312] on div "5800363958" at bounding box center [531, 310] width 81 height 10
copy div "5800363958"
click at [522, 312] on div "5800363958" at bounding box center [531, 310] width 81 height 10
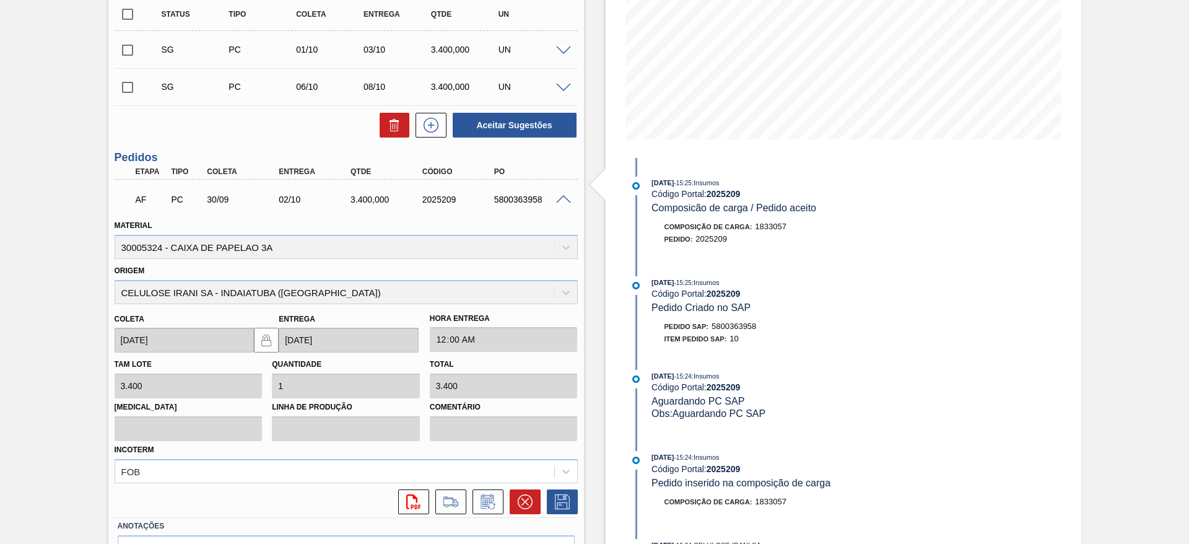
scroll to position [298, 0]
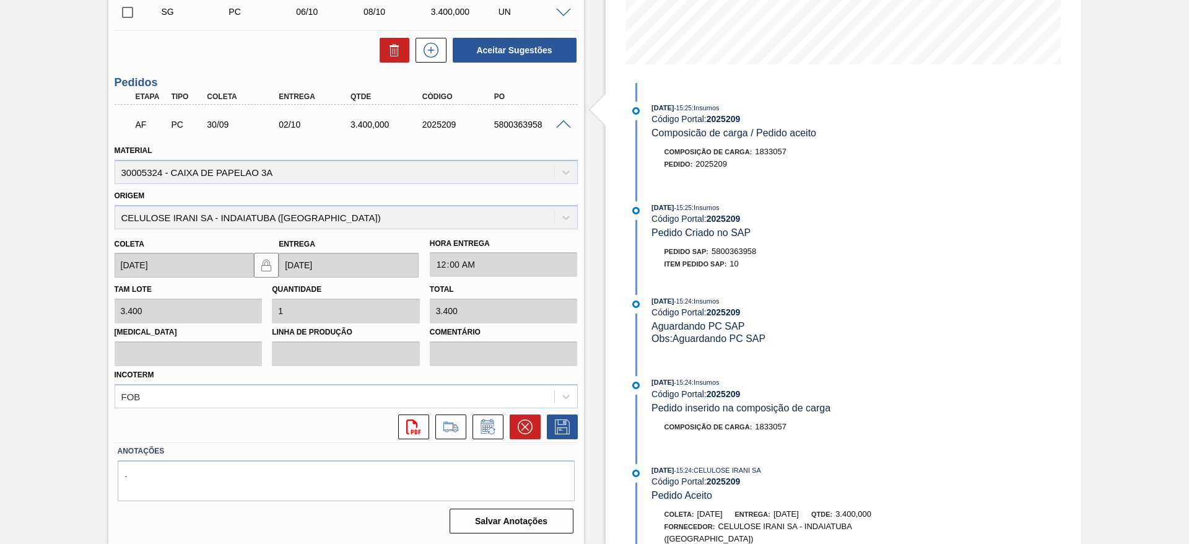
click at [566, 123] on span at bounding box center [563, 124] width 15 height 9
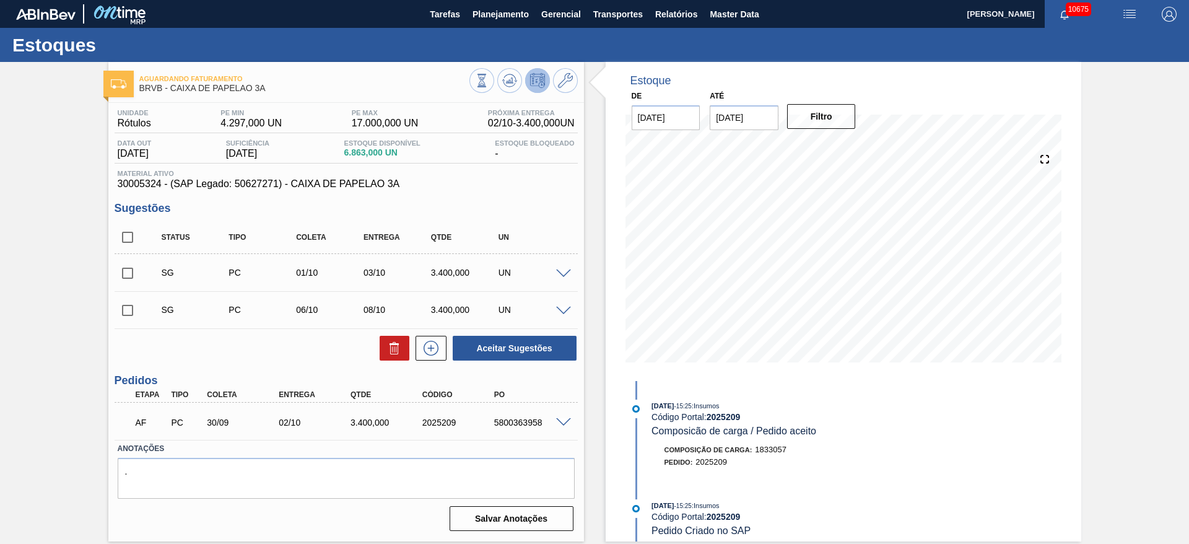
click at [556, 274] on span at bounding box center [563, 273] width 15 height 9
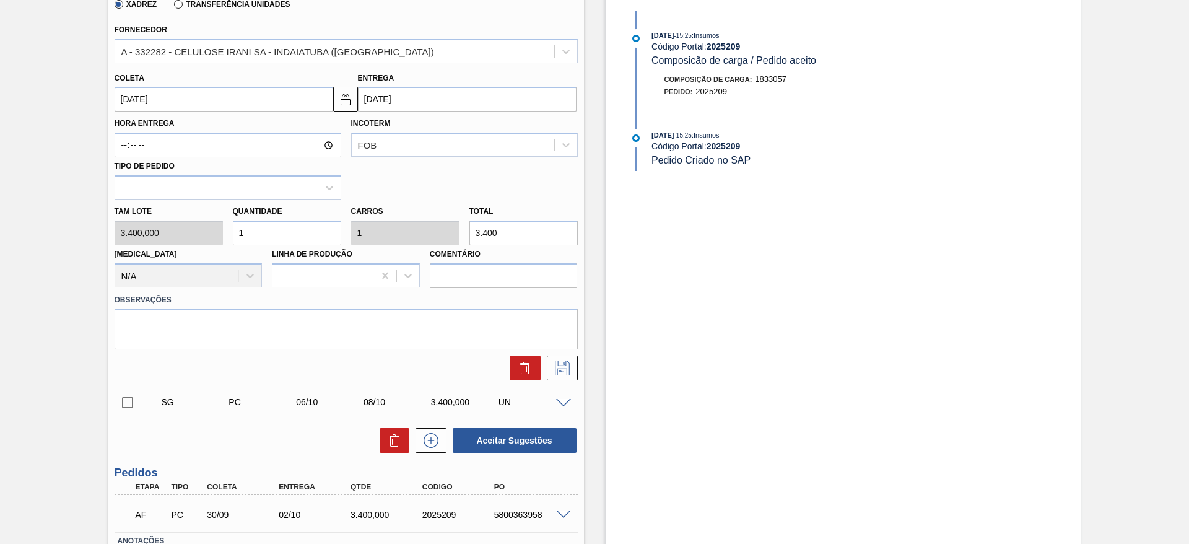
scroll to position [372, 0]
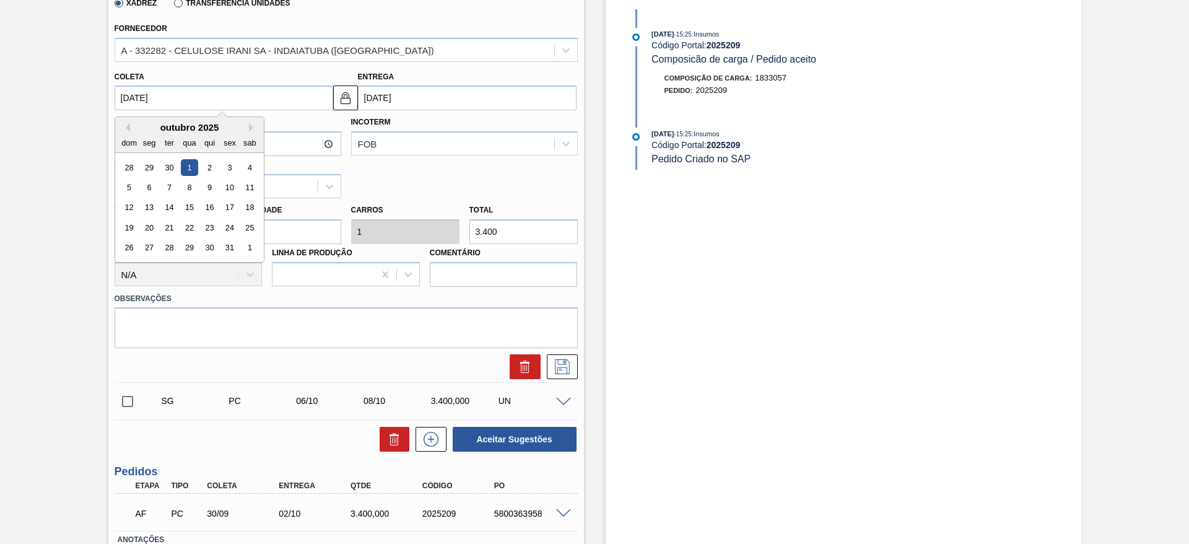
click at [142, 100] on input "01/10/2025" at bounding box center [224, 97] width 219 height 25
click at [128, 114] on label "Hora Entrega" at bounding box center [228, 122] width 227 height 18
click at [128, 131] on input "Hora Entrega" at bounding box center [228, 143] width 227 height 25
drag, startPoint x: 132, startPoint y: 90, endPoint x: 138, endPoint y: 96, distance: 8.3
click at [138, 95] on input "01/10/2025" at bounding box center [224, 97] width 219 height 25
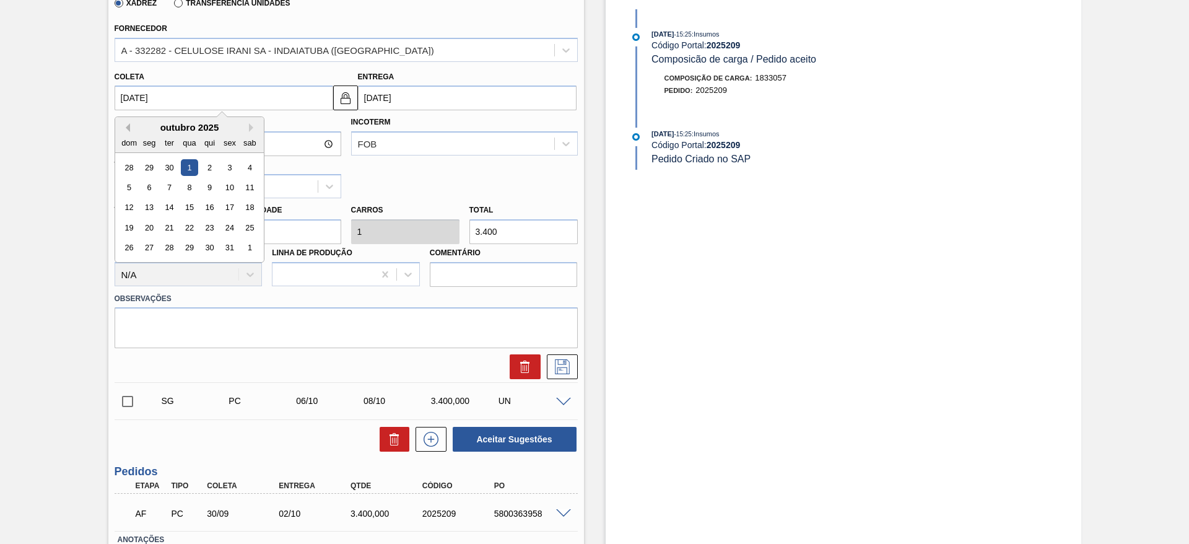
click at [121, 123] on button "Previous Month" at bounding box center [125, 127] width 9 height 9
click at [222, 230] on div "26" at bounding box center [229, 227] width 17 height 17
type input "26/09/2025"
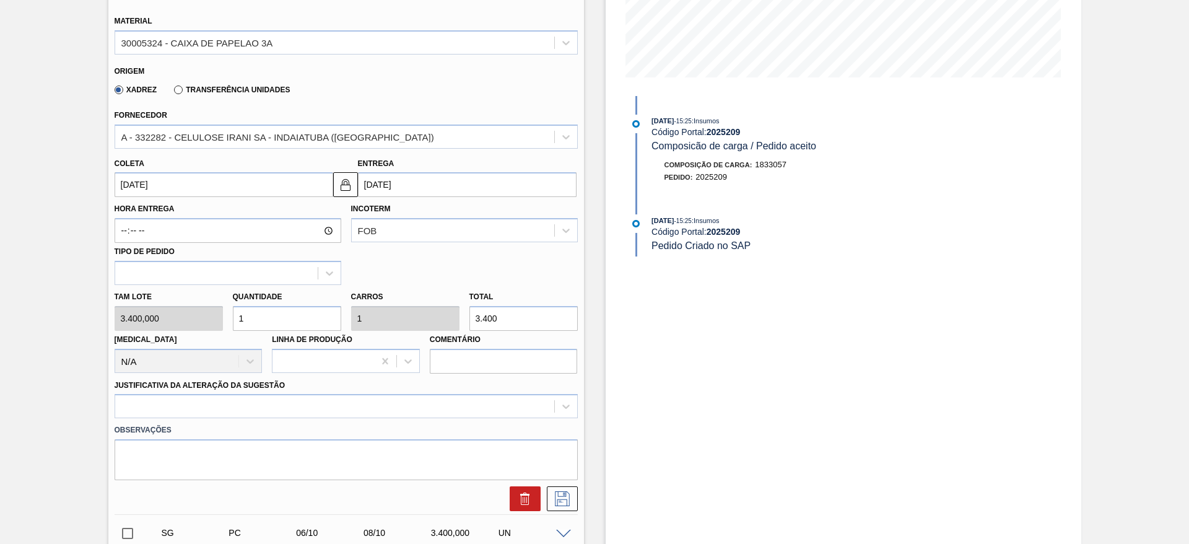
scroll to position [186, 0]
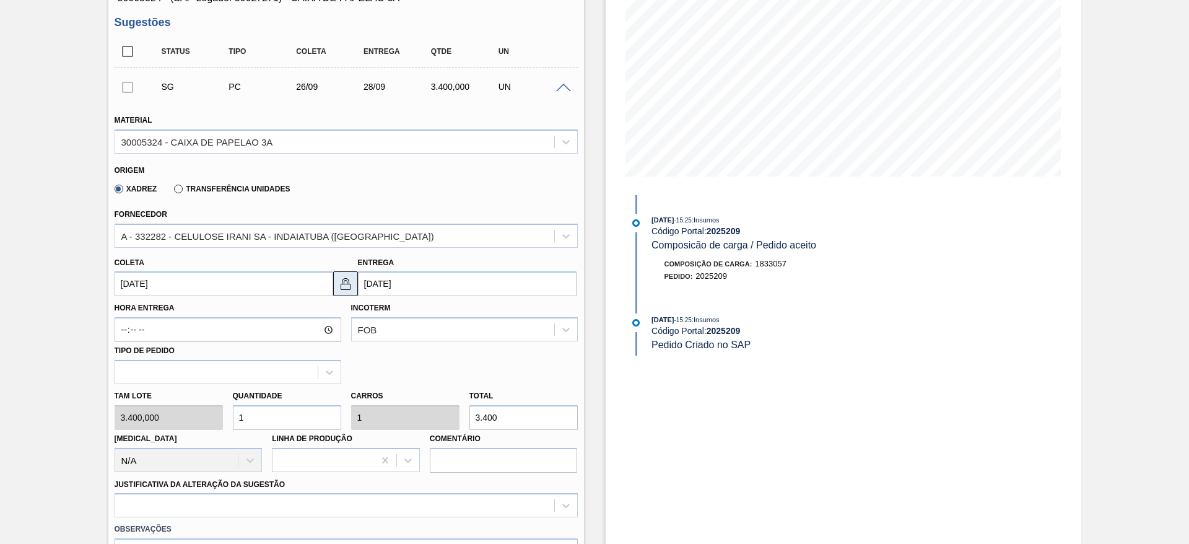
click at [338, 279] on img at bounding box center [345, 283] width 15 height 15
click at [368, 286] on input "28/09/2025" at bounding box center [467, 283] width 219 height 25
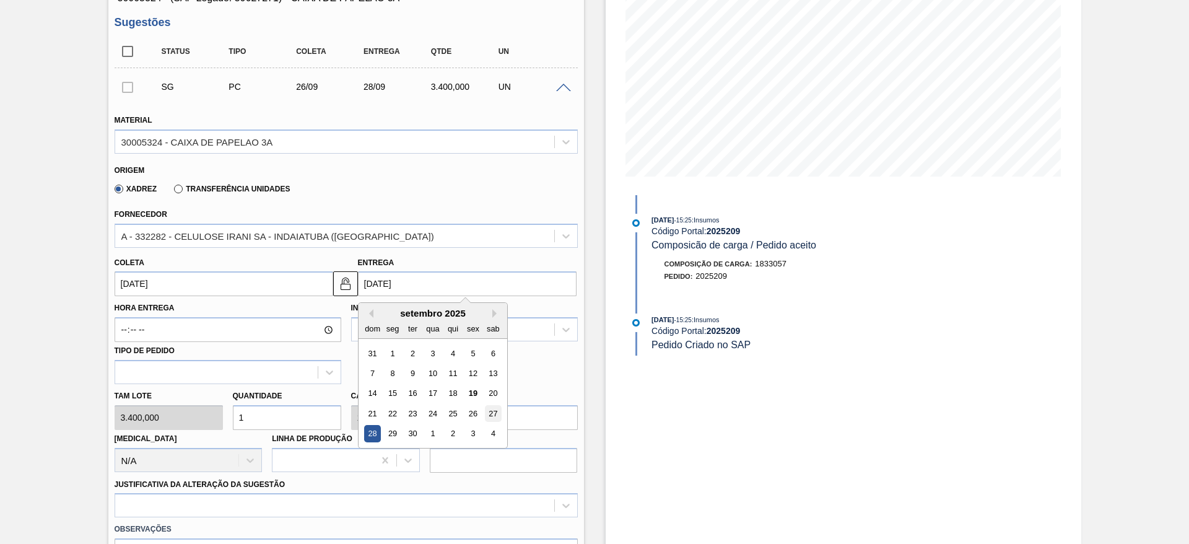
click at [499, 413] on div "27" at bounding box center [492, 413] width 17 height 17
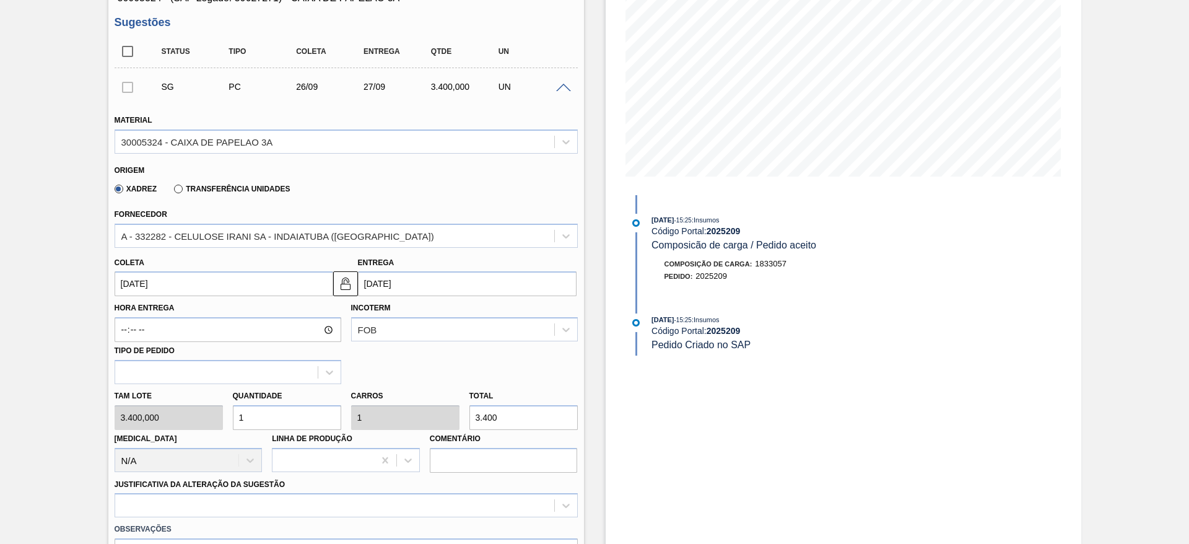
type input "[DATE]"
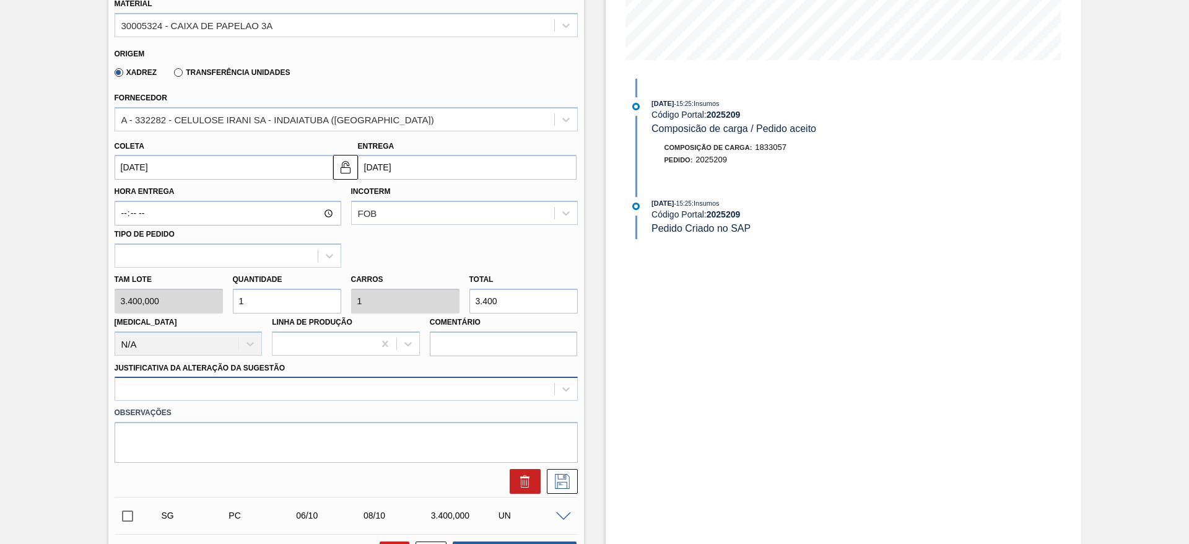
scroll to position [372, 0]
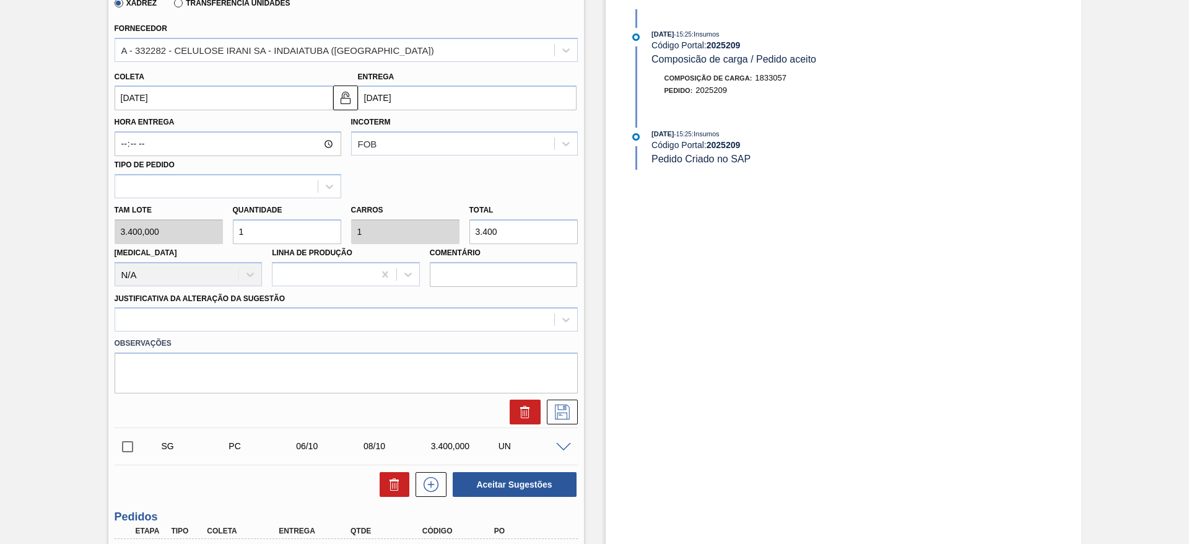
click at [405, 305] on div "Justificativa da Alteração da Sugestão" at bounding box center [346, 311] width 463 height 42
click at [390, 318] on div at bounding box center [334, 320] width 439 height 18
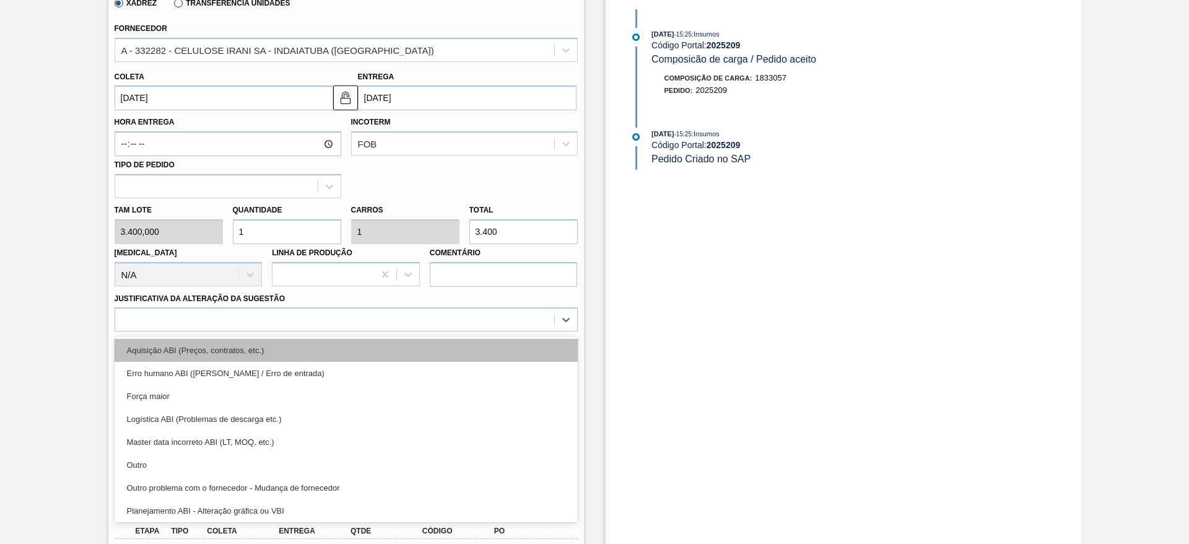
click at [387, 344] on div "Aquisição ABI (Preços, contratos, etc.)" at bounding box center [346, 350] width 463 height 23
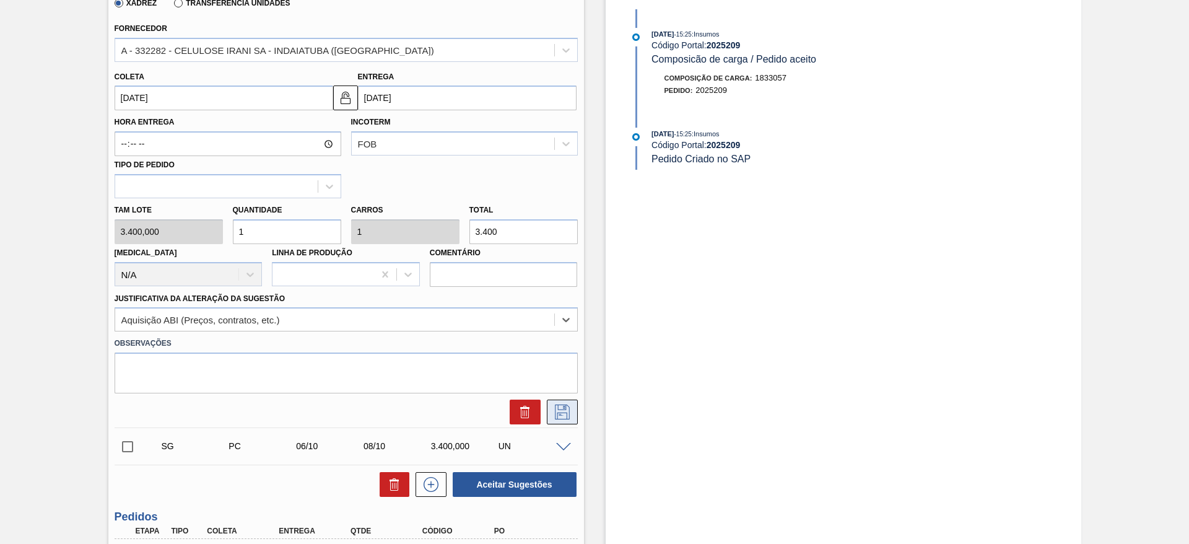
click at [569, 416] on icon at bounding box center [563, 412] width 20 height 15
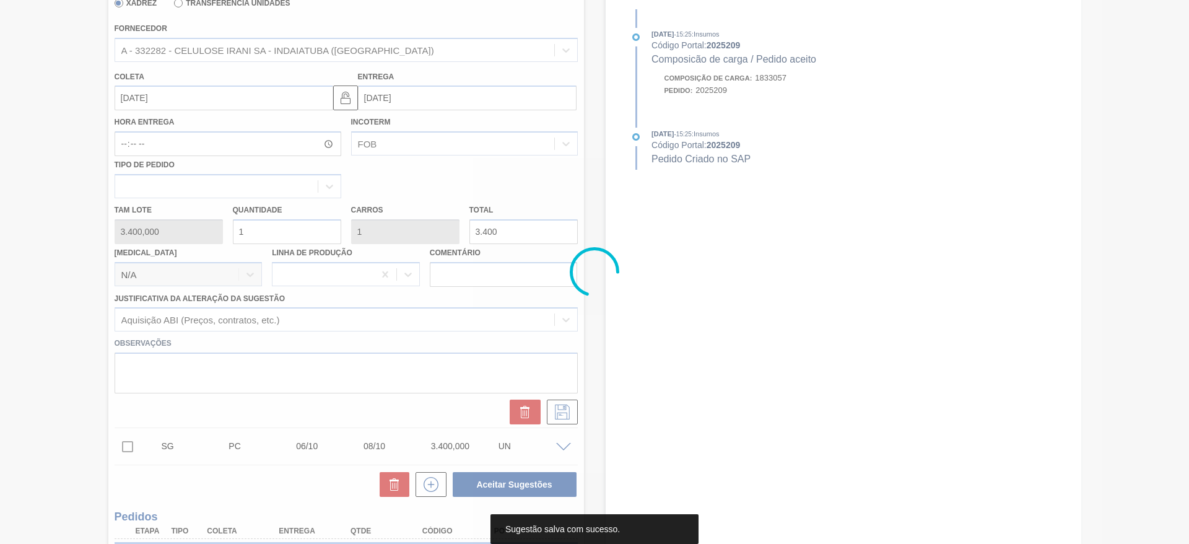
scroll to position [0, 0]
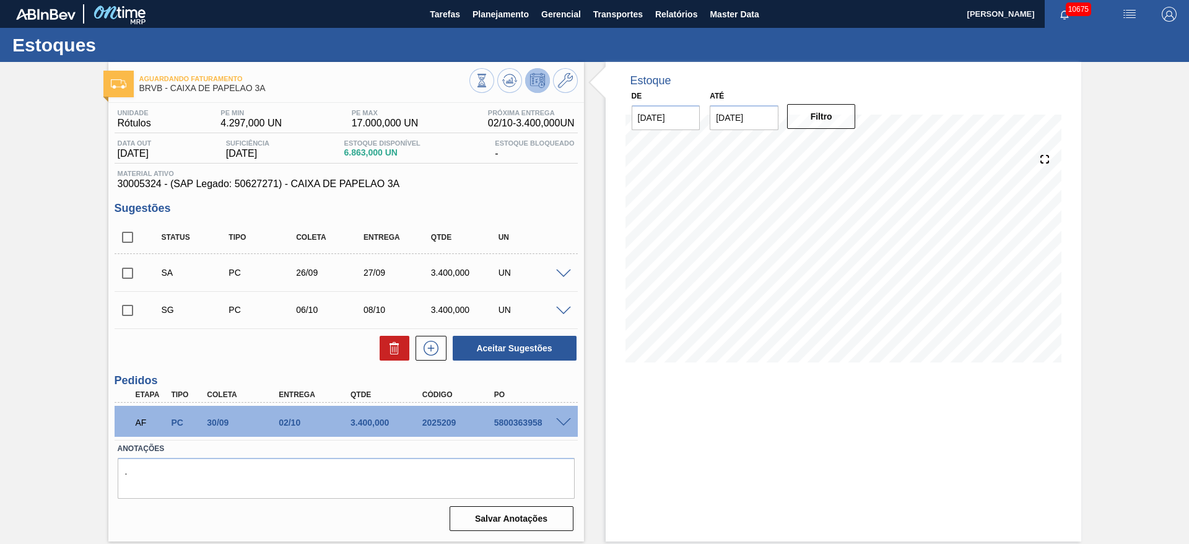
click at [69, 308] on div "Aguardando Faturamento BRVB - CAIXA DE PAPELAO 3A Unidade Rótulos PE MIN 4.297,…" at bounding box center [594, 302] width 1189 height 480
click at [130, 273] on input "checkbox" at bounding box center [128, 273] width 26 height 26
click at [490, 343] on button "Aceitar Sugestões" at bounding box center [515, 348] width 124 height 25
checkbox input "false"
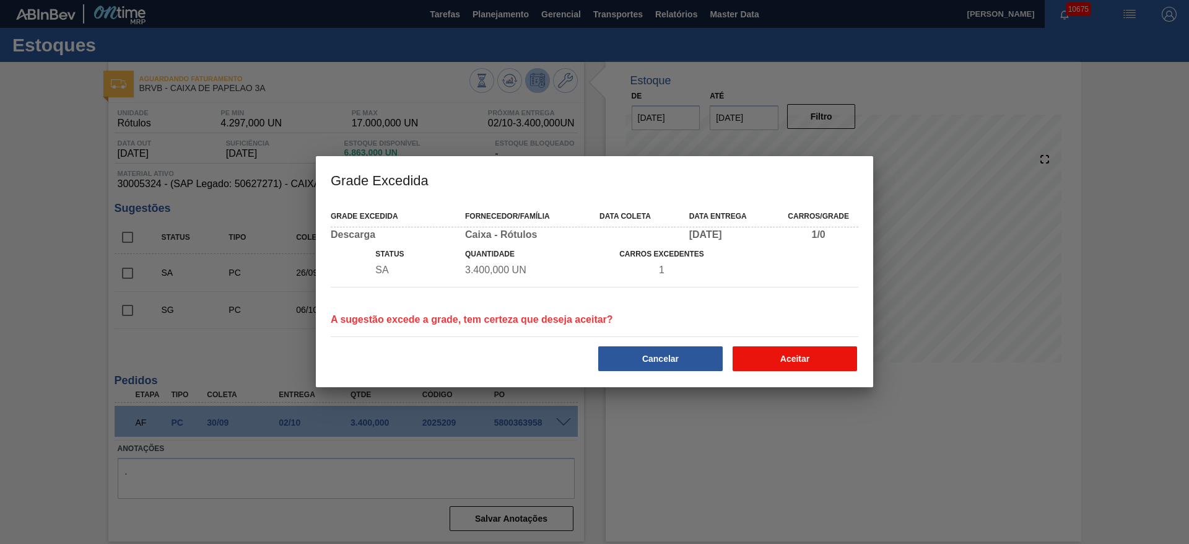
click at [781, 352] on button "Aceitar" at bounding box center [795, 358] width 125 height 25
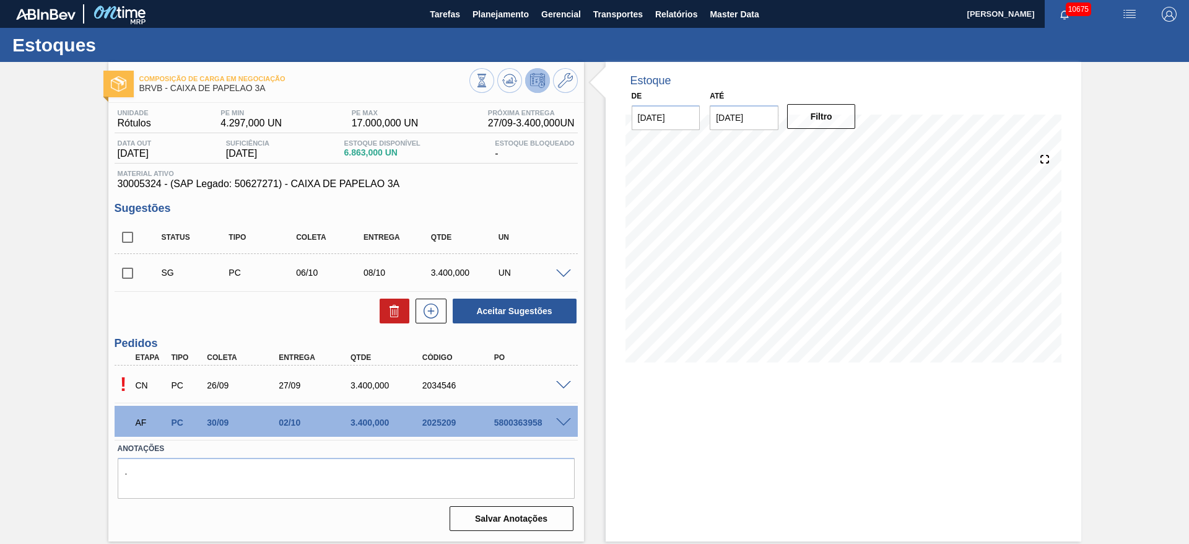
click at [564, 387] on span at bounding box center [563, 385] width 15 height 9
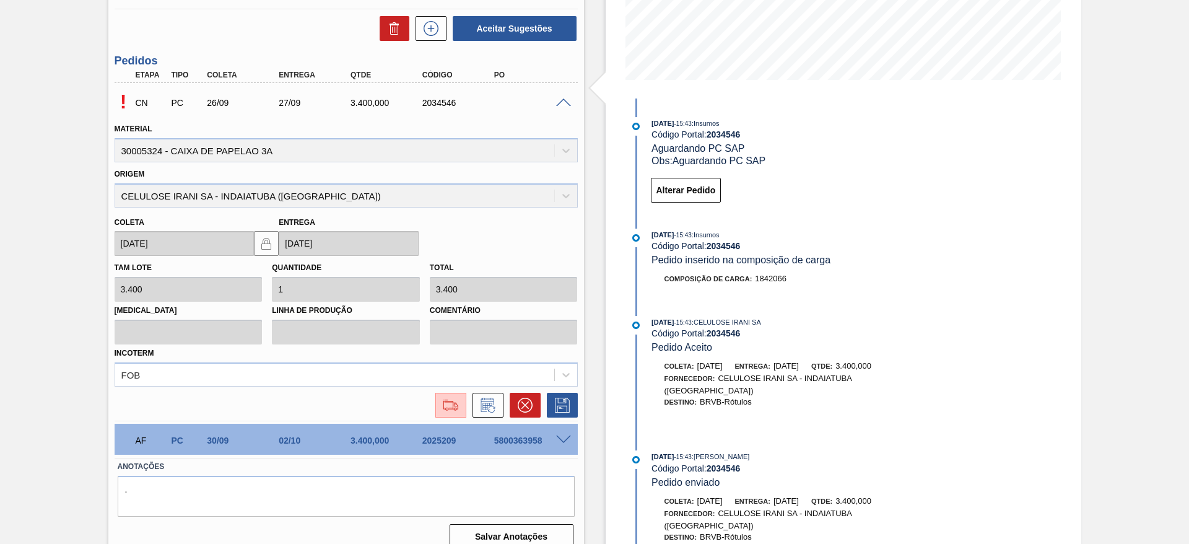
scroll to position [298, 0]
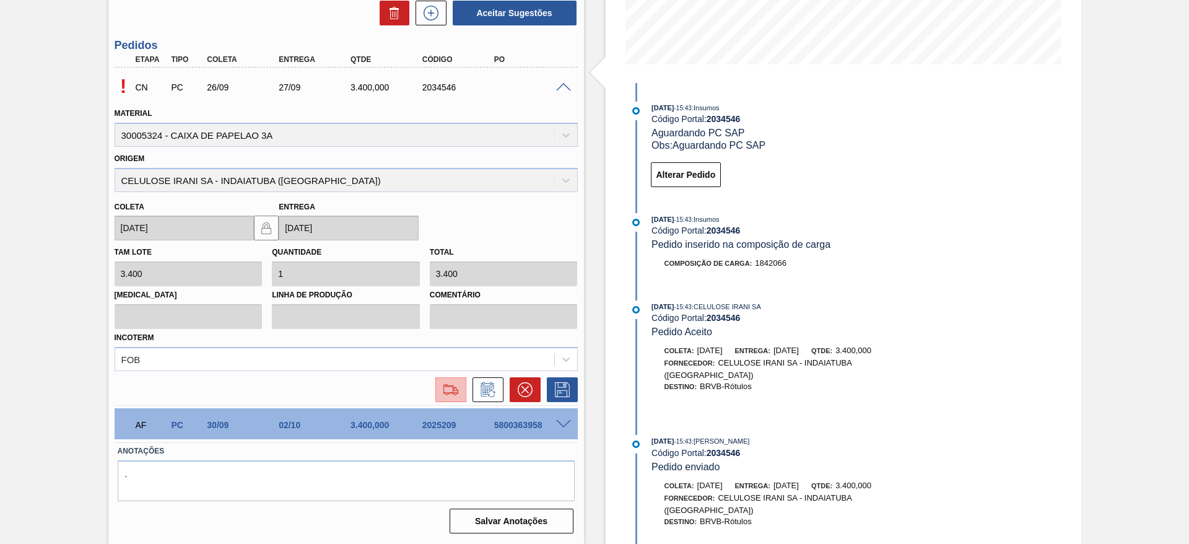
click at [450, 387] on img at bounding box center [451, 389] width 20 height 15
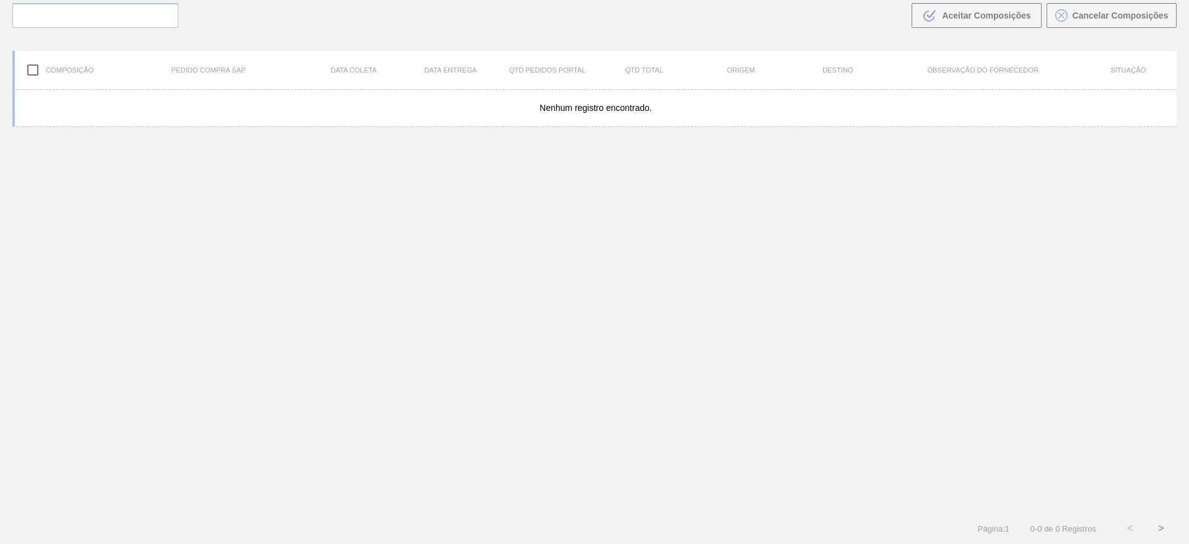
scroll to position [89, 0]
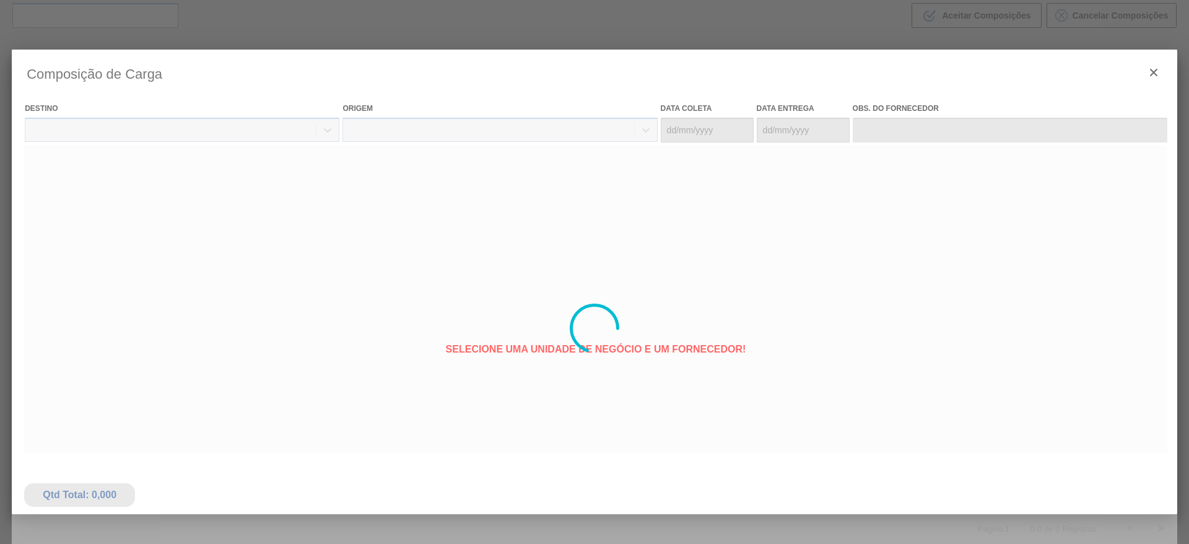
type coleta "26/09/2025"
type entrega "27/09/2025"
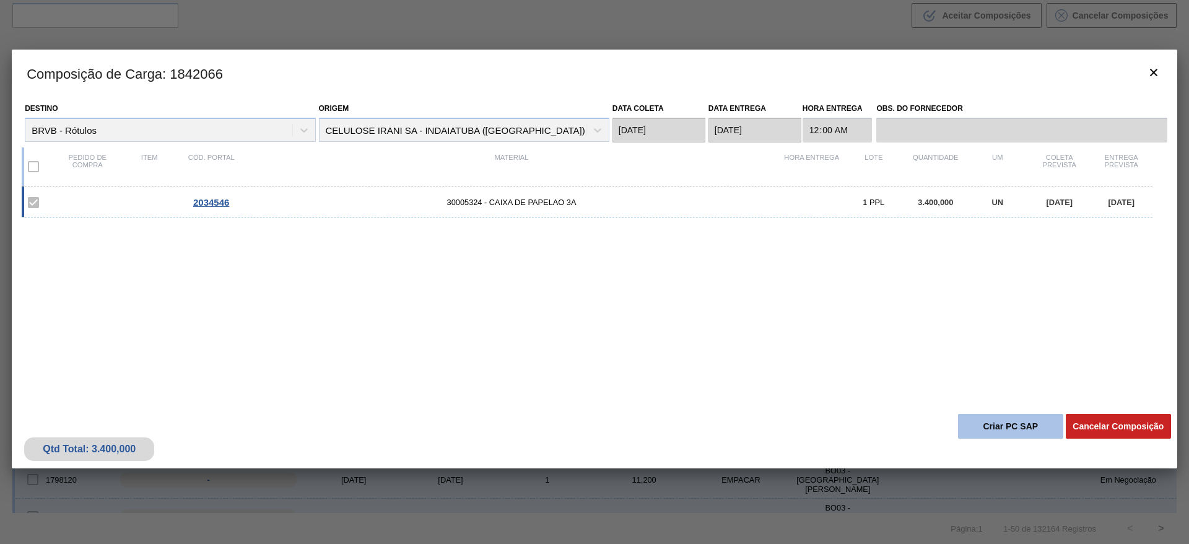
click at [976, 430] on button "Criar PC SAP" at bounding box center [1010, 426] width 105 height 25
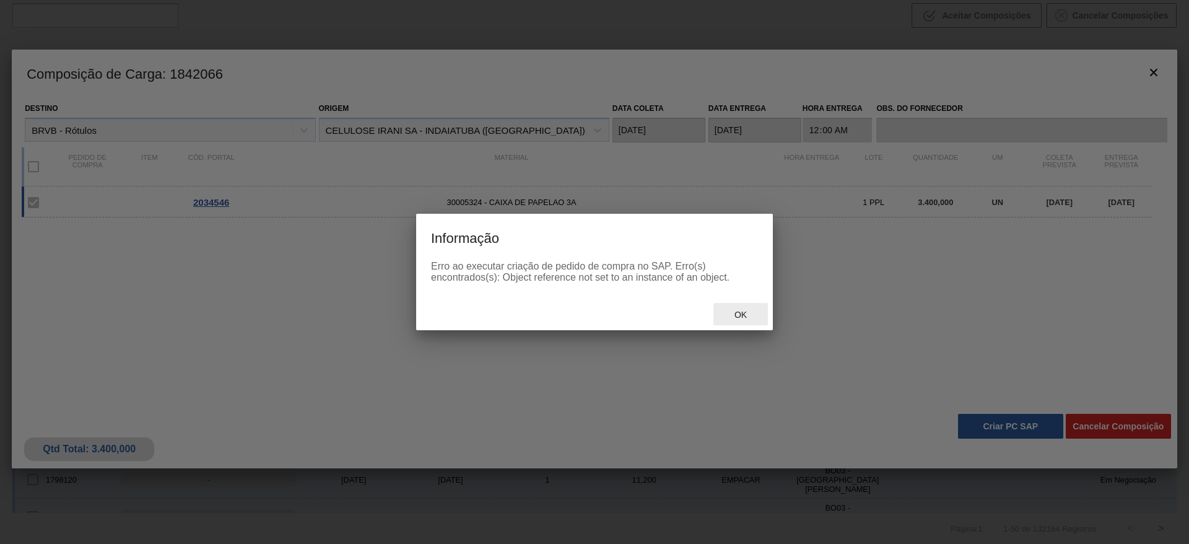
click at [758, 317] on div "Ok" at bounding box center [741, 314] width 55 height 23
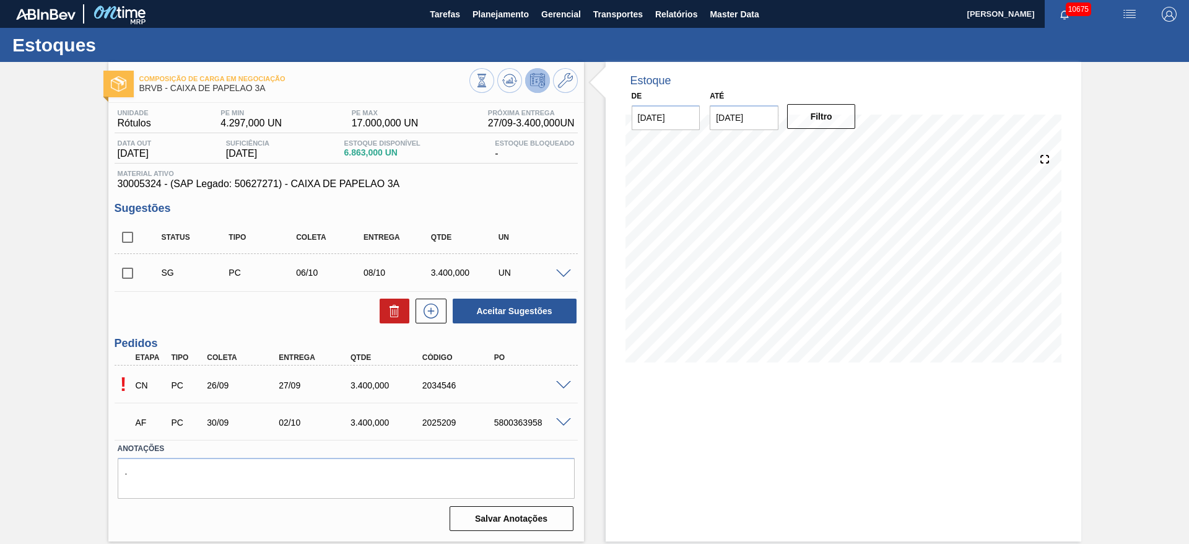
click at [563, 382] on span at bounding box center [563, 385] width 15 height 9
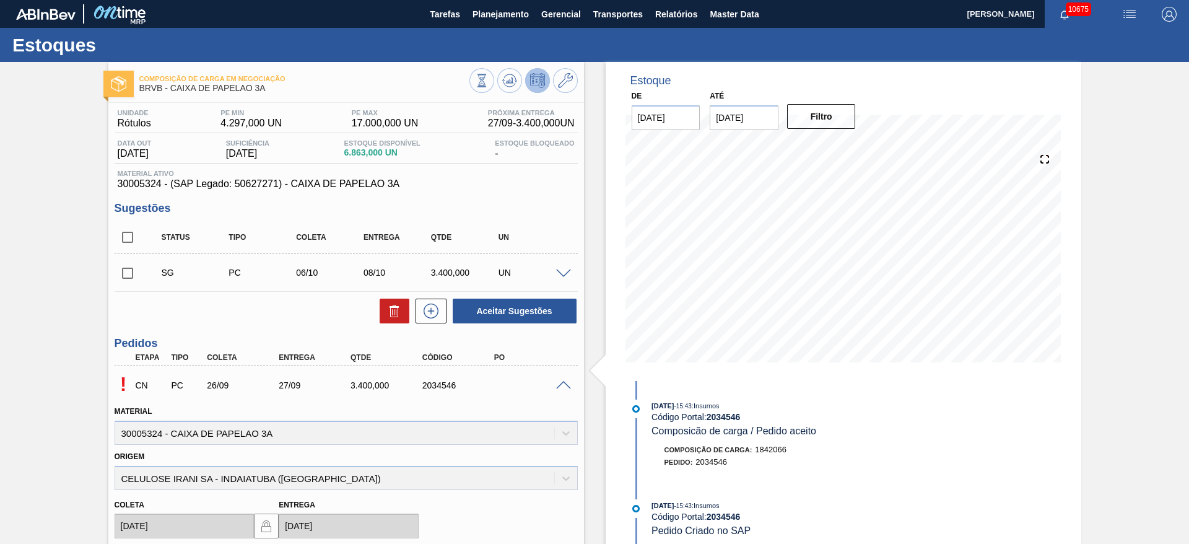
click at [247, 188] on span "30005324 - (SAP Legado: 50627271) - CAIXA DE PAPELAO 3A" at bounding box center [346, 183] width 457 height 11
copy span "30005324 - (SAP Legado: 50627271) - CAIXA DE PAPELAO 3A"
click at [558, 219] on div "Sugestões Status Tipo Coleta Entrega Qtde UN SG PC 06/10 08/10 3.400,000 UN Mat…" at bounding box center [346, 263] width 463 height 123
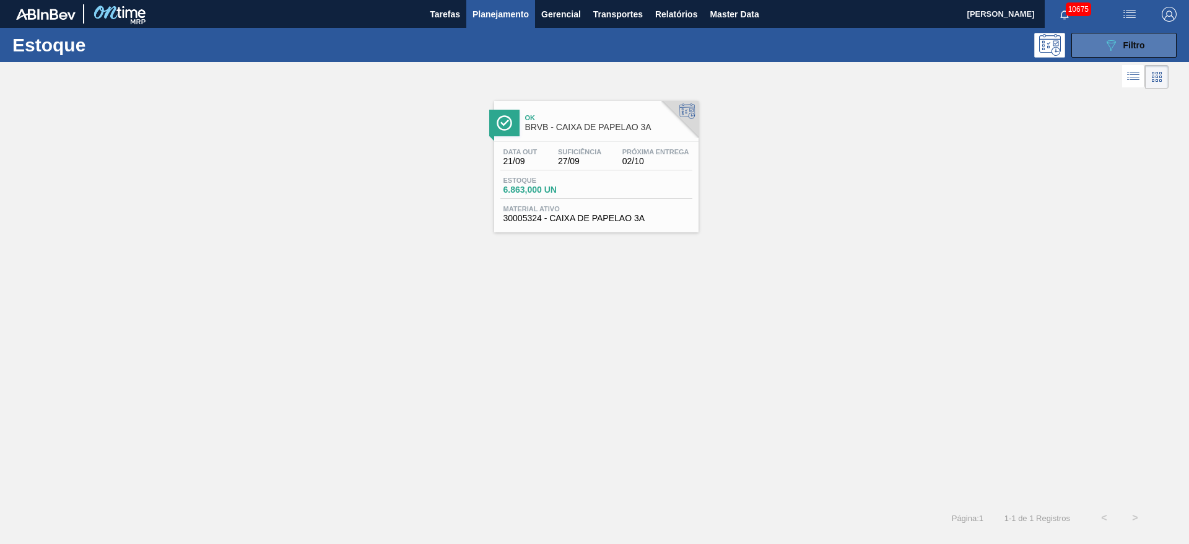
click at [1109, 42] on icon at bounding box center [1111, 45] width 9 height 11
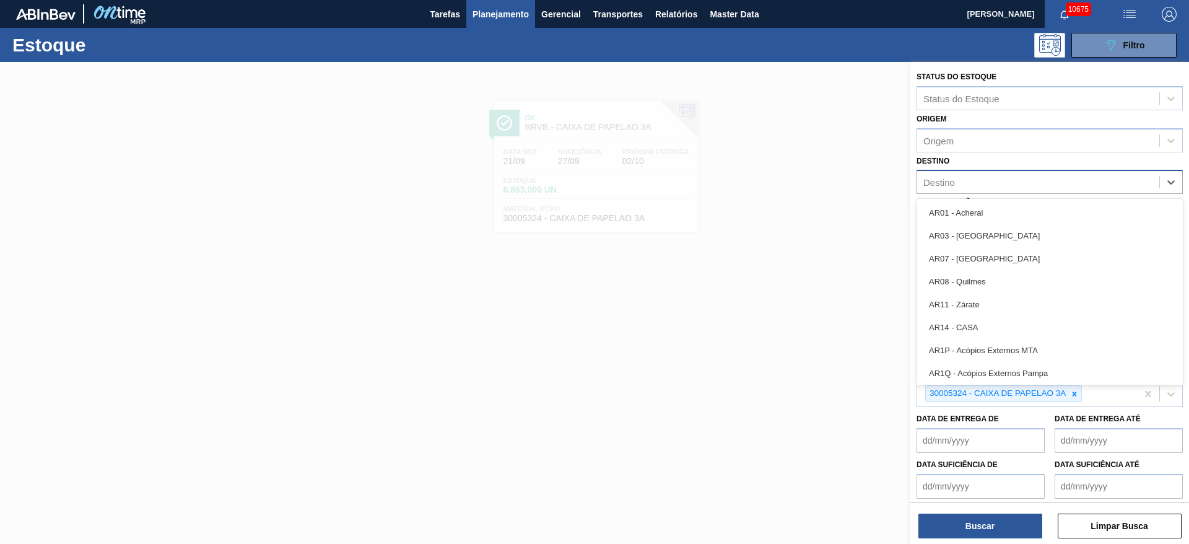
click at [971, 178] on div "Destino" at bounding box center [1039, 182] width 242 height 18
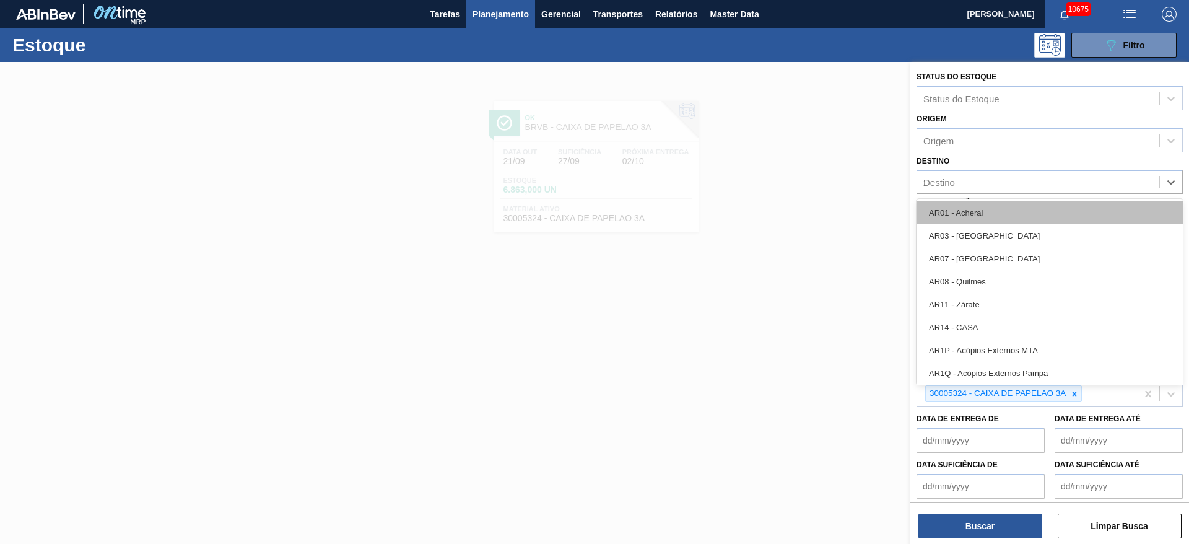
type input "22"
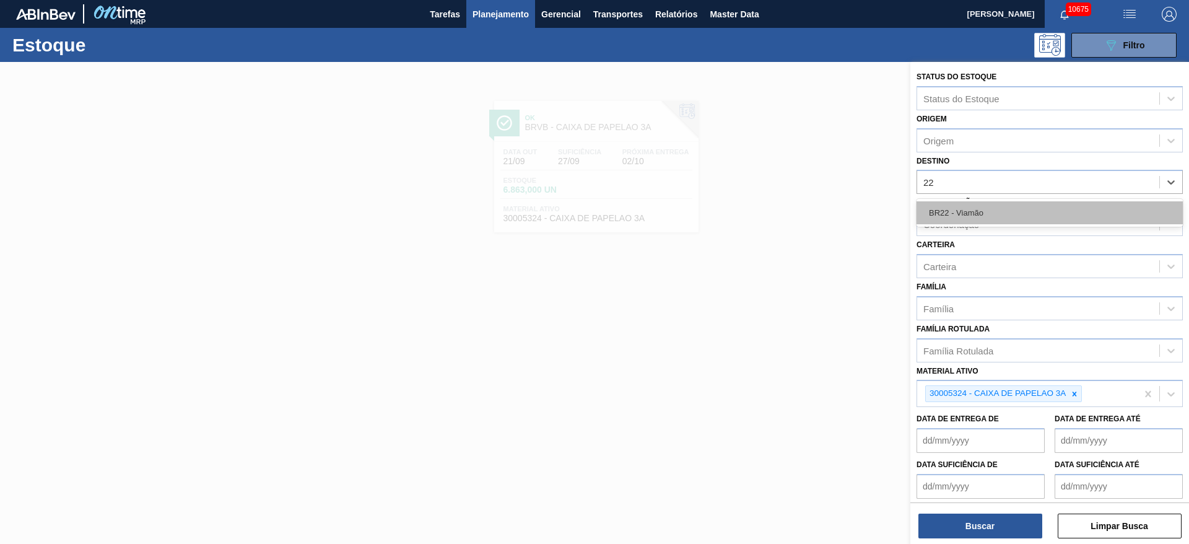
click at [976, 211] on div "BR22 - Viamão" at bounding box center [1050, 212] width 266 height 23
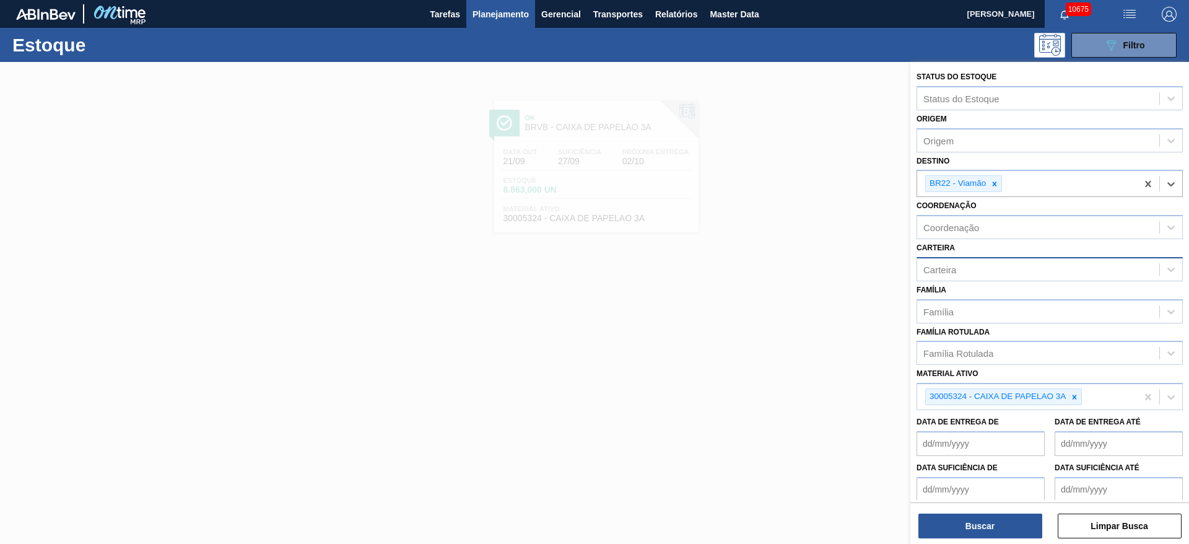
click at [987, 278] on div "Carteira" at bounding box center [1039, 269] width 242 height 18
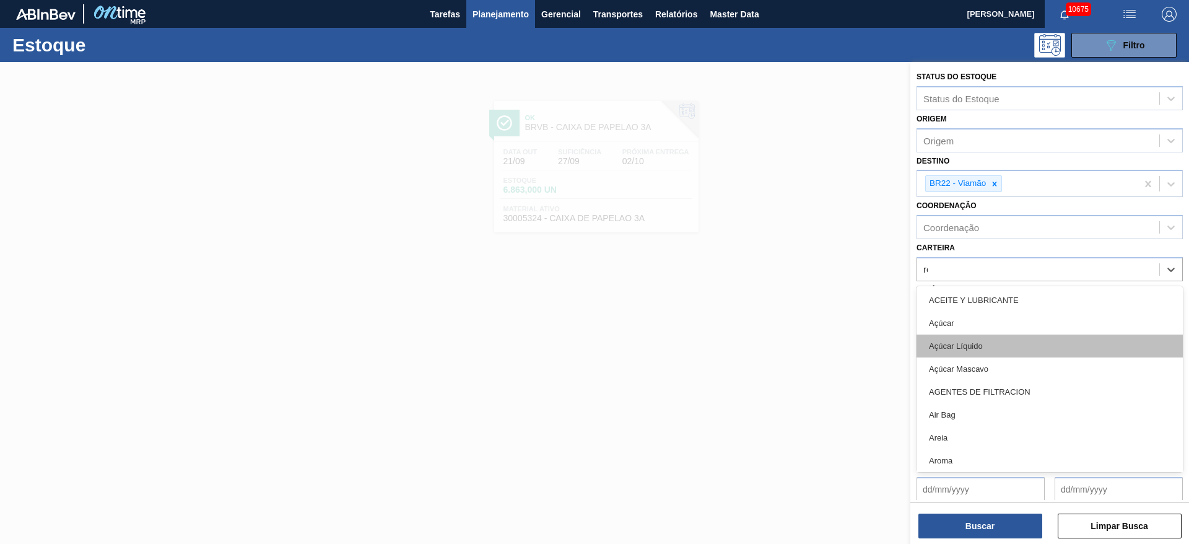
type input "rol"
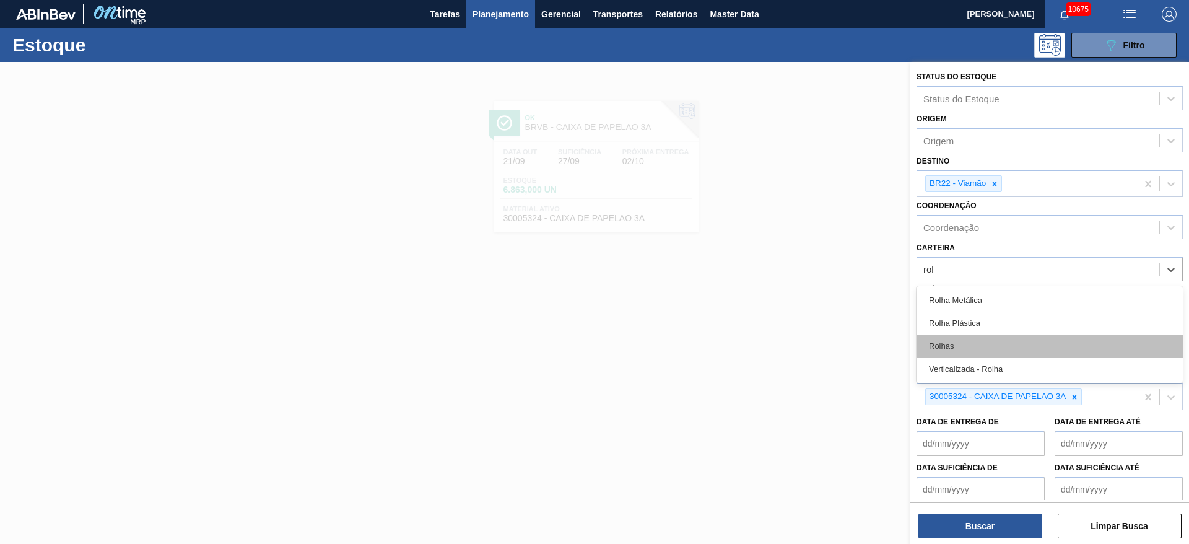
click at [1044, 339] on div "Rolhas" at bounding box center [1050, 346] width 266 height 23
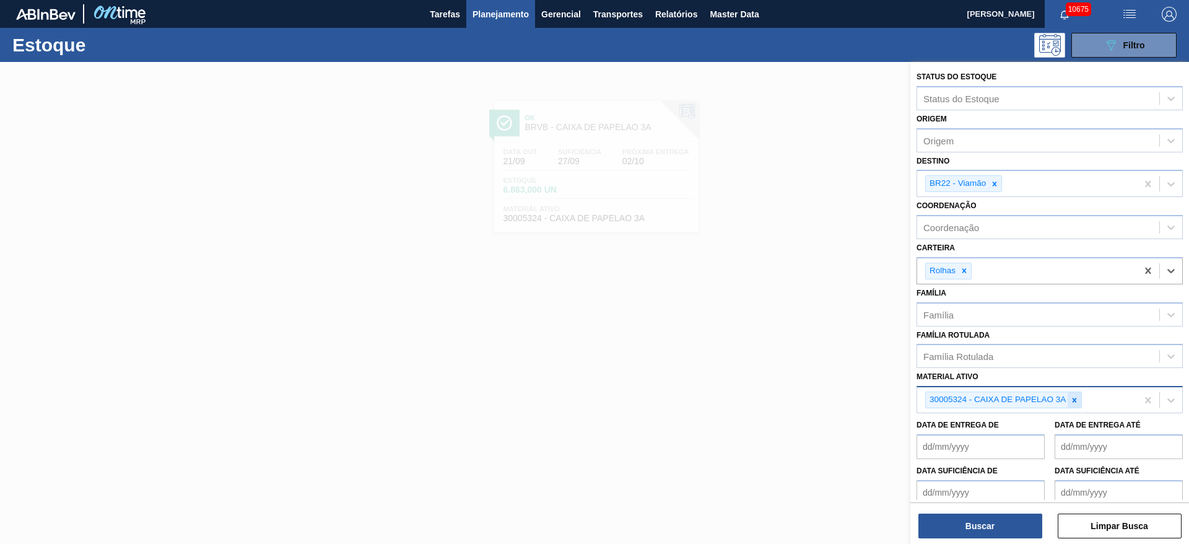
click at [1074, 396] on icon at bounding box center [1075, 400] width 9 height 9
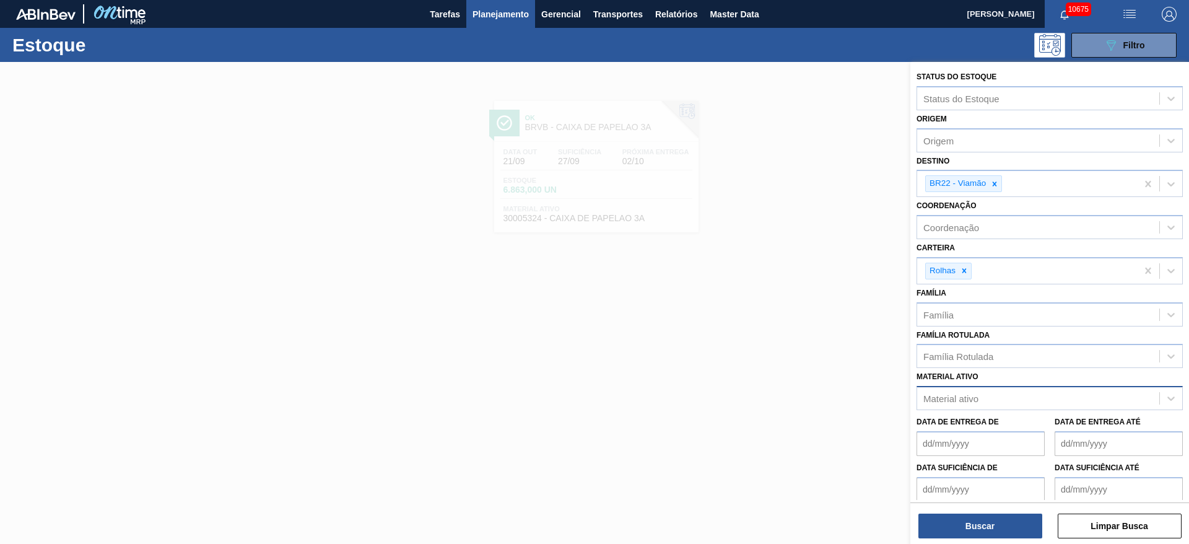
click at [969, 539] on div "Status do Estoque Status do Estoque Origem Origem Destino BR22 - Viamão Coorden…" at bounding box center [1050, 304] width 279 height 484
click at [968, 534] on button "Buscar" at bounding box center [981, 526] width 124 height 25
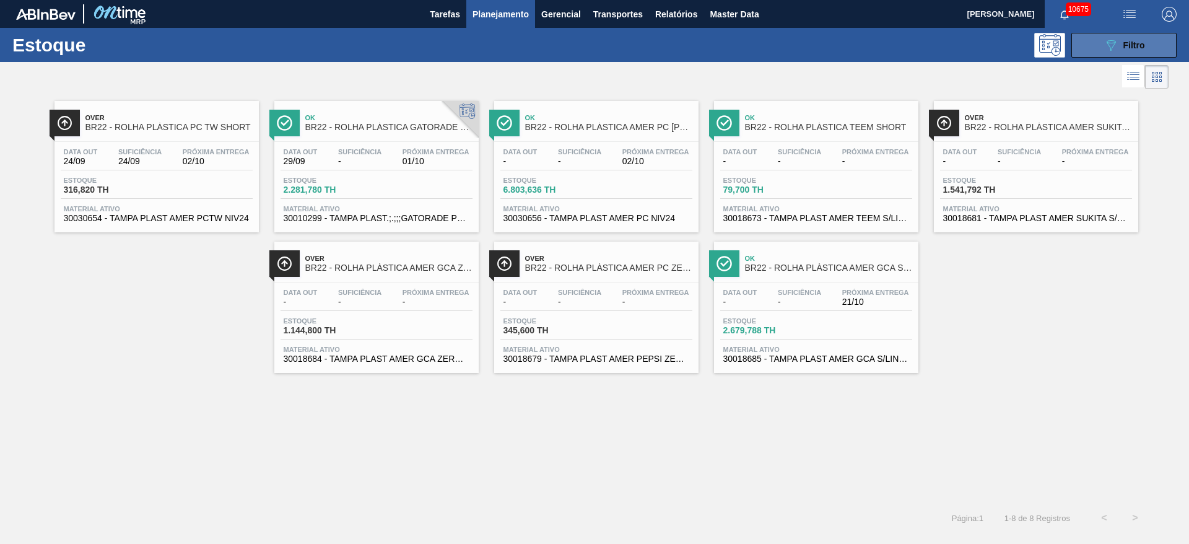
click at [1092, 37] on button "089F7B8B-B2A5-4AFE-B5C0-19BA573D28AC Filtro" at bounding box center [1124, 45] width 105 height 25
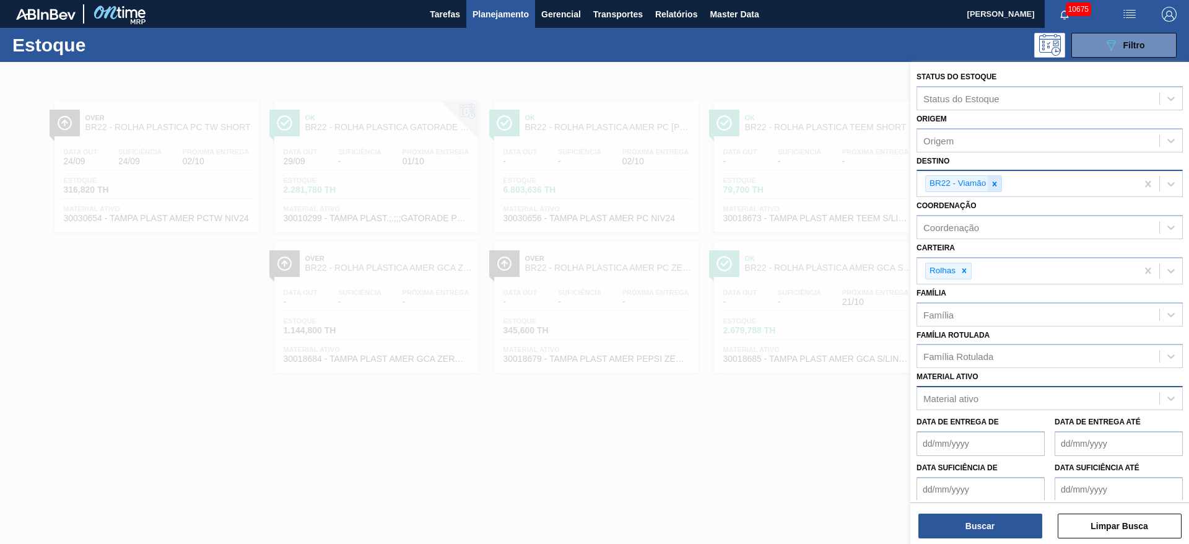
click at [998, 181] on icon at bounding box center [995, 184] width 9 height 9
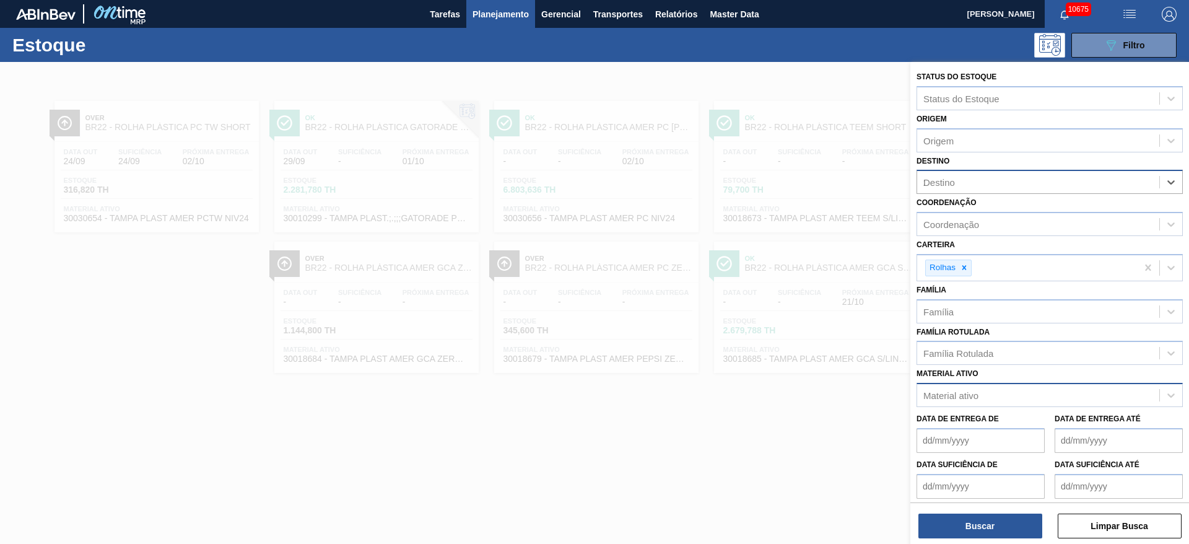
type input "23"
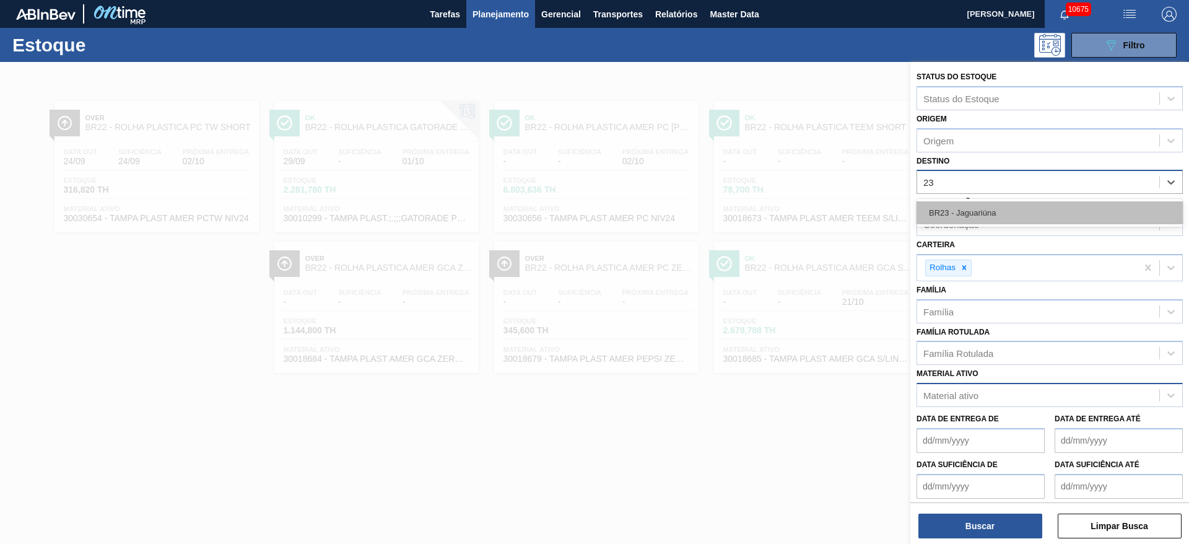
click at [984, 212] on div "BR23 - Jaguariúna" at bounding box center [1050, 212] width 266 height 23
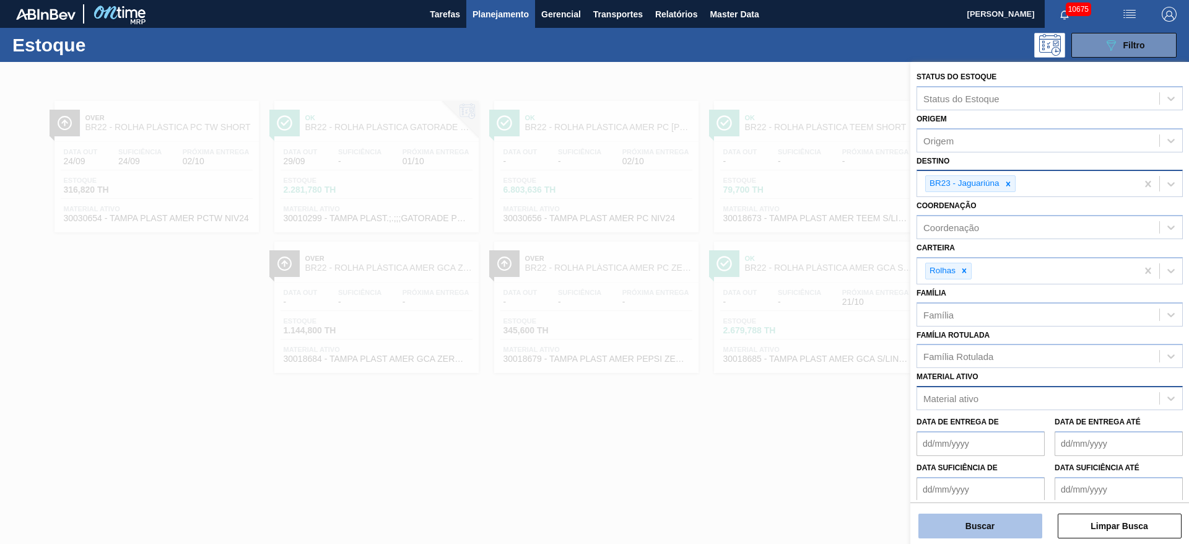
click at [973, 533] on button "Buscar" at bounding box center [981, 526] width 124 height 25
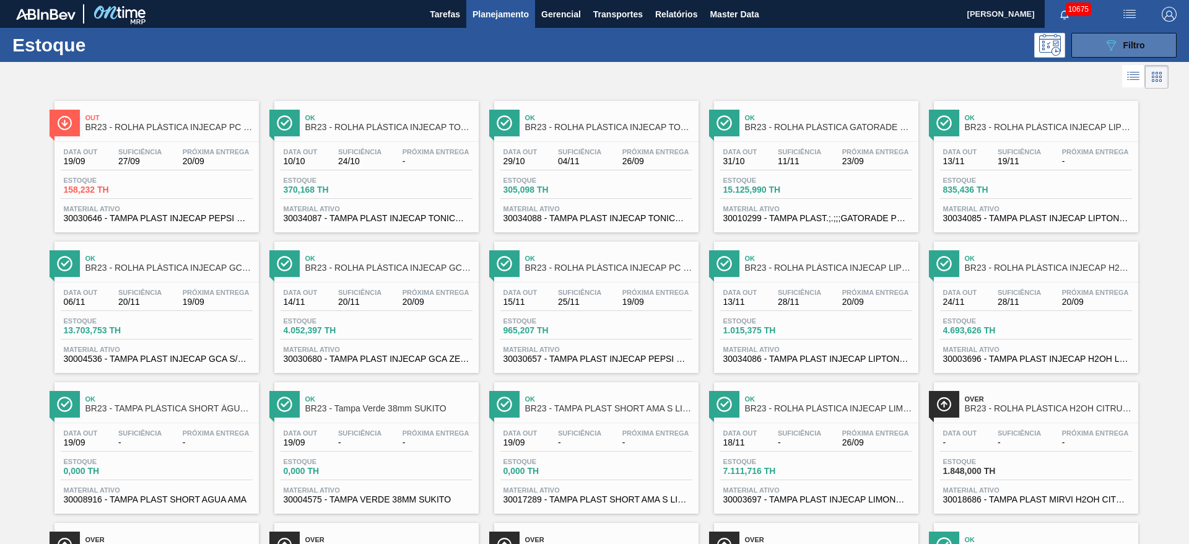
click at [1100, 42] on button "089F7B8B-B2A5-4AFE-B5C0-19BA573D28AC Filtro" at bounding box center [1124, 45] width 105 height 25
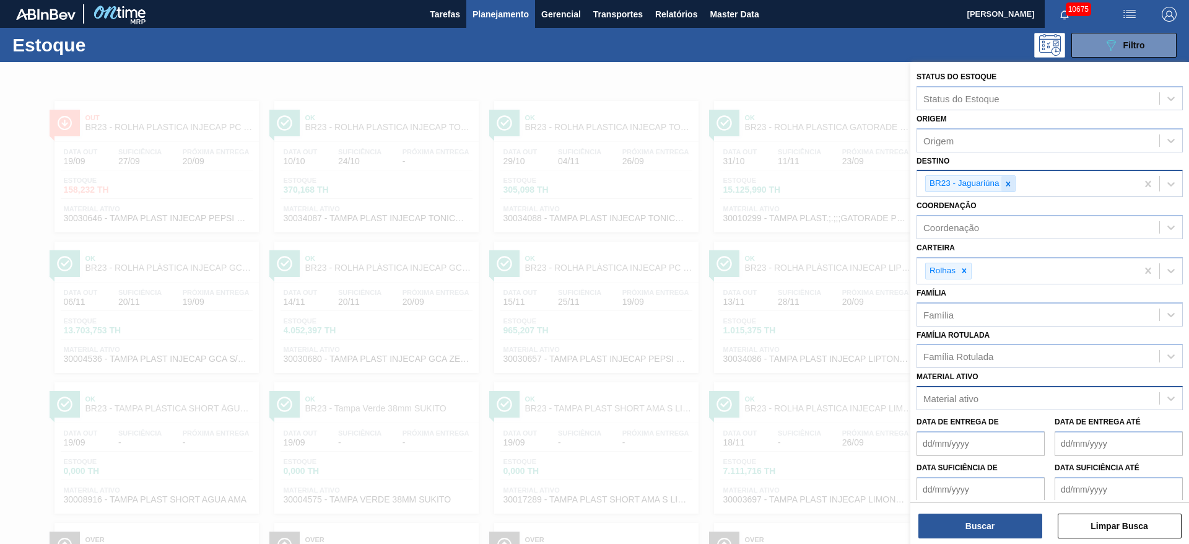
click at [1013, 183] on div at bounding box center [1009, 183] width 14 height 15
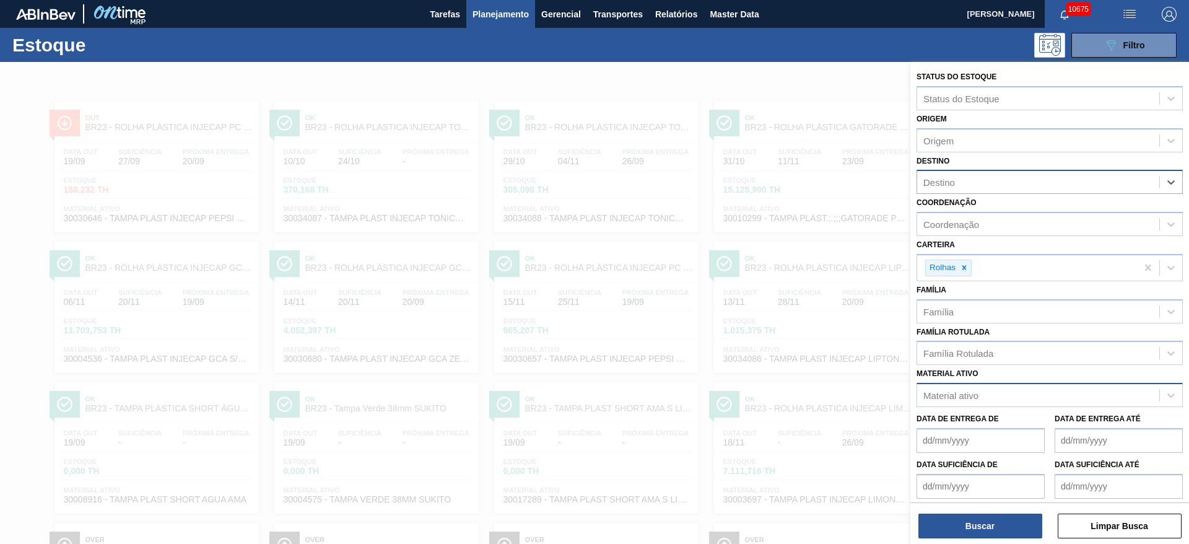
type input "22"
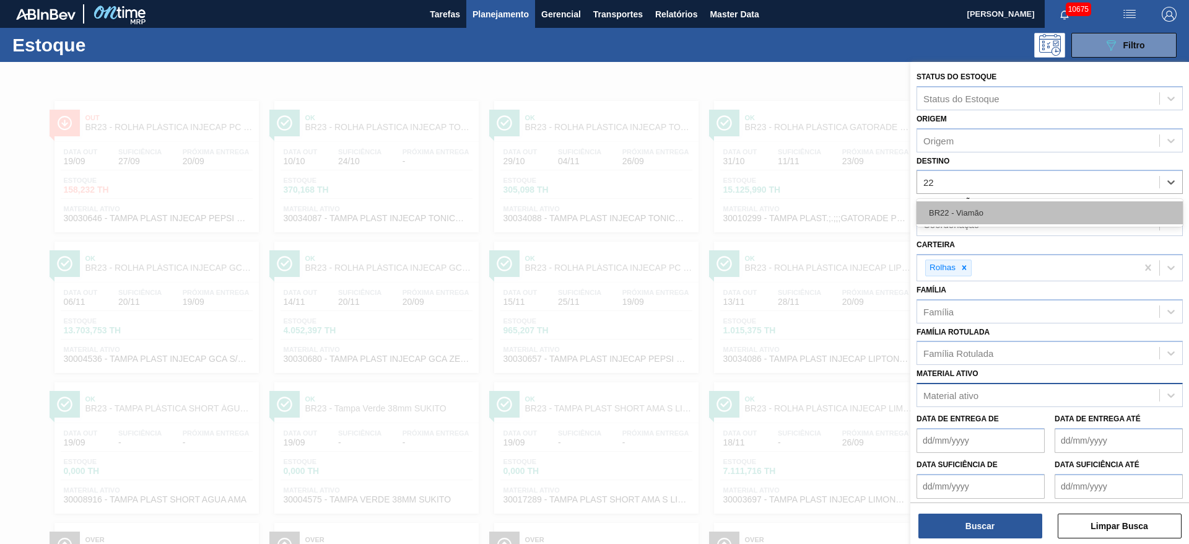
click at [986, 203] on div "BR22 - Viamão" at bounding box center [1050, 212] width 266 height 23
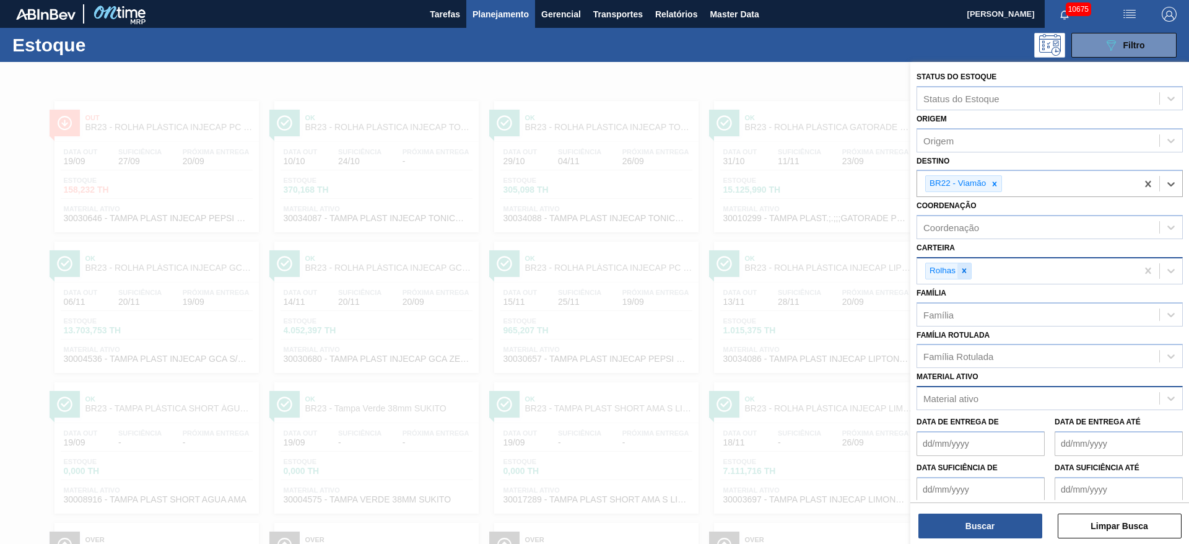
click at [969, 274] on icon at bounding box center [964, 270] width 9 height 9
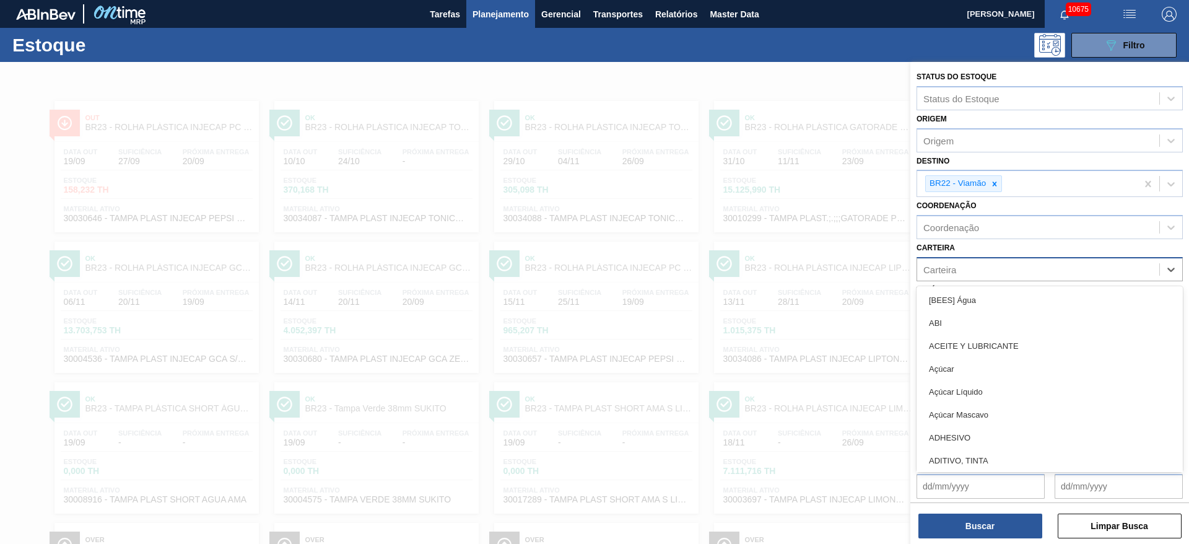
click at [969, 274] on div "Carteira" at bounding box center [1039, 269] width 242 height 18
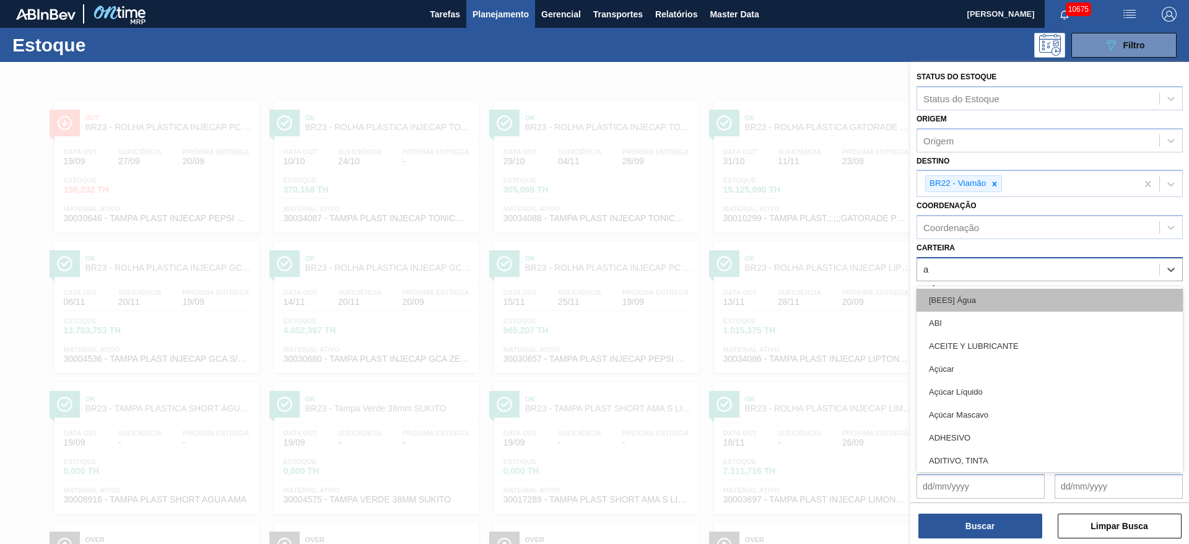
type input "aç"
click at [967, 302] on div "Açúcar" at bounding box center [1050, 300] width 266 height 23
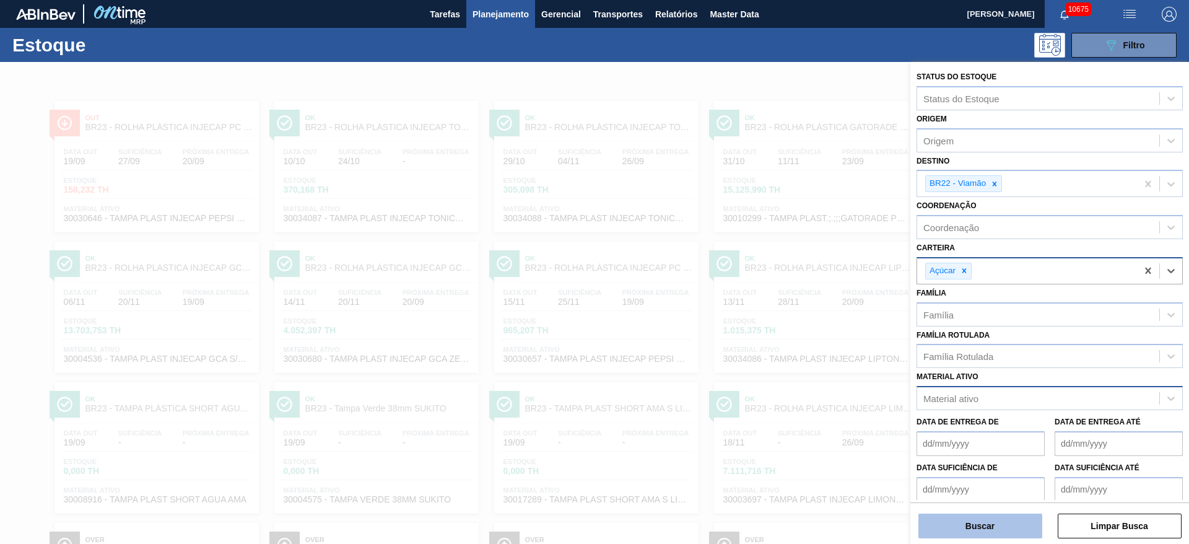
click at [992, 514] on button "Buscar" at bounding box center [981, 526] width 124 height 25
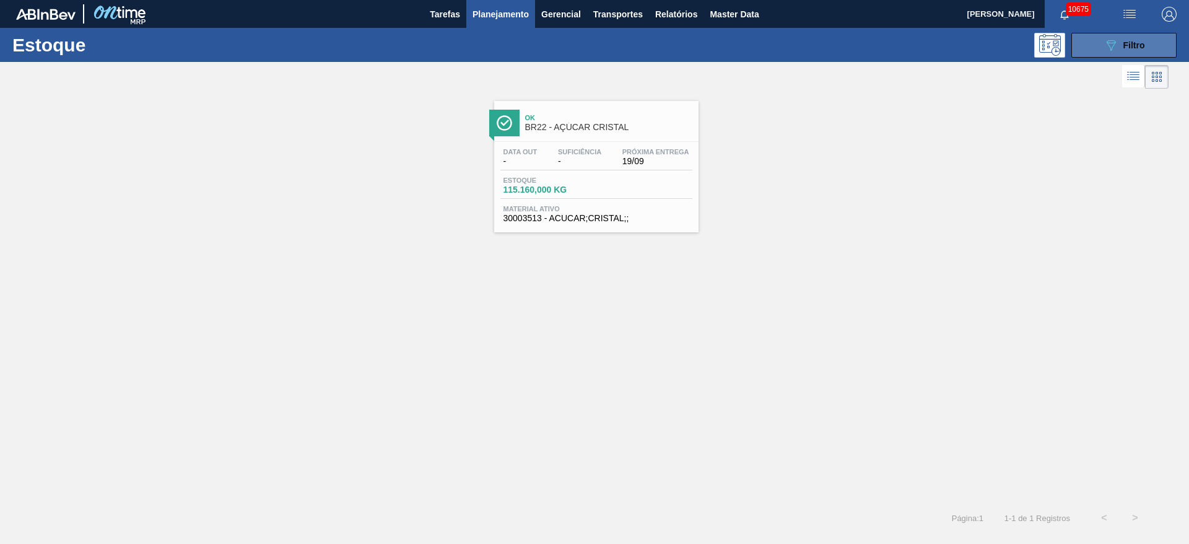
click at [1119, 48] on div "089F7B8B-B2A5-4AFE-B5C0-19BA573D28AC Filtro" at bounding box center [1125, 45] width 42 height 15
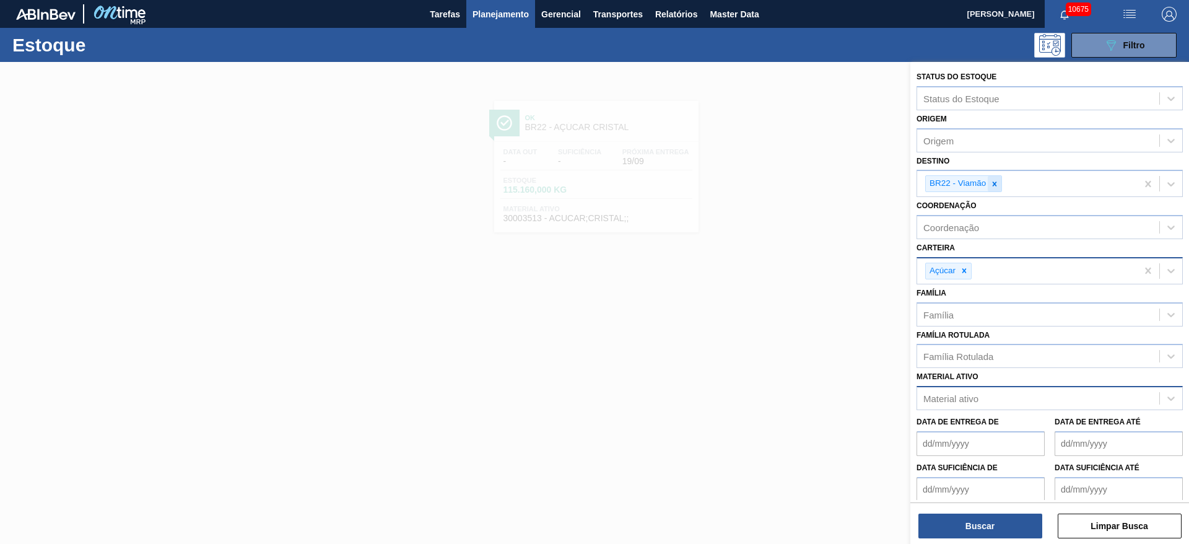
click at [997, 182] on icon at bounding box center [995, 184] width 4 height 4
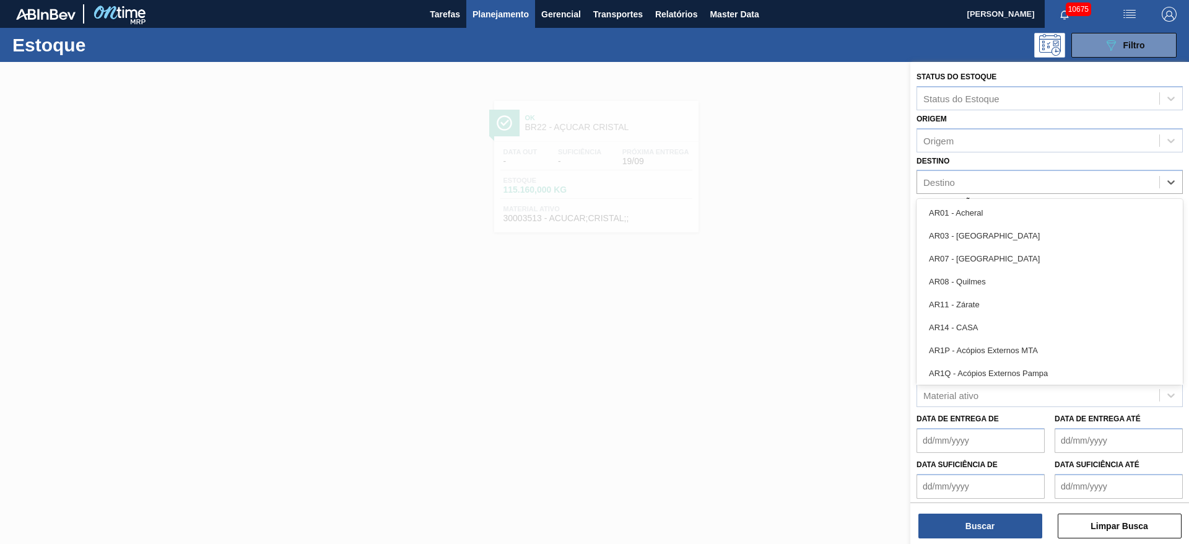
click at [997, 182] on div "Destino" at bounding box center [1039, 182] width 242 height 18
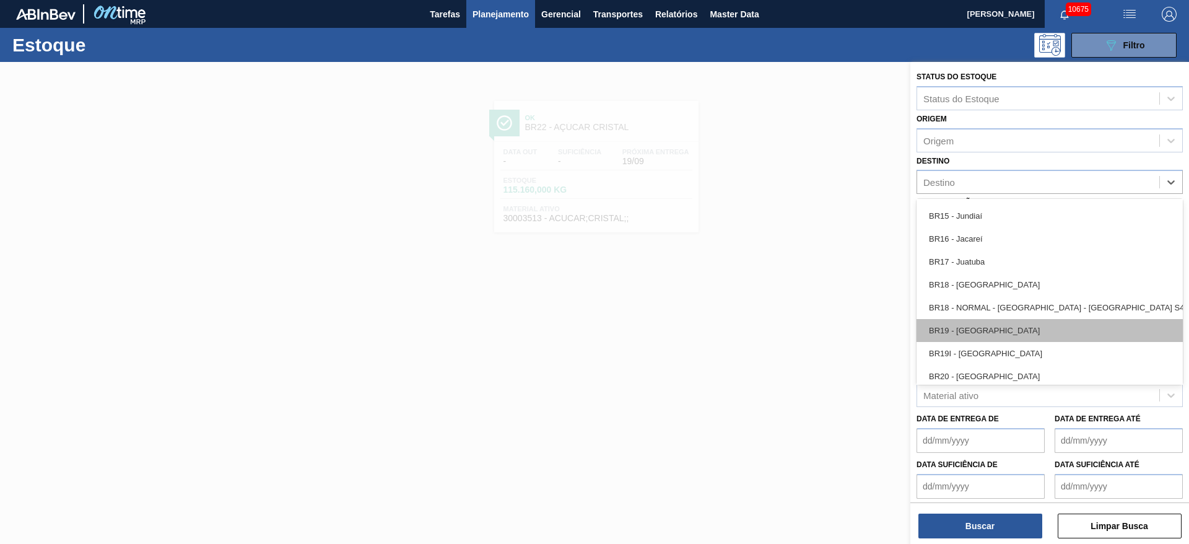
scroll to position [1022, 0]
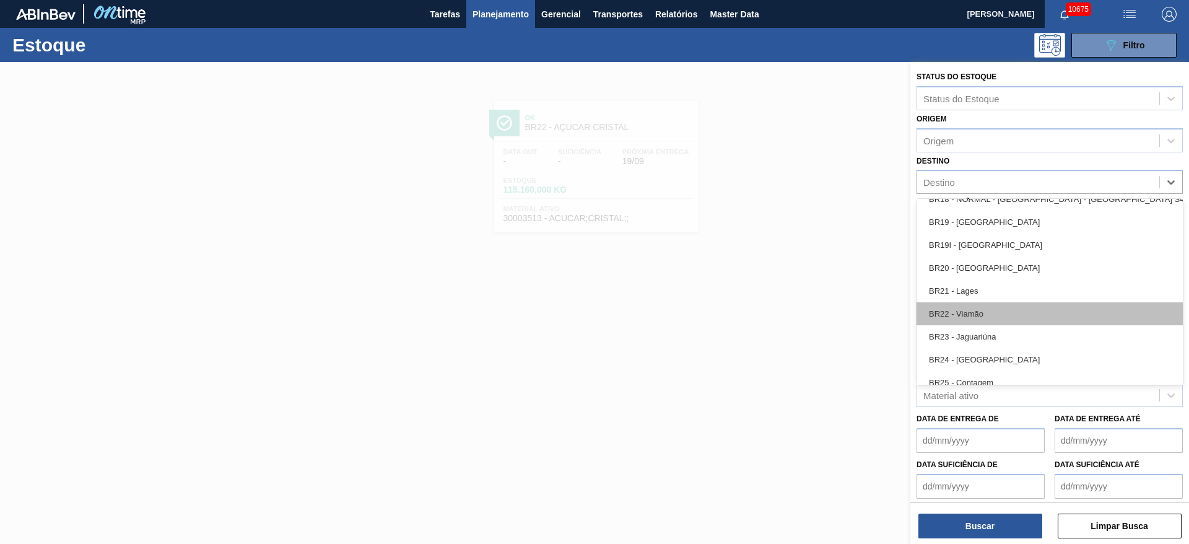
click at [994, 317] on div "BR22 - Viamão" at bounding box center [1050, 313] width 266 height 23
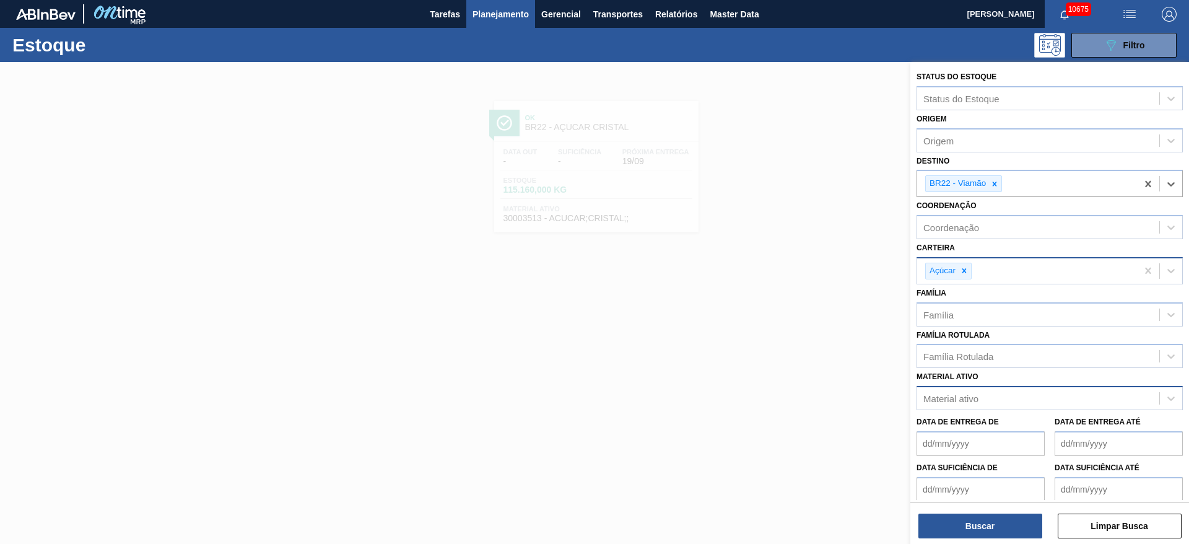
click at [968, 269] on icon at bounding box center [964, 270] width 9 height 9
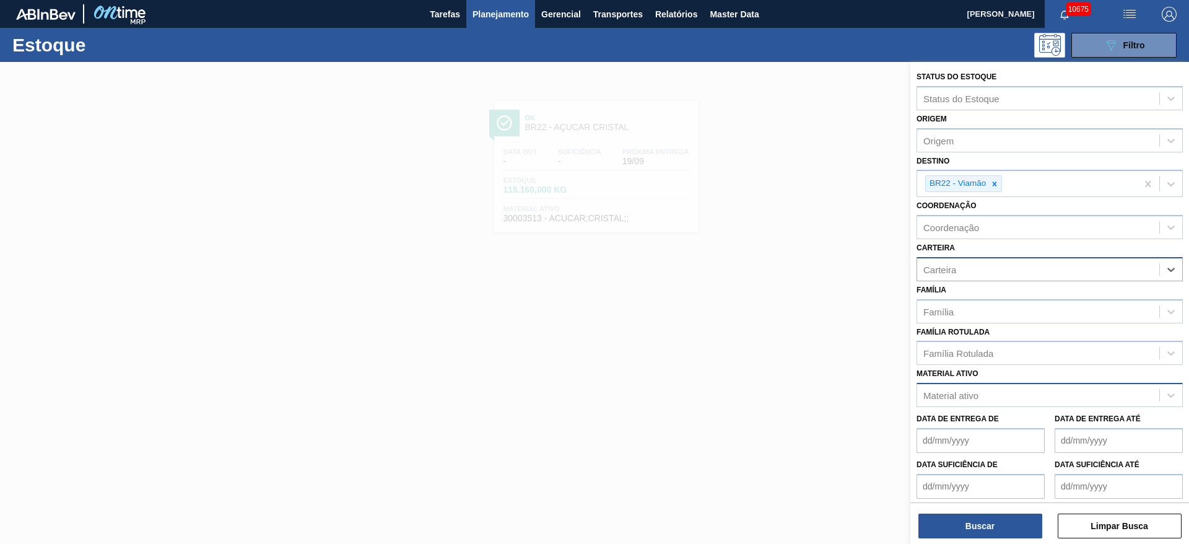
click at [966, 269] on div "Carteira" at bounding box center [1039, 269] width 242 height 18
type input "suc"
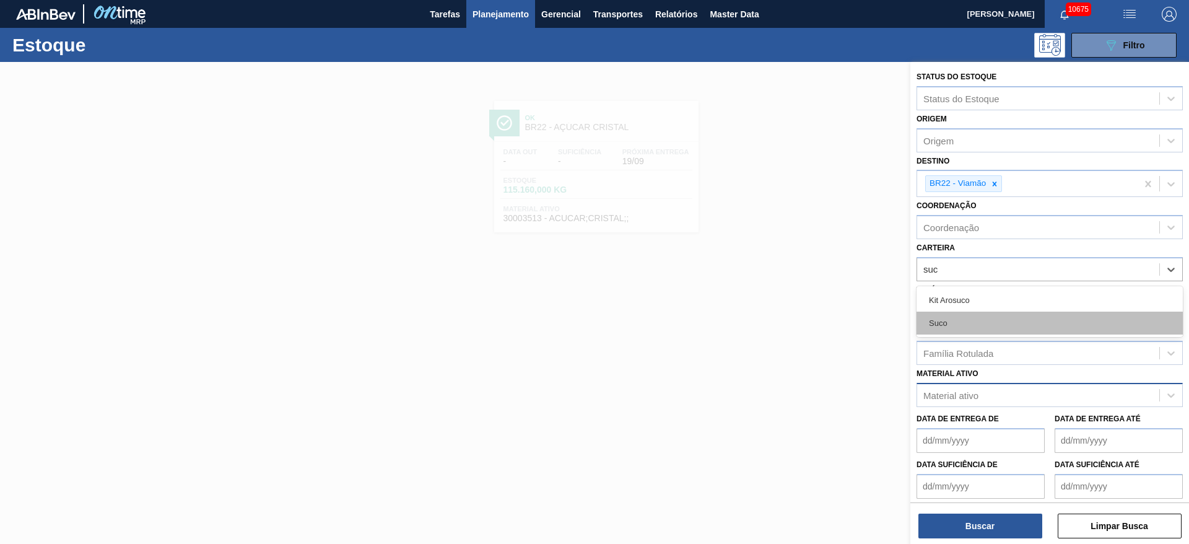
click at [978, 320] on div "Suco" at bounding box center [1050, 323] width 266 height 23
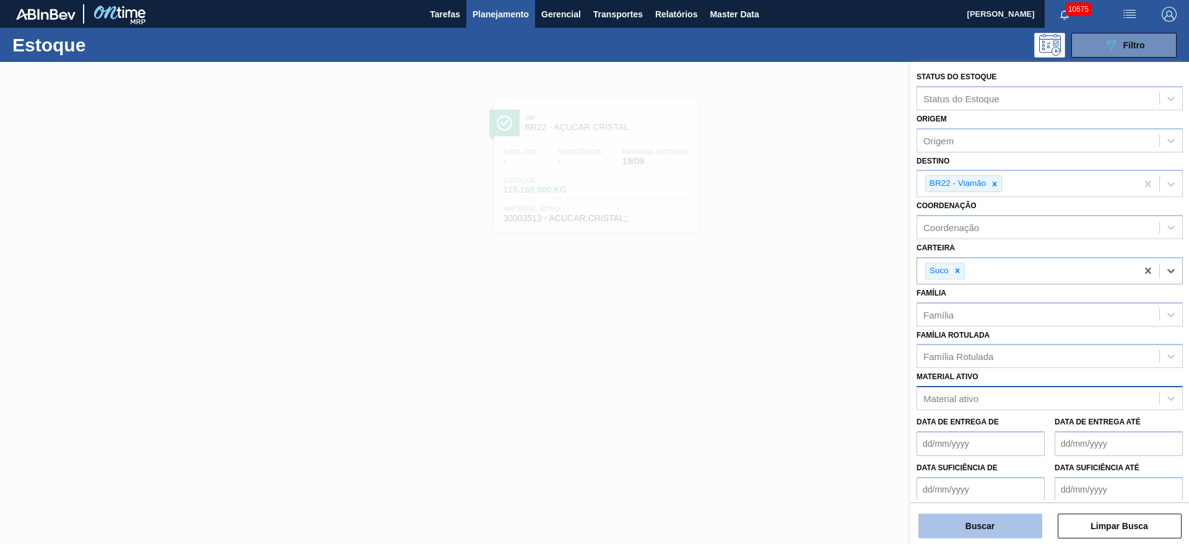
click at [979, 530] on button "Buscar" at bounding box center [981, 526] width 124 height 25
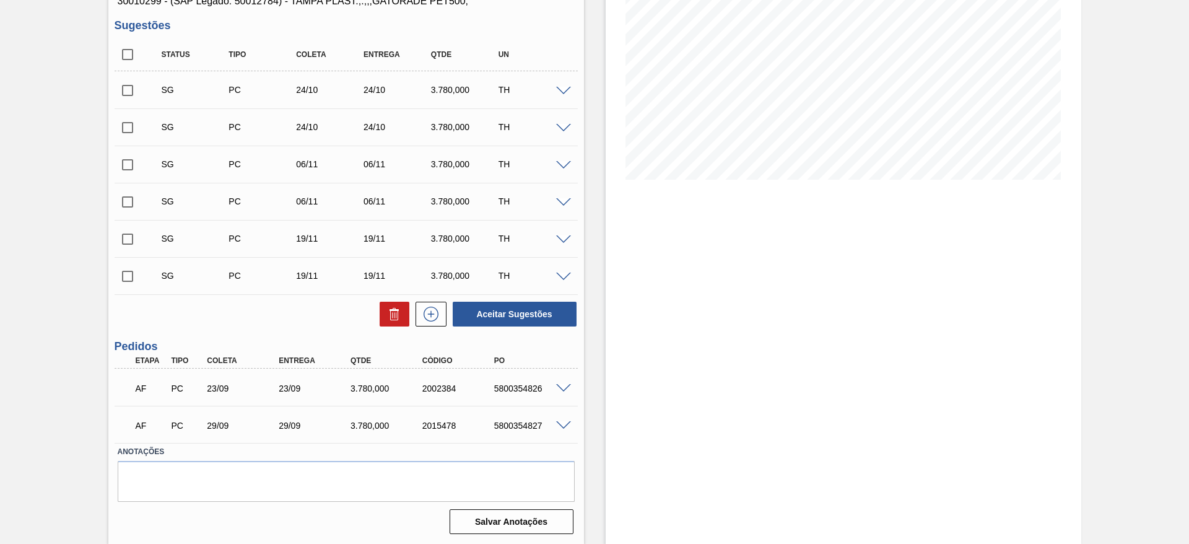
scroll to position [183, 0]
click at [15, 174] on div "Aguardando Faturamento BR23 - ROLHA PLÁSTICA GATORADE NORMAL Unidade Jaguariúna…" at bounding box center [594, 211] width 1189 height 665
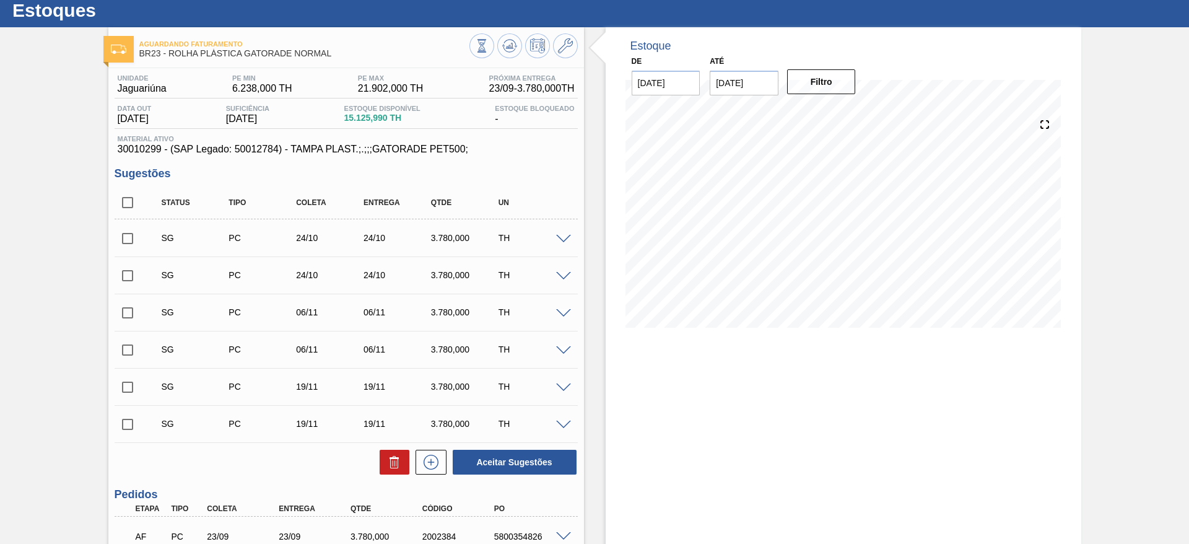
scroll to position [0, 0]
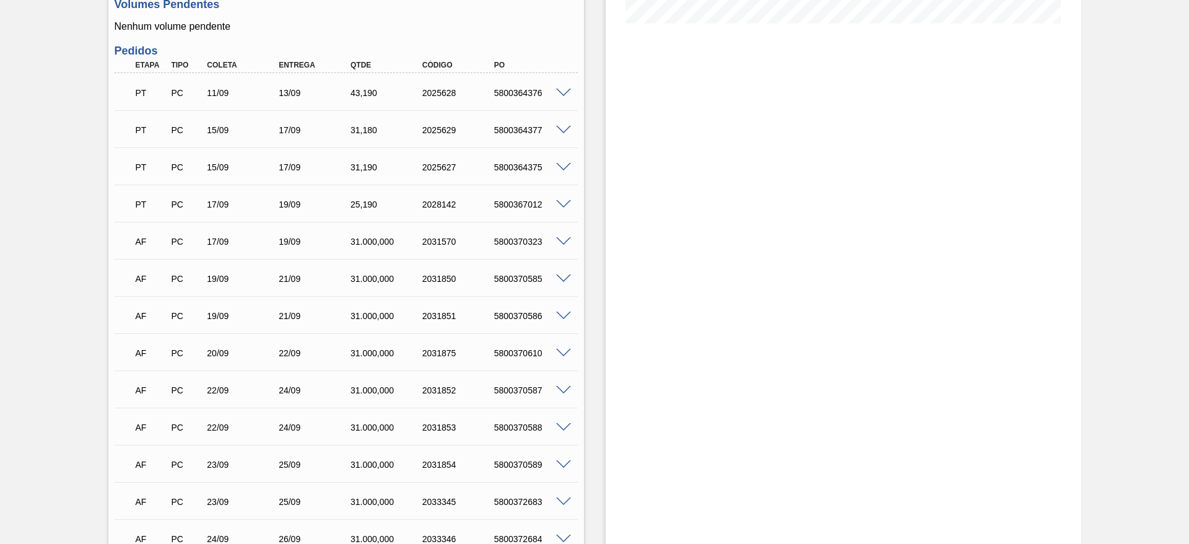
scroll to position [372, 0]
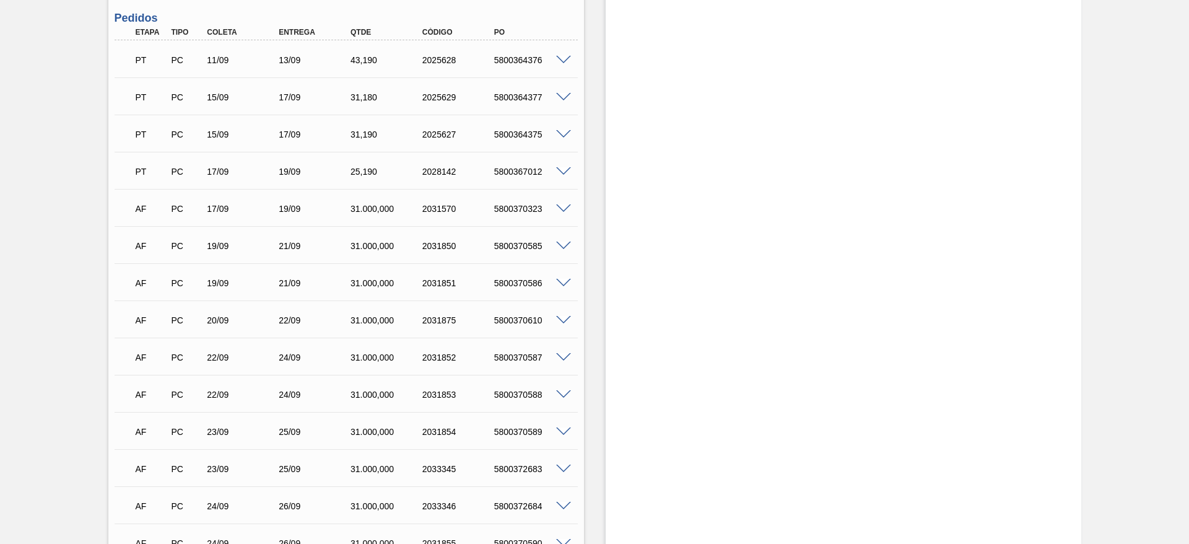
click at [512, 247] on div "5800370585" at bounding box center [531, 246] width 81 height 10
copy div "5800370585"
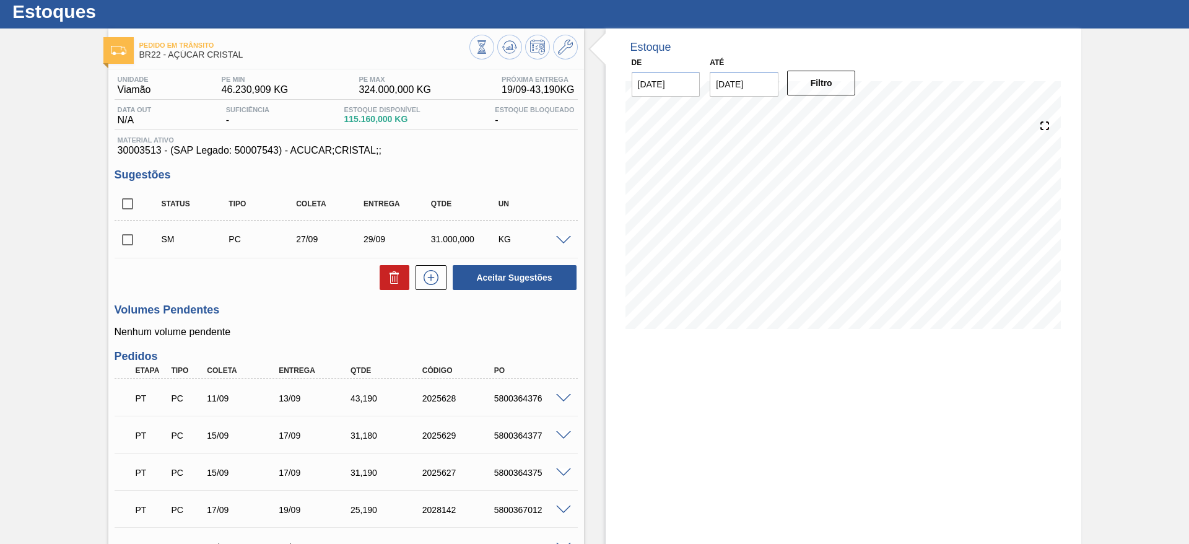
scroll to position [0, 0]
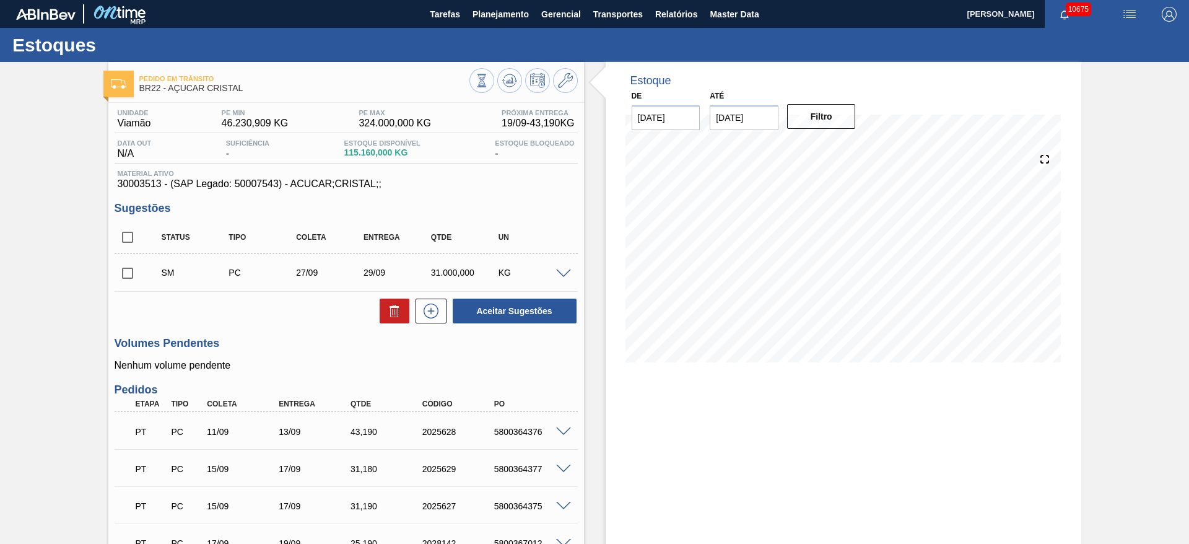
drag, startPoint x: 124, startPoint y: 269, endPoint x: 149, endPoint y: 270, distance: 24.8
click at [124, 269] on input "checkbox" at bounding box center [128, 273] width 26 height 26
click at [405, 308] on button at bounding box center [395, 311] width 30 height 25
checkbox input "false"
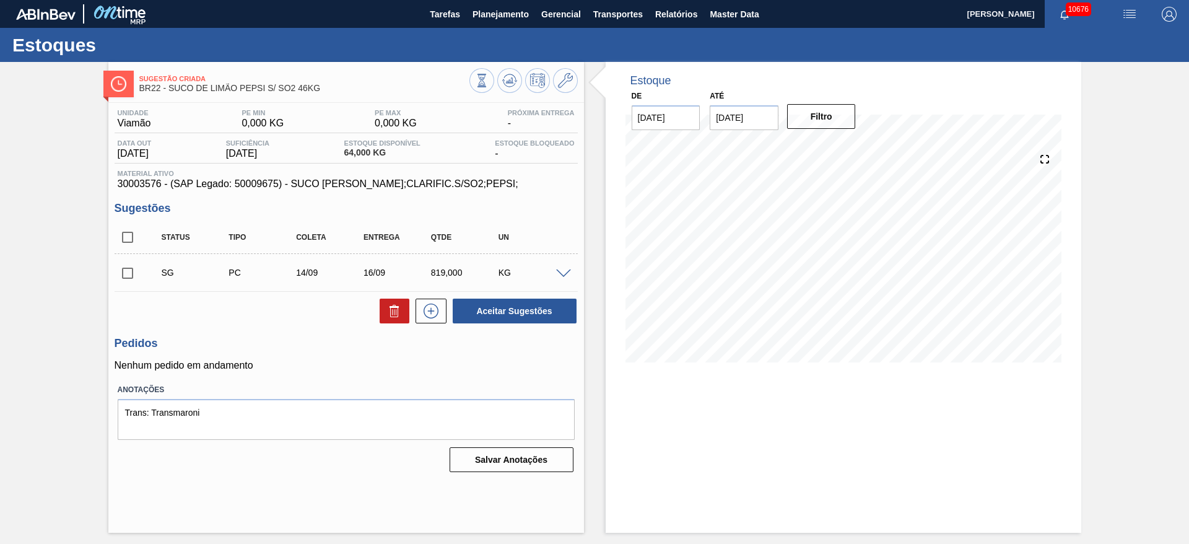
click at [349, 182] on span "30003576 - (SAP Legado: 50009675) - SUCO [PERSON_NAME];CLARIFIC.S/SO2;PEPSI;" at bounding box center [346, 183] width 457 height 11
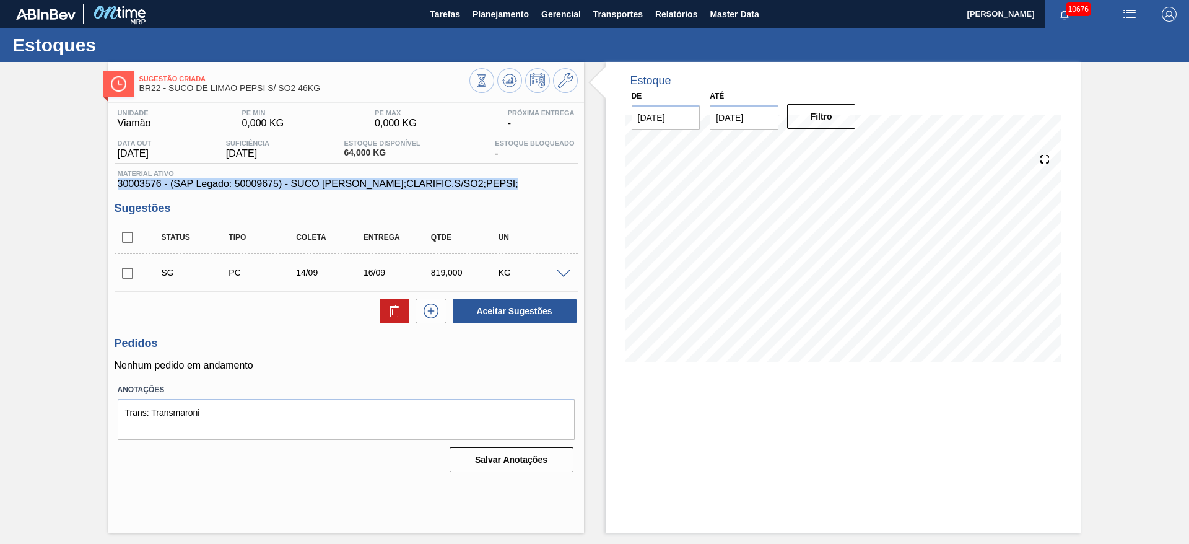
click at [349, 182] on span "30003576 - (SAP Legado: 50009675) - SUCO [PERSON_NAME];CLARIFIC.S/SO2;PEPSI;" at bounding box center [346, 183] width 457 height 11
copy span "30003576 - (SAP Legado: 50009675) - SUCO [PERSON_NAME];CLARIFIC.S/SO2;PEPSI;"
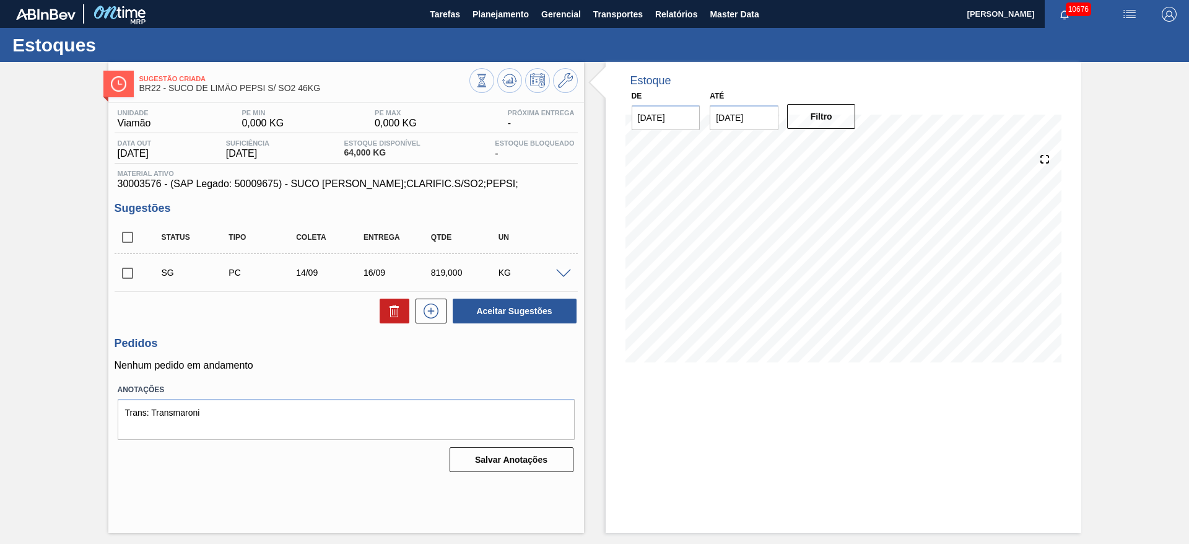
click at [603, 245] on div "Estoque De [DATE] Até [DATE] Filtro 19/09 Projeção de Estoque 784.122 [DOMAIN_N…" at bounding box center [832, 297] width 497 height 471
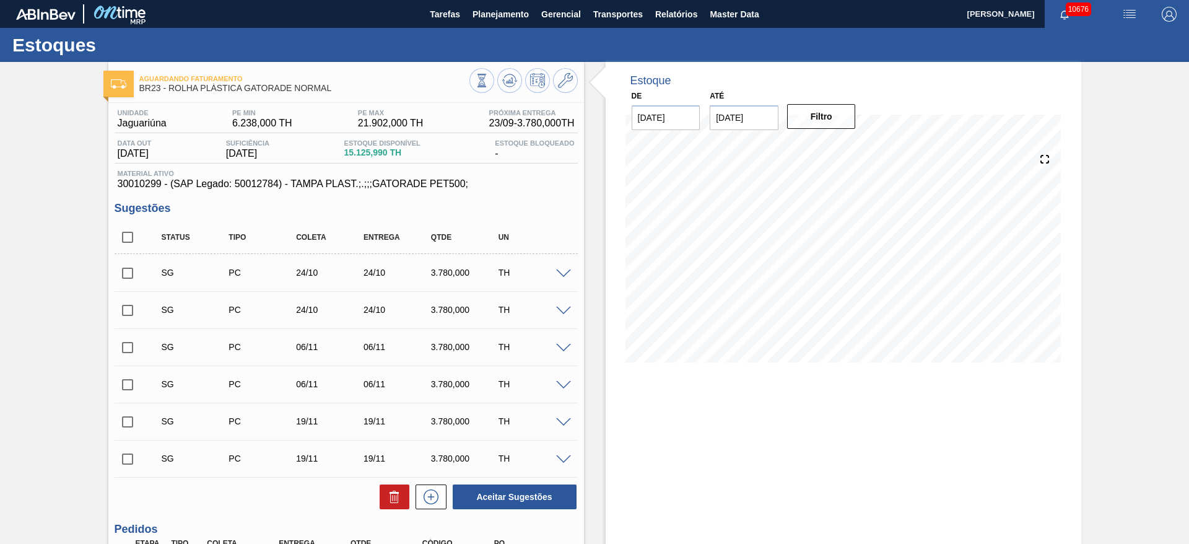
click at [62, 165] on div "Aguardando Faturamento BR23 - ROLHA PLÁSTICA GATORADE NORMAL Unidade Jaguariúna…" at bounding box center [594, 394] width 1189 height 665
